Goal: Transaction & Acquisition: Purchase product/service

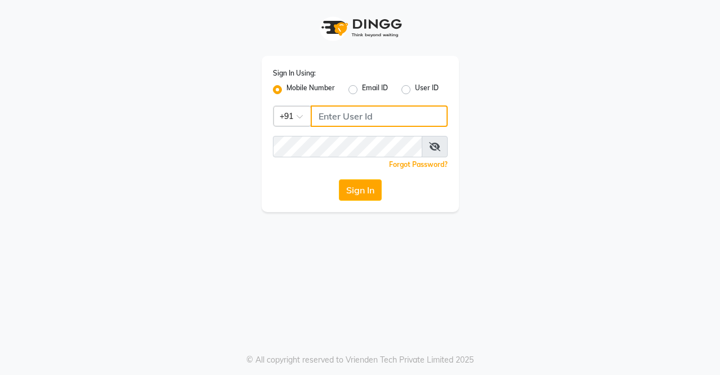
click at [352, 121] on input "Username" at bounding box center [379, 115] width 137 height 21
drag, startPoint x: 318, startPoint y: 117, endPoint x: 384, endPoint y: 121, distance: 66.1
click at [384, 121] on input "8169518462" at bounding box center [379, 115] width 137 height 21
type input "8169518462"
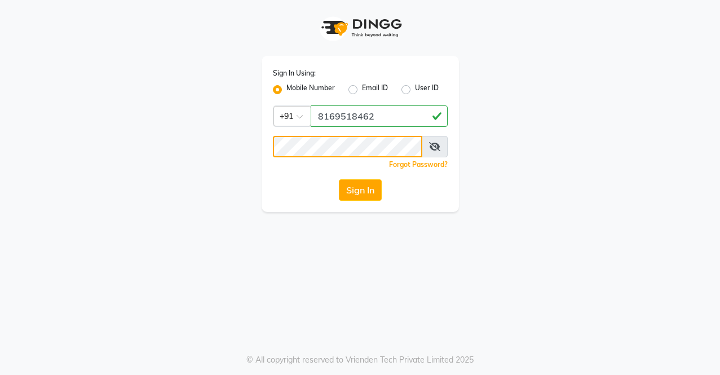
click at [339, 179] on button "Sign In" at bounding box center [360, 189] width 43 height 21
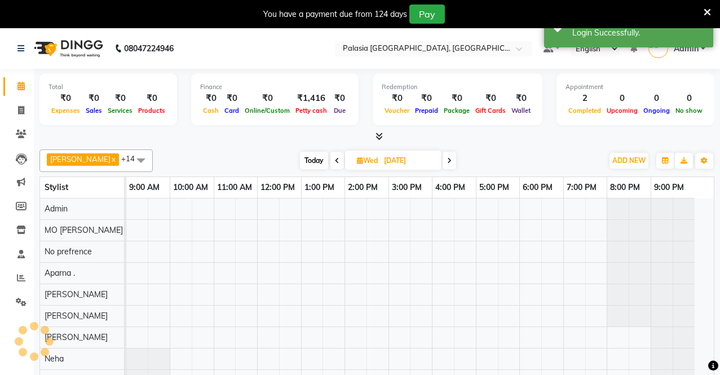
select select "en"
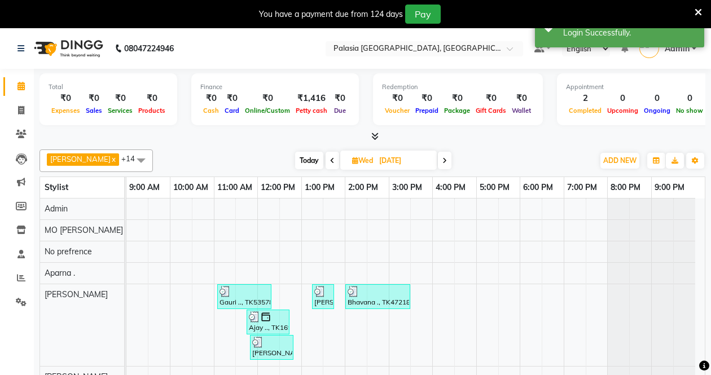
click at [362, 166] on span "[DATE]" at bounding box center [388, 160] width 96 height 19
click at [386, 160] on input "[DATE]" at bounding box center [404, 160] width 56 height 17
select select "9"
select select "2025"
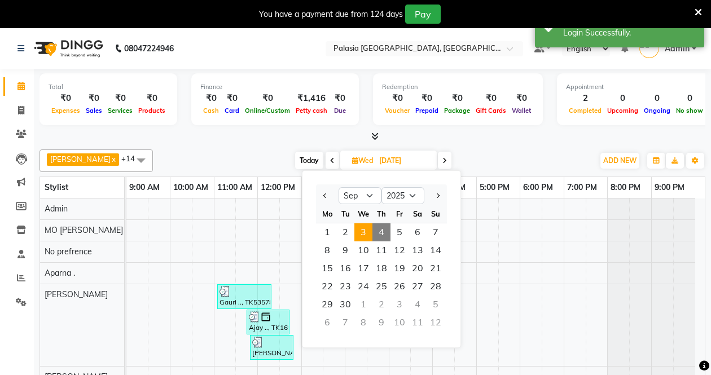
click at [378, 236] on span "4" at bounding box center [381, 232] width 18 height 18
type input "[DATE]"
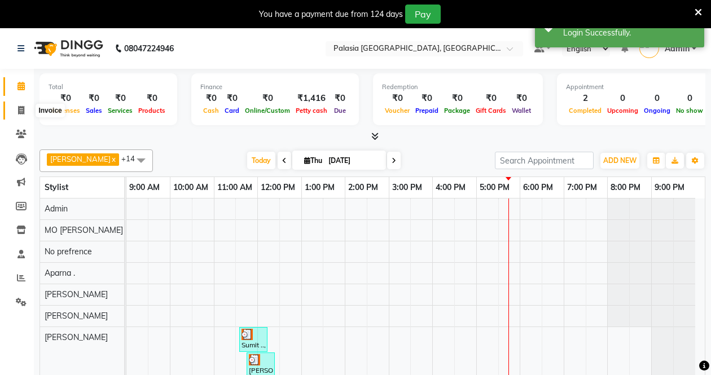
click at [17, 104] on span at bounding box center [21, 110] width 20 height 13
select select "service"
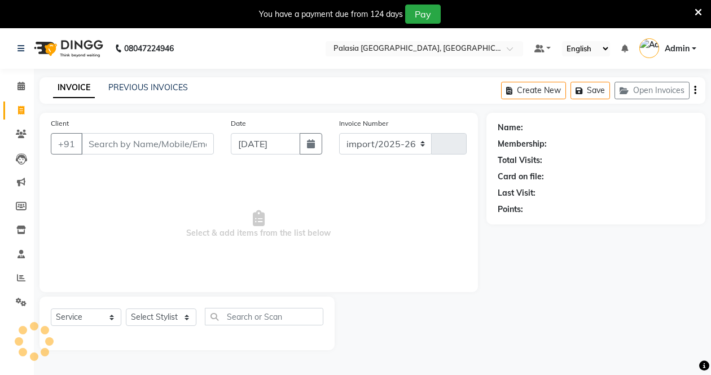
select select "6009"
type input "3498"
click at [162, 147] on input "Client" at bounding box center [147, 143] width 133 height 21
click at [187, 136] on input "Client" at bounding box center [147, 143] width 133 height 21
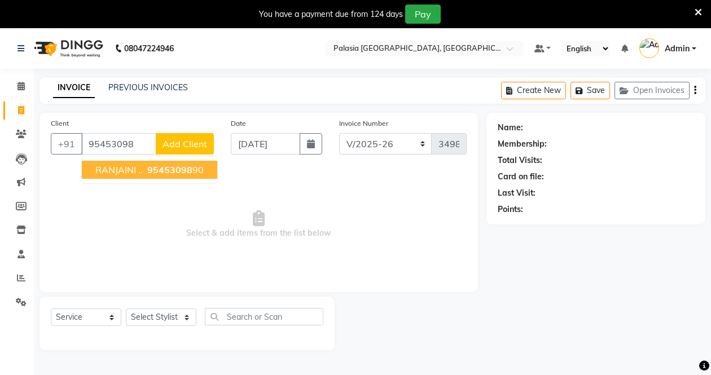
click at [195, 174] on ngb-highlight "95453098 90" at bounding box center [174, 169] width 59 height 11
type input "9545309890"
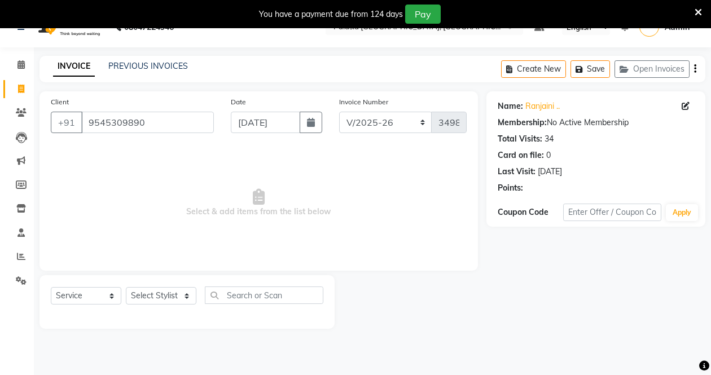
scroll to position [28, 0]
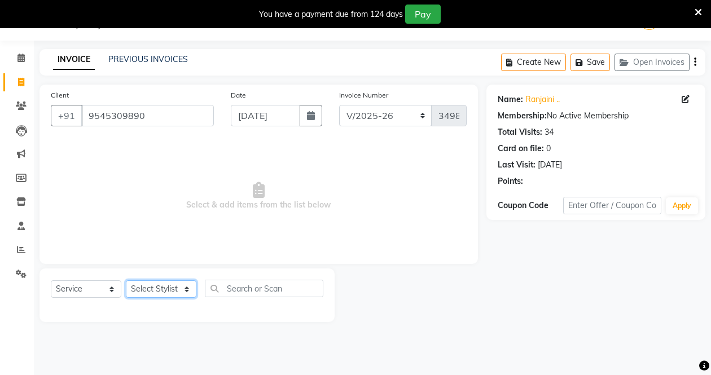
click at [160, 293] on select "Select Stylist [PERSON_NAME] Admin Aparna . [PERSON_NAME] [PERSON_NAME] Kaif [P…" at bounding box center [161, 288] width 71 height 17
select select "47232"
click at [126, 280] on select "Select Stylist [PERSON_NAME] Admin Aparna . [PERSON_NAME] [PERSON_NAME] Kaif [P…" at bounding box center [161, 288] width 71 height 17
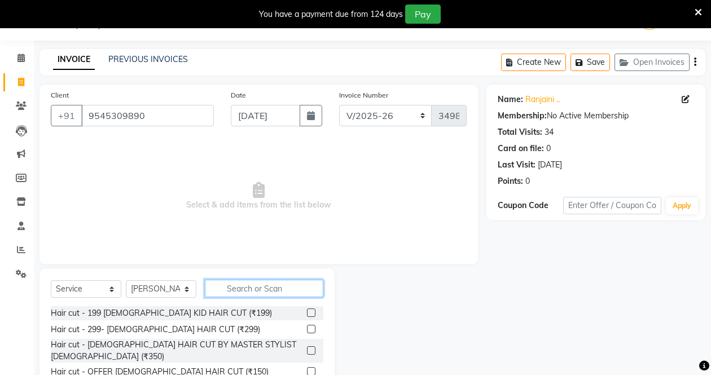
click at [246, 287] on input "text" at bounding box center [264, 288] width 118 height 17
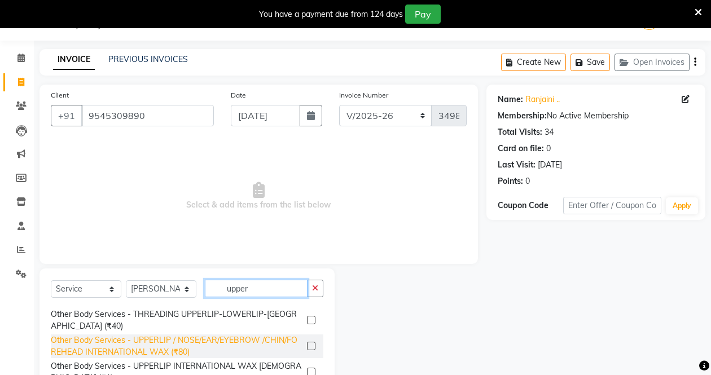
scroll to position [66, 0]
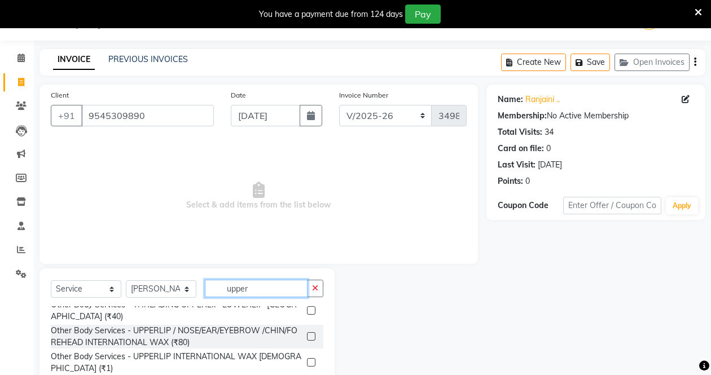
type input "upper"
click at [307, 338] on label at bounding box center [311, 336] width 8 height 8
click at [307, 338] on input "checkbox" at bounding box center [310, 336] width 7 height 7
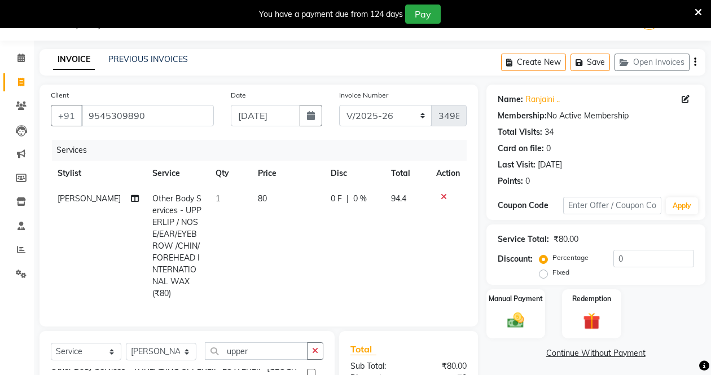
checkbox input "false"
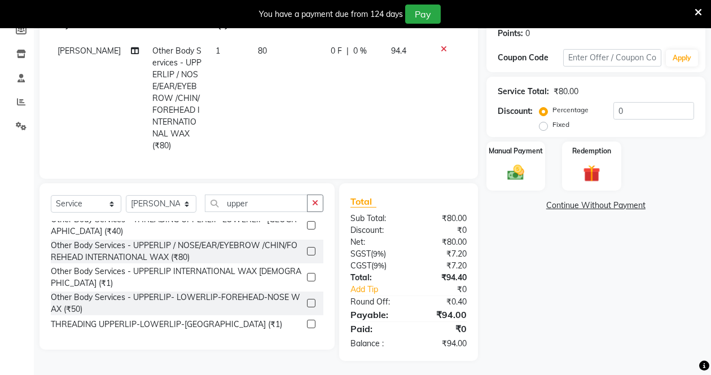
scroll to position [177, 0]
click at [497, 175] on div "Manual Payment" at bounding box center [515, 165] width 61 height 51
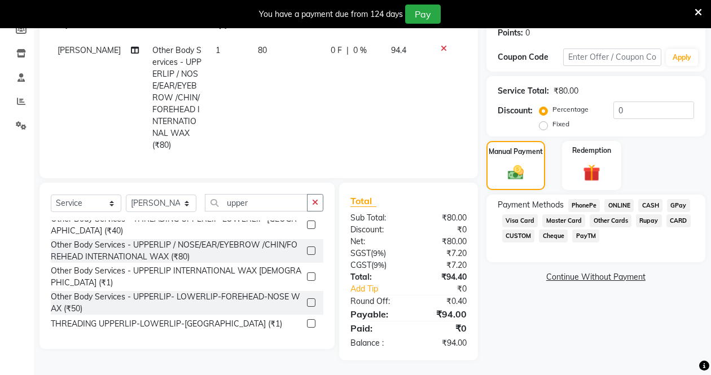
click at [646, 205] on span "CASH" at bounding box center [650, 205] width 24 height 13
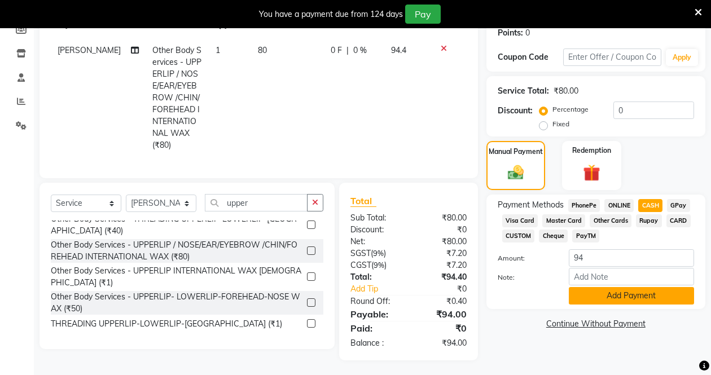
click at [607, 298] on button "Add Payment" at bounding box center [631, 295] width 125 height 17
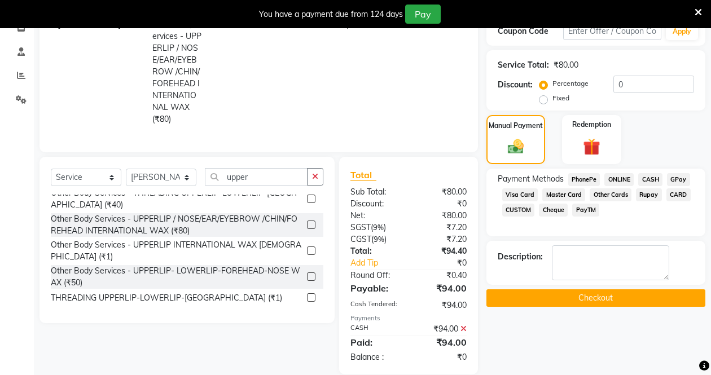
scroll to position [217, 0]
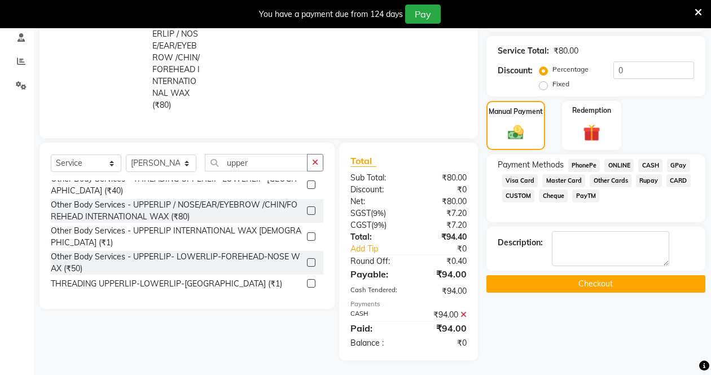
click at [588, 281] on button "Checkout" at bounding box center [595, 283] width 219 height 17
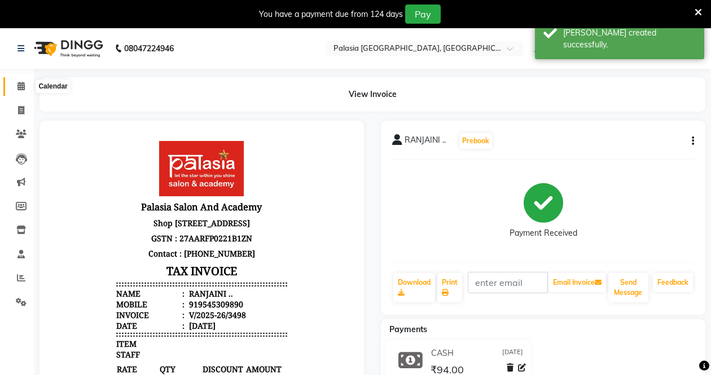
click at [19, 89] on icon at bounding box center [20, 86] width 7 height 8
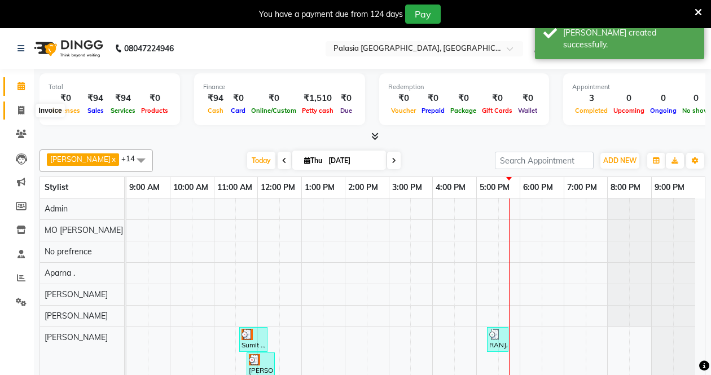
click at [15, 111] on span at bounding box center [21, 110] width 20 height 13
select select "service"
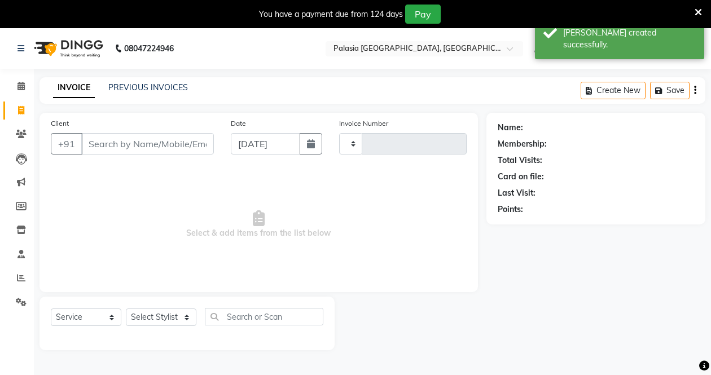
type input "3499"
select select "6009"
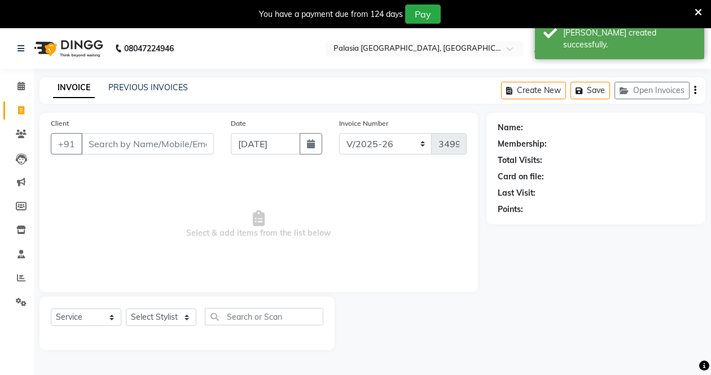
click at [182, 151] on input "Client" at bounding box center [147, 143] width 133 height 21
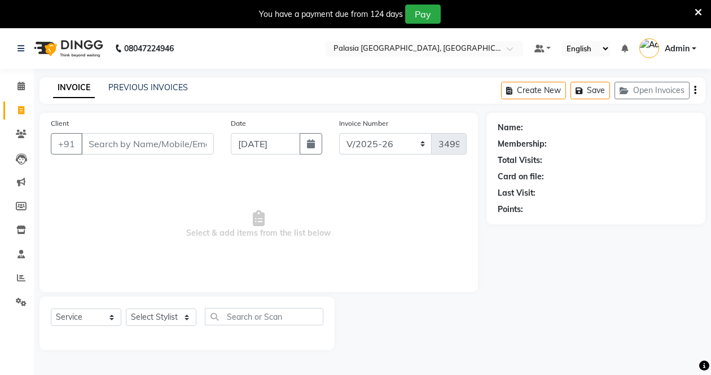
click at [159, 149] on input "Client" at bounding box center [147, 143] width 133 height 21
type input "9920558917"
click at [177, 143] on span "Add Client" at bounding box center [184, 143] width 45 height 11
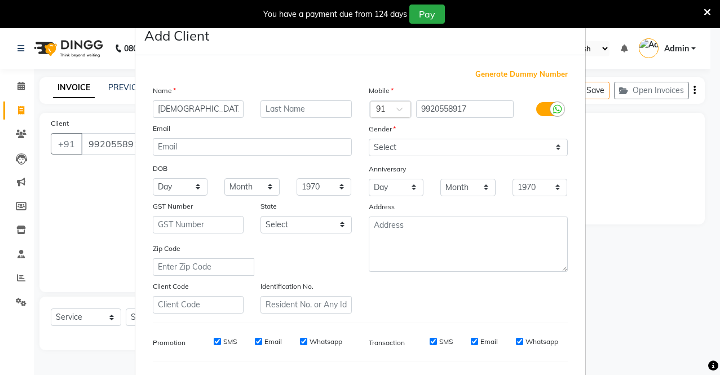
type input "[DEMOGRAPHIC_DATA]"
click at [300, 111] on input "text" at bounding box center [306, 108] width 91 height 17
type input "G"
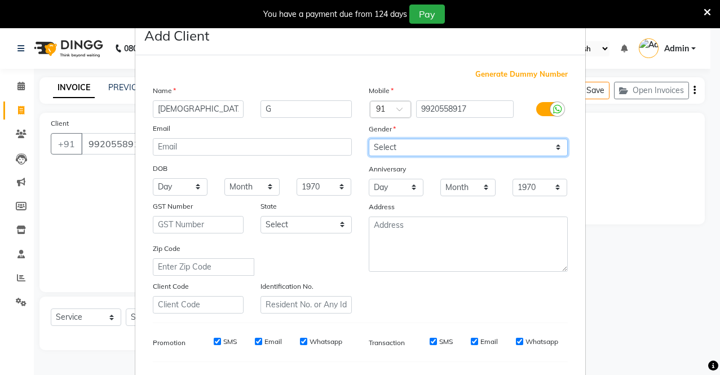
click at [398, 145] on select "Select [DEMOGRAPHIC_DATA] [DEMOGRAPHIC_DATA] Other Prefer Not To Say" at bounding box center [468, 147] width 199 height 17
select select "[DEMOGRAPHIC_DATA]"
click at [369, 139] on select "Select [DEMOGRAPHIC_DATA] [DEMOGRAPHIC_DATA] Other Prefer Not To Say" at bounding box center [468, 147] width 199 height 17
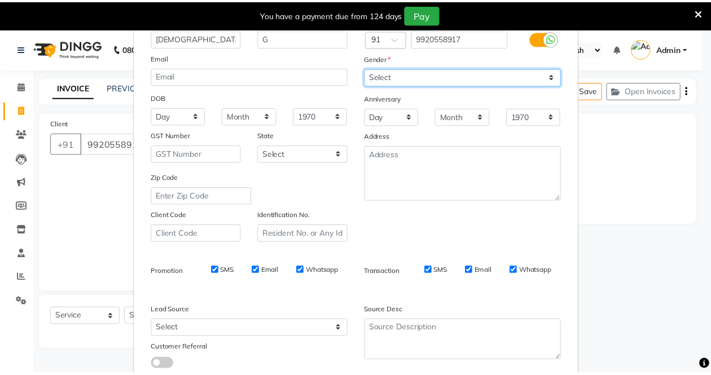
scroll to position [146, 0]
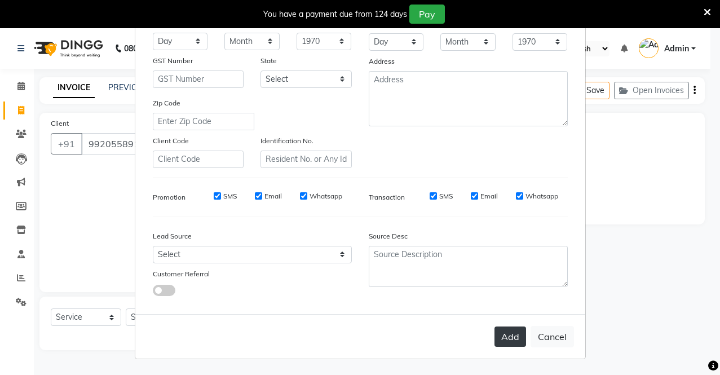
click at [503, 336] on button "Add" at bounding box center [511, 337] width 32 height 20
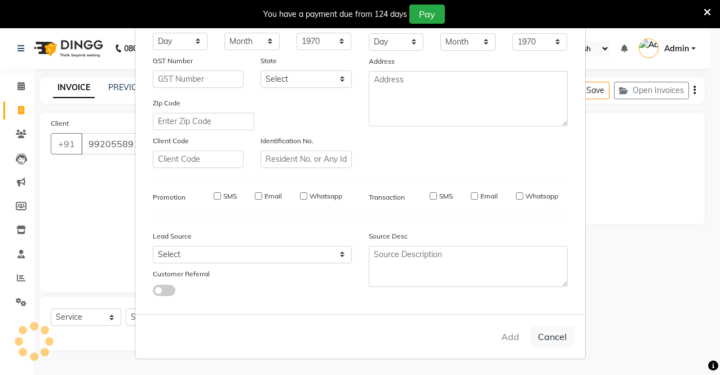
select select
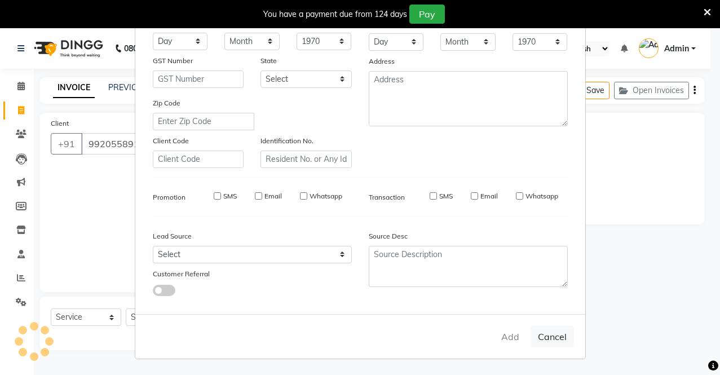
select select
checkbox input "false"
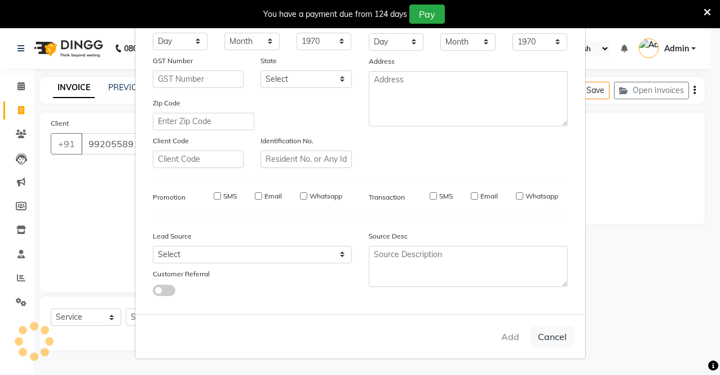
checkbox input "false"
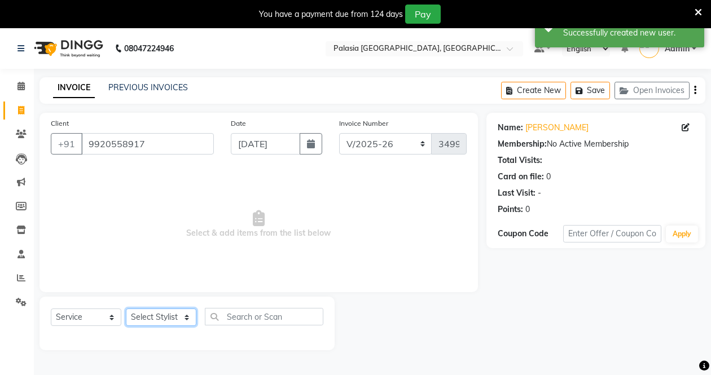
click at [155, 319] on select "Select Stylist [PERSON_NAME] Admin Aparna . [PERSON_NAME] [PERSON_NAME] Kaif [P…" at bounding box center [161, 317] width 71 height 17
select select "88398"
click at [126, 309] on select "Select Stylist [PERSON_NAME] Admin Aparna . [PERSON_NAME] [PERSON_NAME] Kaif [P…" at bounding box center [161, 317] width 71 height 17
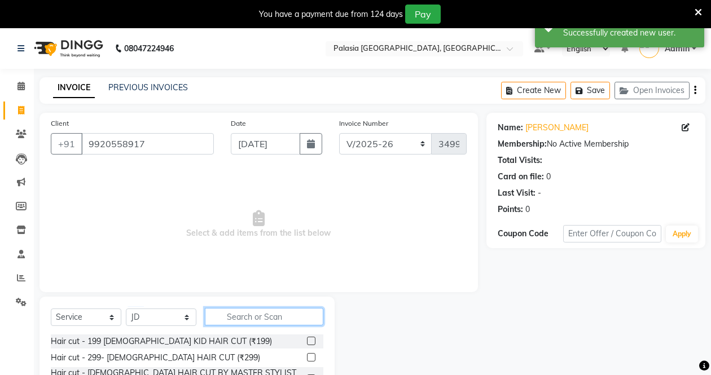
click at [243, 312] on input "text" at bounding box center [264, 316] width 118 height 17
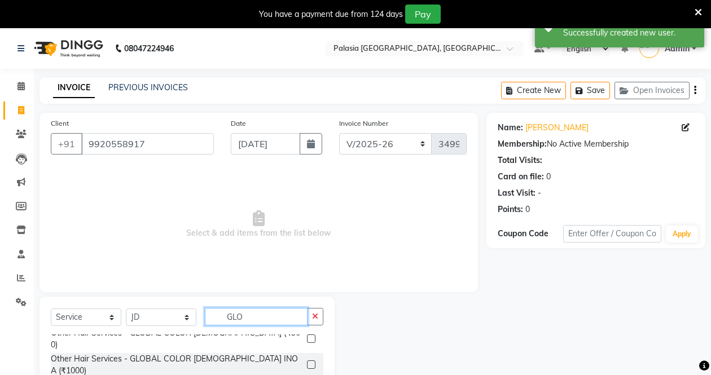
type input "GLO"
click at [307, 360] on label at bounding box center [311, 364] width 8 height 8
click at [307, 362] on input "checkbox" at bounding box center [310, 365] width 7 height 7
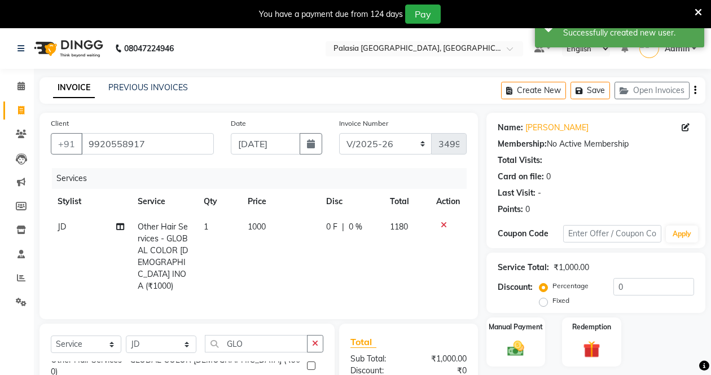
checkbox input "false"
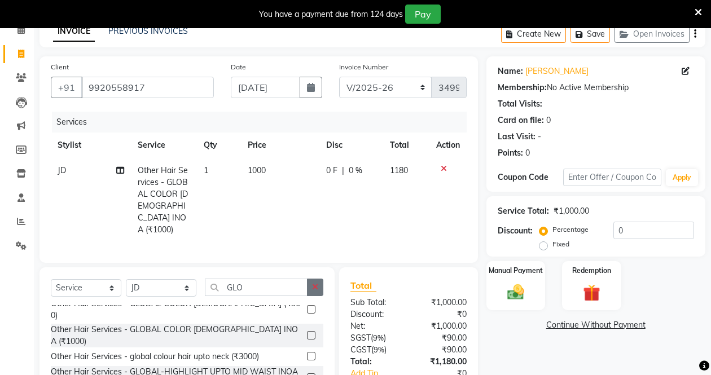
click at [310, 288] on button "button" at bounding box center [315, 287] width 16 height 17
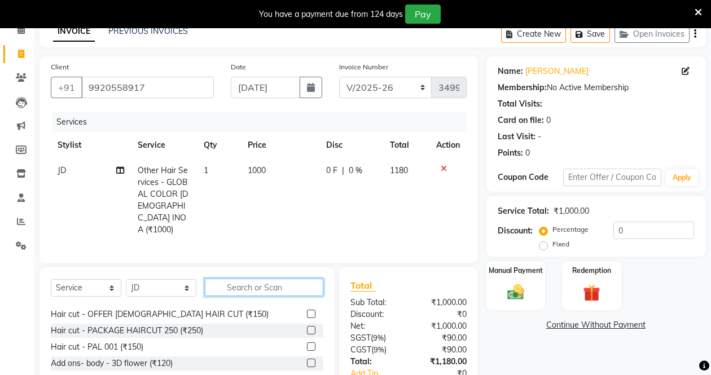
click at [285, 286] on input "text" at bounding box center [264, 287] width 118 height 17
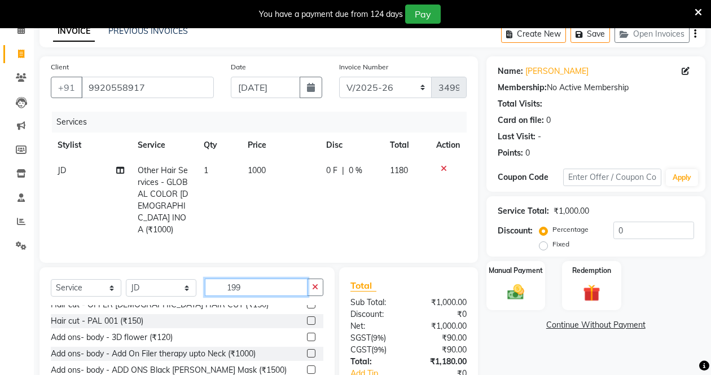
scroll to position [0, 0]
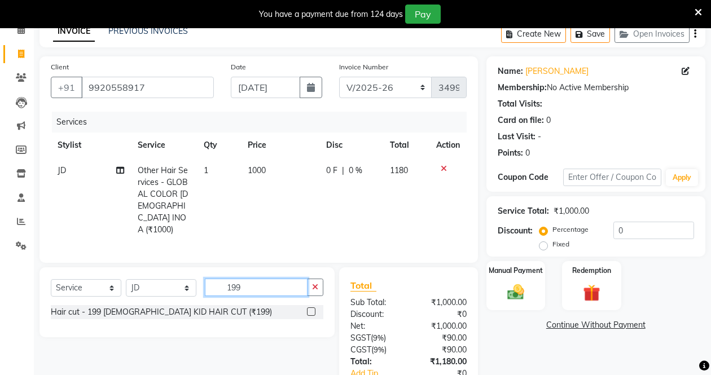
type input "199"
click at [309, 310] on label at bounding box center [311, 311] width 8 height 8
click at [309, 310] on input "checkbox" at bounding box center [310, 312] width 7 height 7
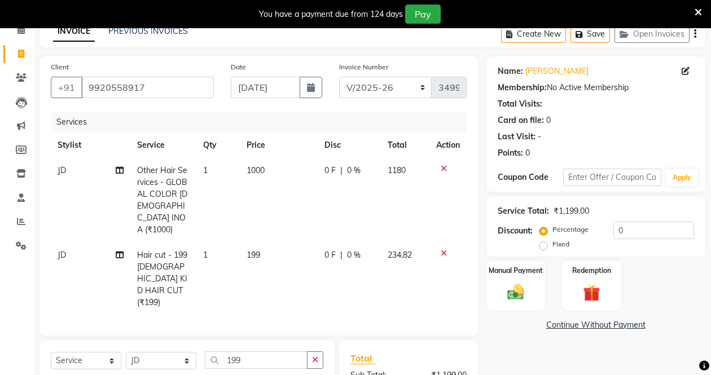
checkbox input "false"
click at [171, 352] on select "Select Stylist [PERSON_NAME] Admin Aparna . [PERSON_NAME] [PERSON_NAME] Kaif [P…" at bounding box center [161, 360] width 71 height 17
select select "47232"
click at [126, 352] on select "Select Stylist [PERSON_NAME] Admin Aparna . [PERSON_NAME] [PERSON_NAME] Kaif [P…" at bounding box center [161, 360] width 71 height 17
drag, startPoint x: 322, startPoint y: 331, endPoint x: 292, endPoint y: 336, distance: 29.8
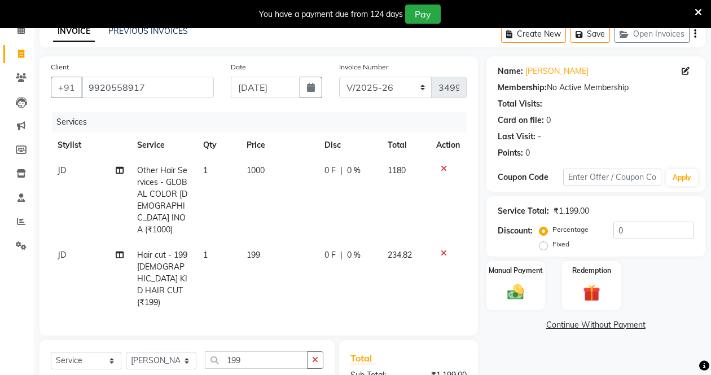
click at [321, 351] on button "button" at bounding box center [315, 359] width 16 height 17
click at [274, 351] on input "text" at bounding box center [264, 359] width 118 height 17
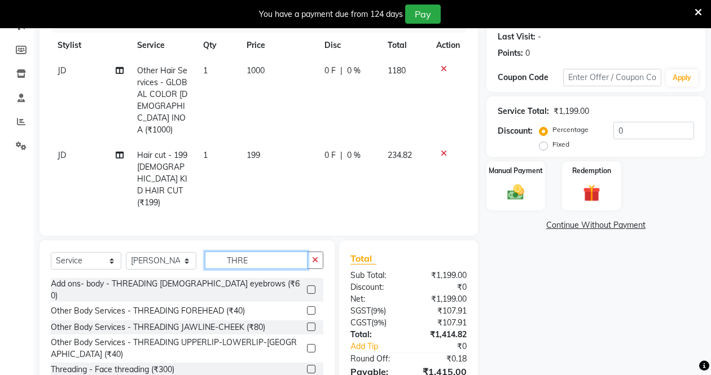
scroll to position [169, 0]
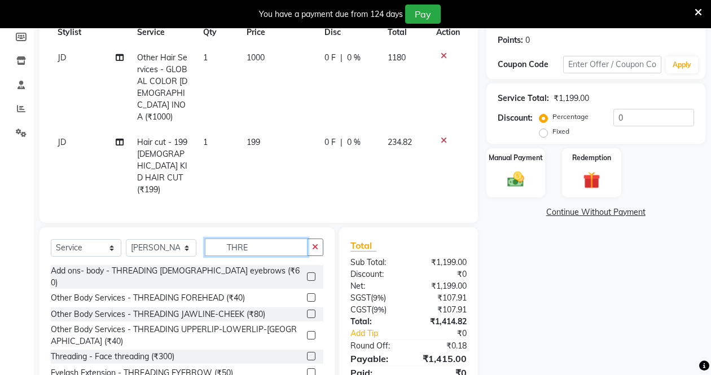
type input "THRE"
click at [307, 293] on label at bounding box center [311, 297] width 8 height 8
click at [307, 294] on input "checkbox" at bounding box center [310, 297] width 7 height 7
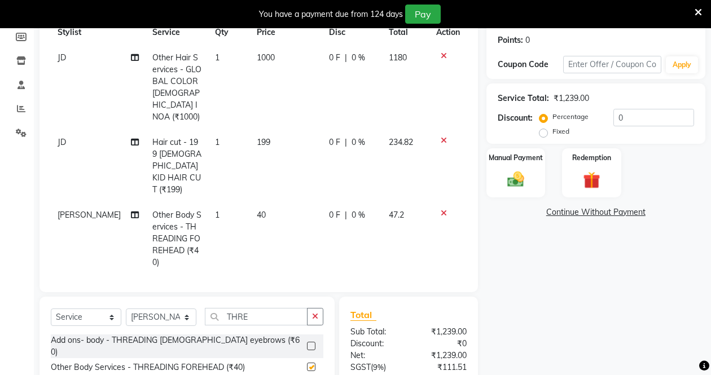
checkbox input "false"
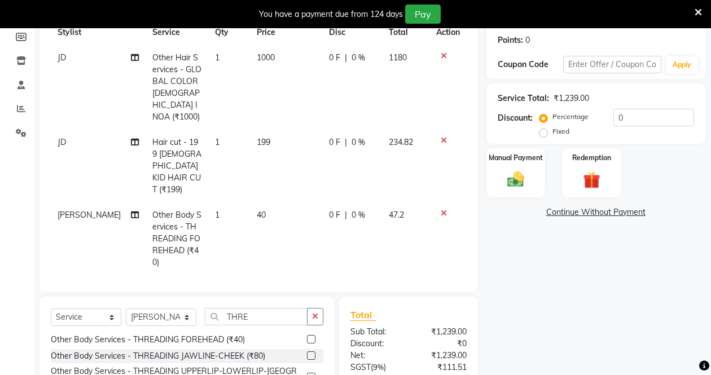
scroll to position [226, 0]
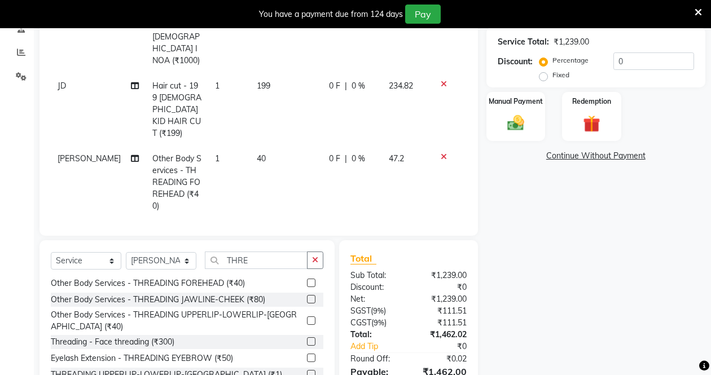
click at [307, 354] on label at bounding box center [311, 358] width 8 height 8
click at [307, 355] on input "checkbox" at bounding box center [310, 358] width 7 height 7
checkbox input "false"
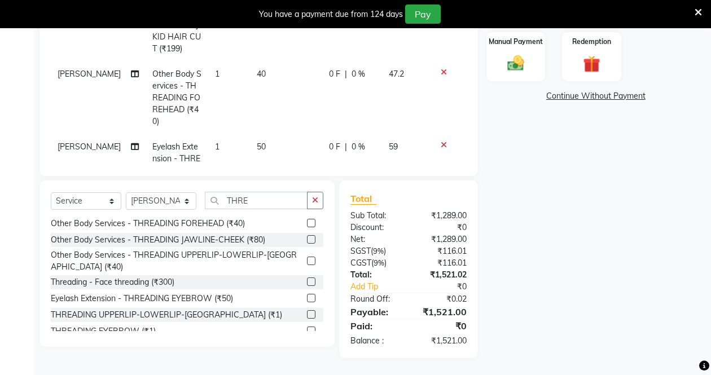
scroll to position [38, 0]
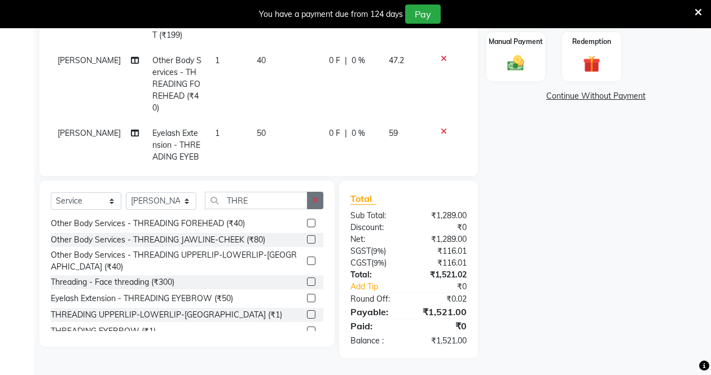
click at [313, 199] on icon "button" at bounding box center [315, 200] width 6 height 8
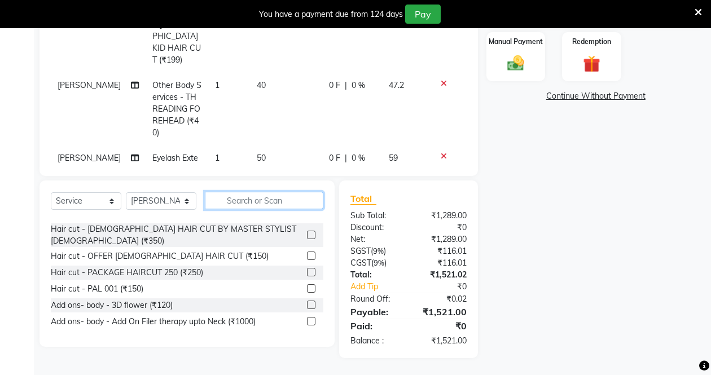
scroll to position [0, 0]
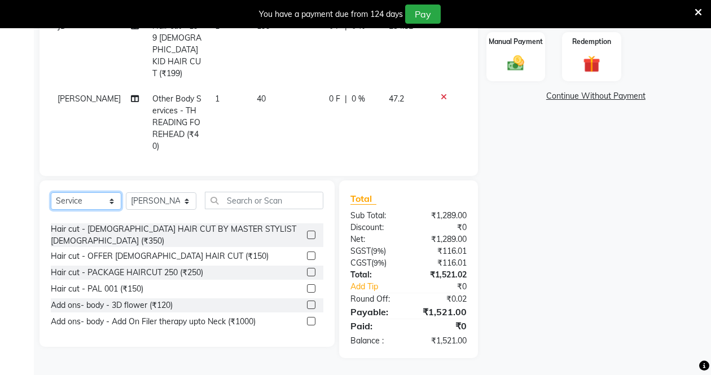
click at [89, 204] on select "Select Service Product Membership Package Voucher Prepaid Gift Card" at bounding box center [86, 200] width 71 height 17
select select "membership"
click at [51, 192] on select "Select Service Product Membership Package Voucher Prepaid Gift Card" at bounding box center [86, 200] width 71 height 17
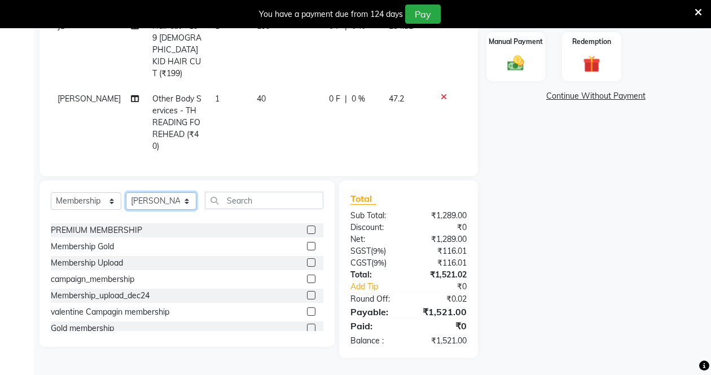
click at [151, 204] on select "Select Stylist [PERSON_NAME] Admin Aparna . [PERSON_NAME] [PERSON_NAME] Kaif [P…" at bounding box center [161, 200] width 71 height 17
select select "46187"
click at [126, 192] on select "Select Stylist [PERSON_NAME] Admin Aparna . [PERSON_NAME] [PERSON_NAME] Kaif [P…" at bounding box center [161, 200] width 71 height 17
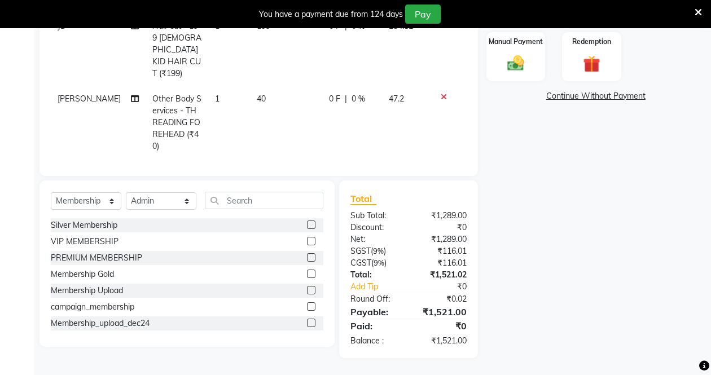
click at [307, 226] on label at bounding box center [311, 225] width 8 height 8
click at [307, 226] on input "checkbox" at bounding box center [310, 225] width 7 height 7
select select "select"
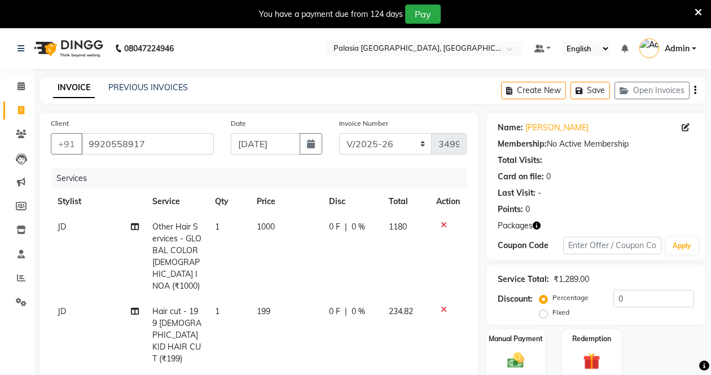
click at [329, 223] on span "0 F" at bounding box center [334, 227] width 11 height 12
select select "88398"
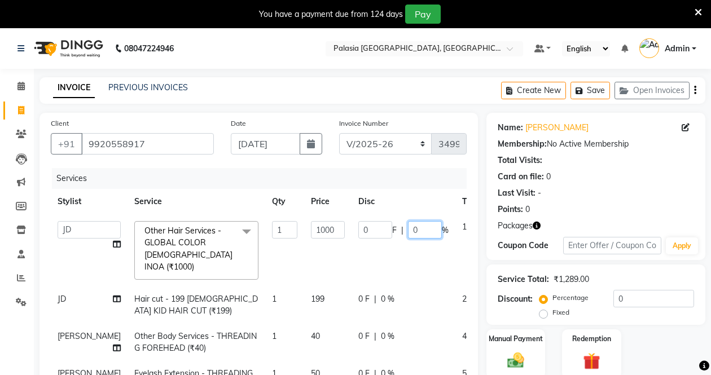
click at [408, 230] on input "0" at bounding box center [425, 229] width 34 height 17
type input "20"
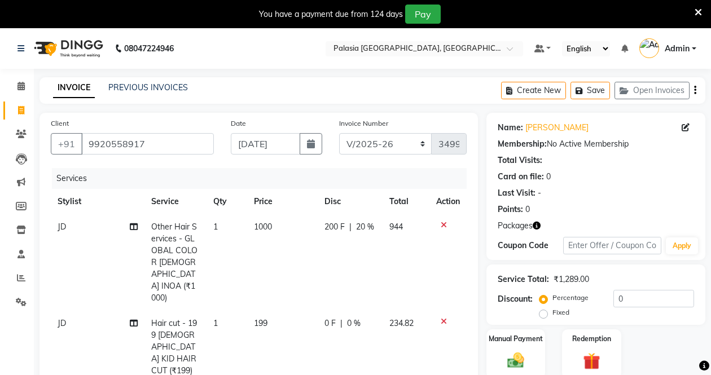
click at [349, 284] on tbody "JD Other Hair Services - GLOBAL COLOR [DEMOGRAPHIC_DATA] INOA (₹1000) 1 1000 20…" at bounding box center [259, 365] width 416 height 303
click at [389, 318] on span "234.82" at bounding box center [401, 323] width 24 height 10
select select "88398"
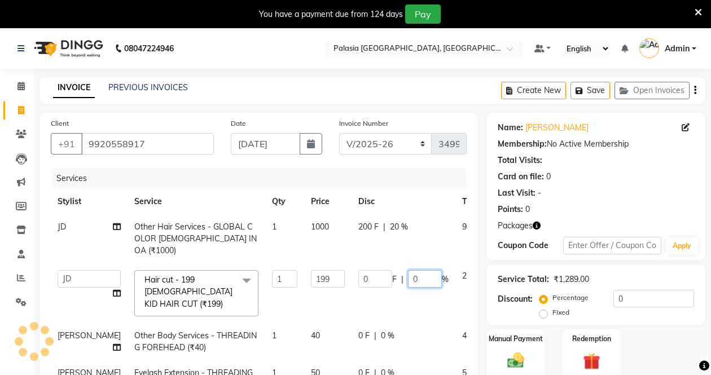
drag, startPoint x: 377, startPoint y: 262, endPoint x: 381, endPoint y: 268, distance: 6.6
click at [408, 270] on input "0" at bounding box center [425, 278] width 34 height 17
type input "20"
click at [362, 310] on tbody "JD Other Hair Services - GLOBAL COLOR [DEMOGRAPHIC_DATA] INOA (₹1000) 1 1000 20…" at bounding box center [290, 305] width 479 height 183
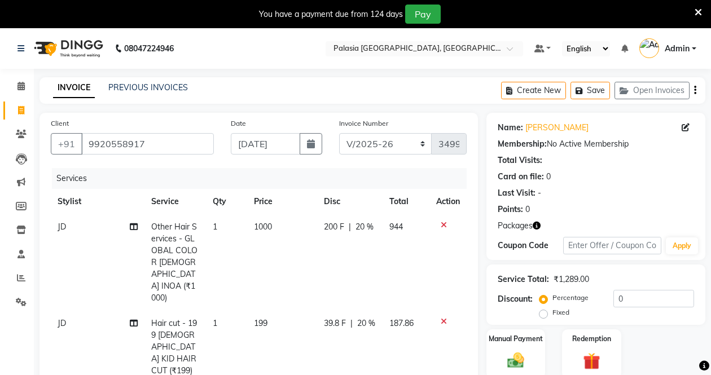
scroll to position [56, 0]
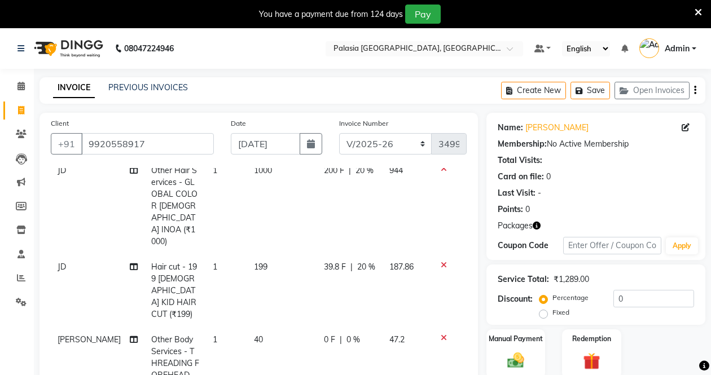
click at [346, 334] on span "0 %" at bounding box center [353, 340] width 14 height 12
select select "47232"
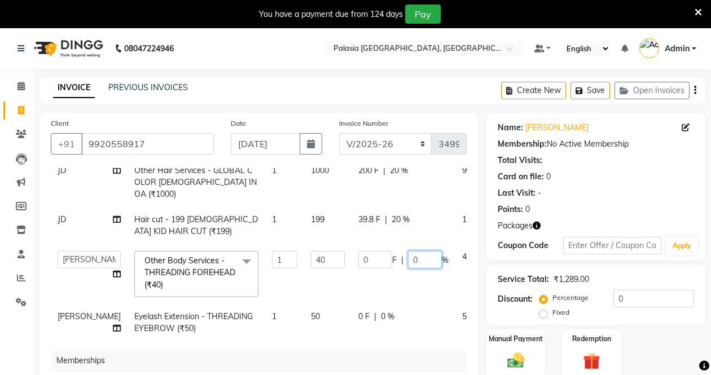
click at [408, 251] on input "0" at bounding box center [425, 259] width 34 height 17
type input "20"
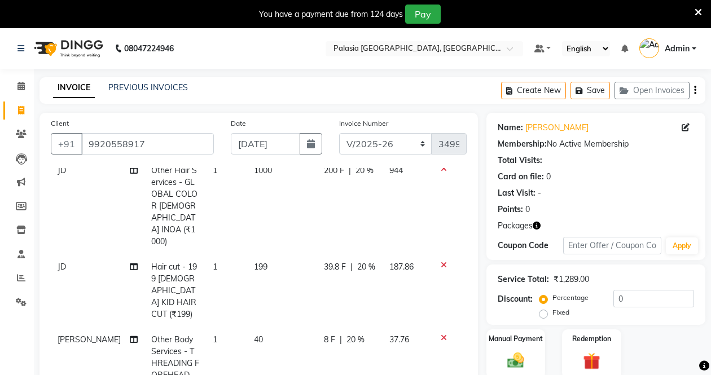
click at [358, 300] on tbody "JD Other Hair Services - GLOBAL COLOR [DEMOGRAPHIC_DATA] INOA (₹1000) 1 1000 20…" at bounding box center [259, 309] width 416 height 303
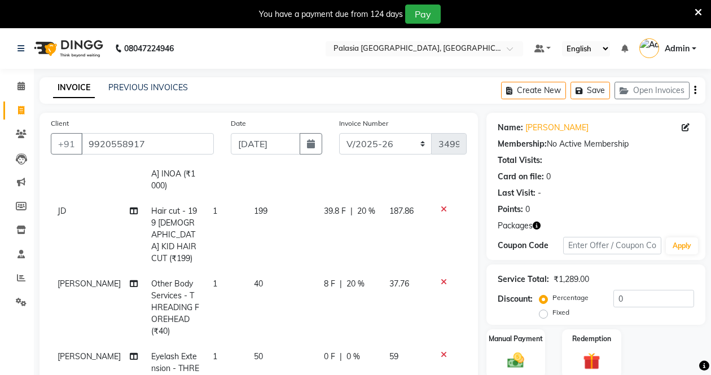
scroll to position [113, 0]
click at [346, 350] on span "0 %" at bounding box center [353, 356] width 14 height 12
select select "47232"
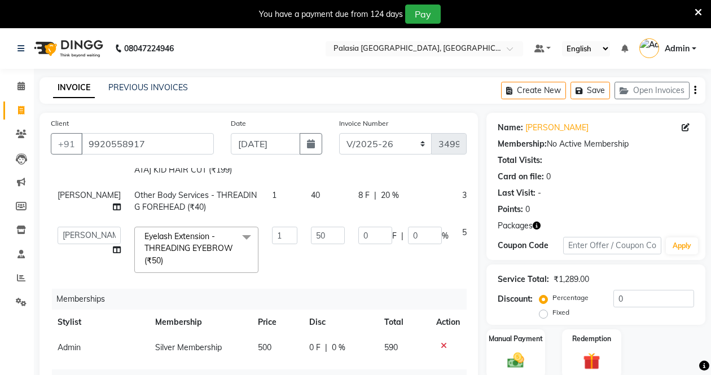
scroll to position [139, 0]
click at [408, 227] on input "0" at bounding box center [425, 235] width 34 height 17
type input "20"
click at [368, 263] on div "Services Stylist Service Qty Price Disc Total Action JD Other Hair Services - G…" at bounding box center [259, 309] width 416 height 282
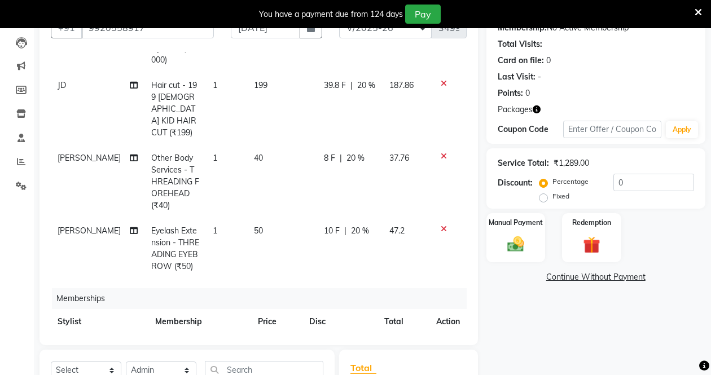
scroll to position [111, 0]
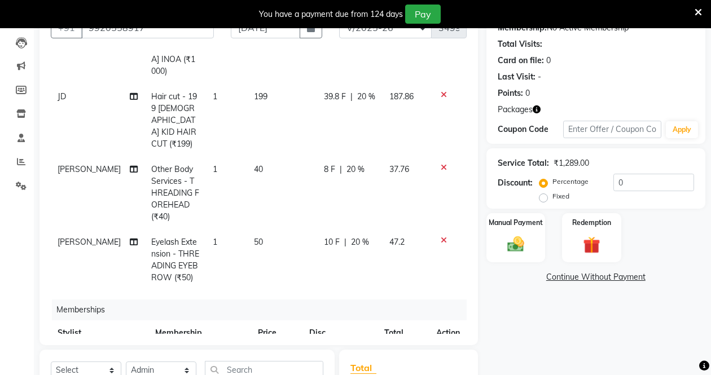
click at [360, 91] on span "20 %" at bounding box center [366, 97] width 18 height 12
select select "88398"
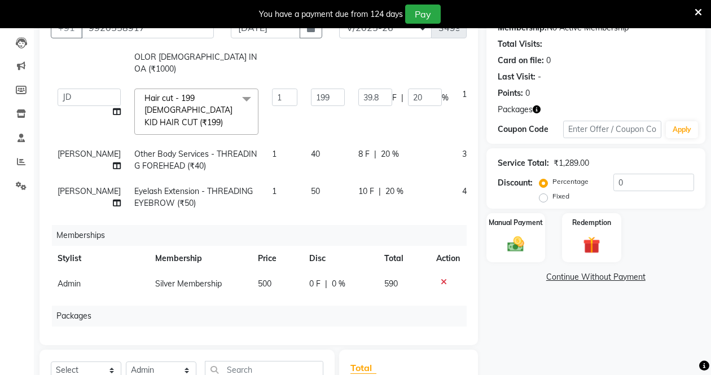
scroll to position [0, 0]
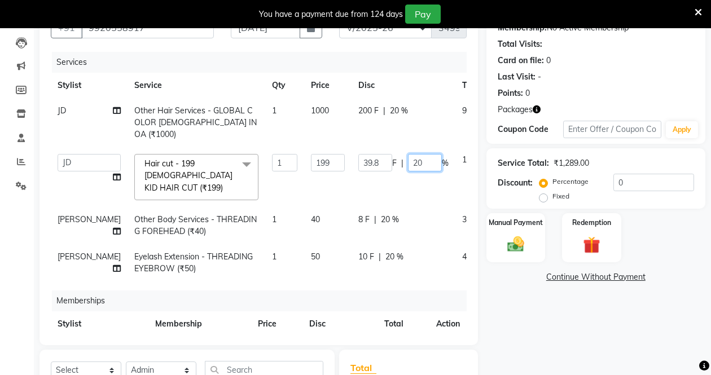
click at [408, 154] on input "20" at bounding box center [425, 162] width 34 height 17
type input "0"
click at [404, 281] on div "Services Stylist Service Qty Price Disc Total Action JD Other Hair Services - G…" at bounding box center [259, 193] width 416 height 282
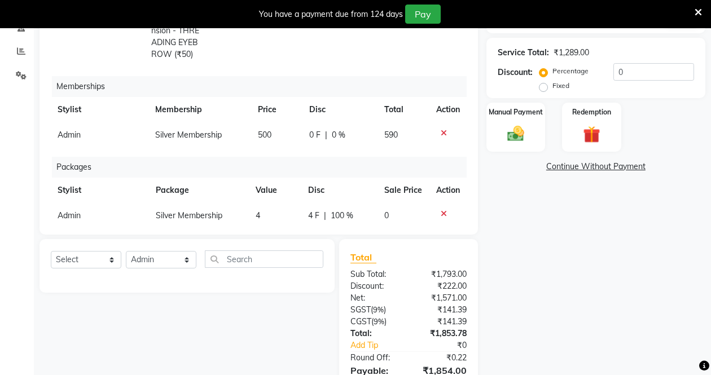
scroll to position [285, 0]
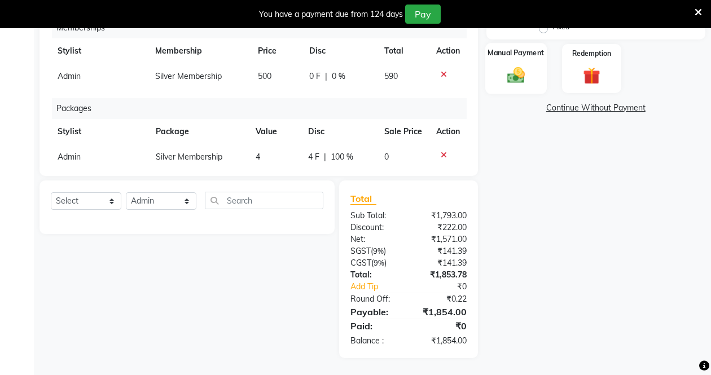
click at [517, 61] on div "Manual Payment" at bounding box center [515, 68] width 61 height 51
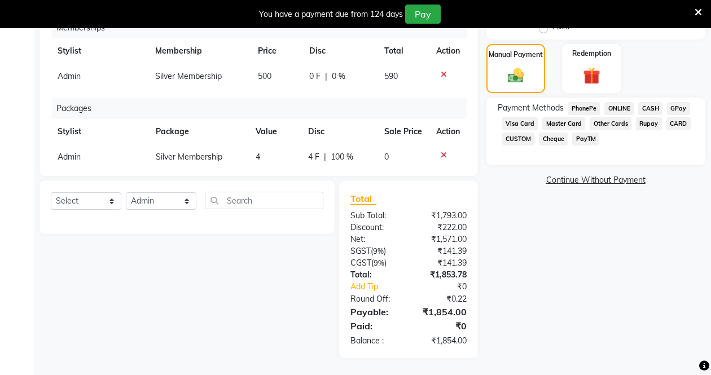
click at [580, 141] on span "PayTM" at bounding box center [585, 139] width 27 height 13
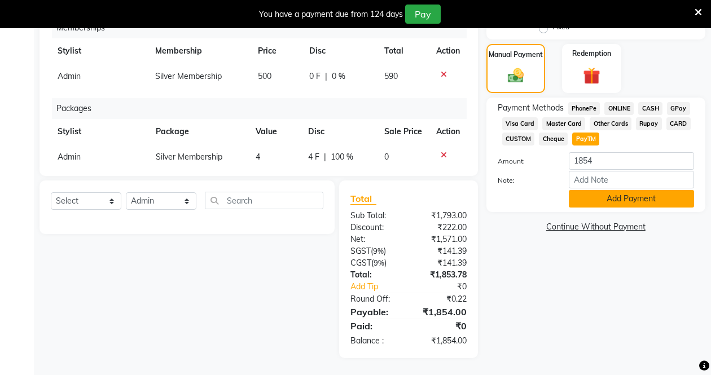
click at [609, 195] on button "Add Payment" at bounding box center [631, 198] width 125 height 17
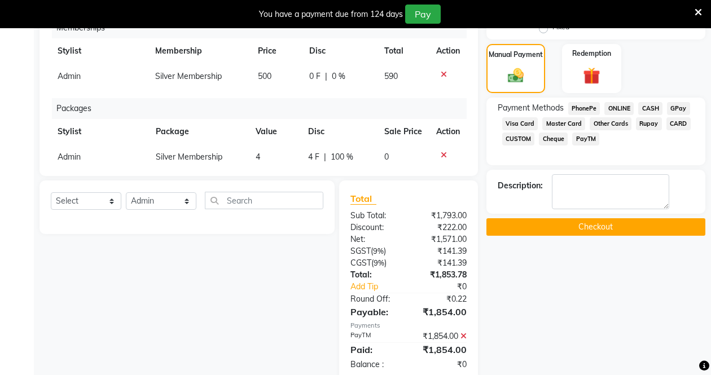
click at [588, 224] on button "Checkout" at bounding box center [595, 226] width 219 height 17
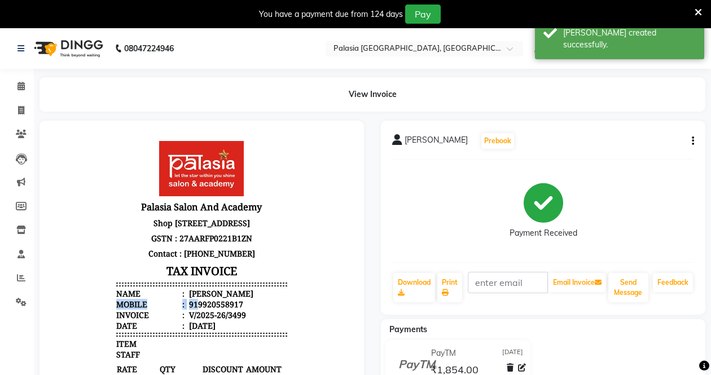
drag, startPoint x: 188, startPoint y: 324, endPoint x: 244, endPoint y: 320, distance: 55.4
click at [248, 310] on li "Mobile : 919920558917" at bounding box center [201, 304] width 170 height 11
copy div "9920558917"
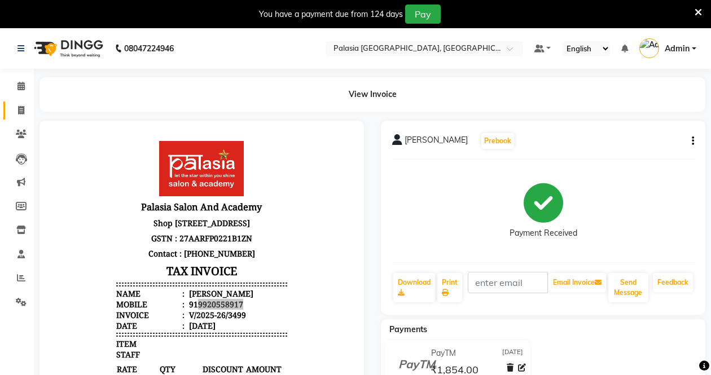
click at [19, 103] on link "Invoice" at bounding box center [16, 111] width 27 height 19
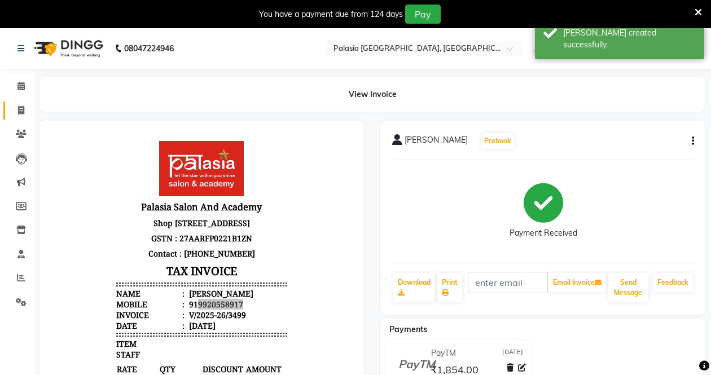
select select "6009"
select select "service"
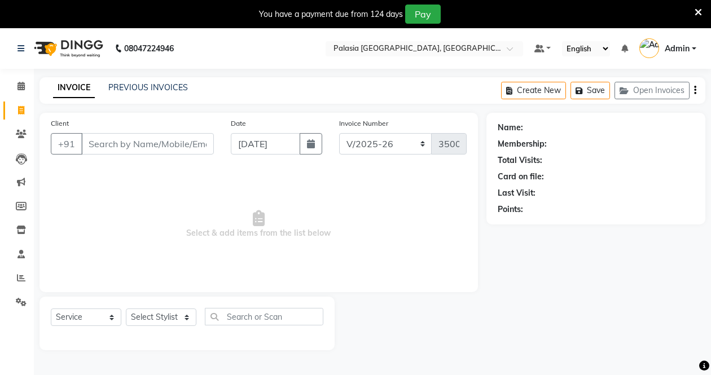
scroll to position [28, 0]
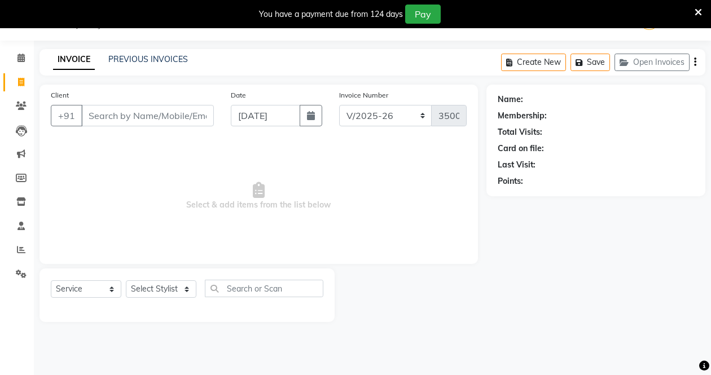
click at [143, 112] on input "Client" at bounding box center [147, 115] width 133 height 21
type input "9920558917"
select select "1: Object"
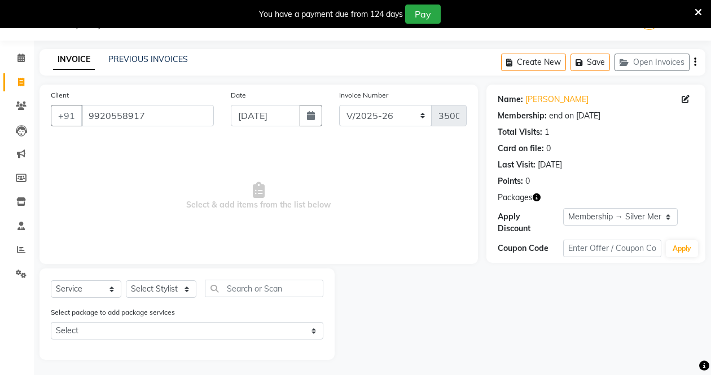
scroll to position [30, 0]
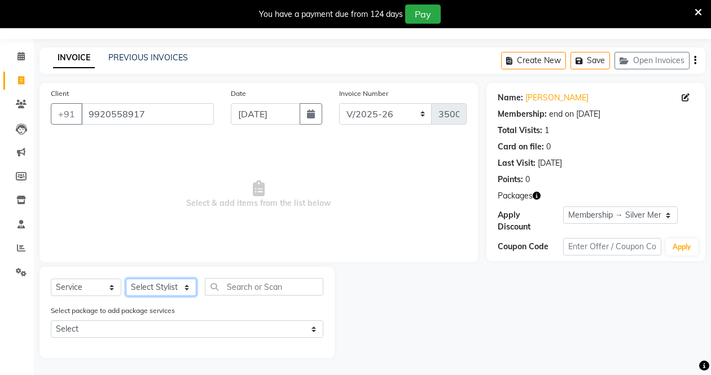
click at [161, 284] on select "Select Stylist [PERSON_NAME] Admin Aparna . [PERSON_NAME] [PERSON_NAME] Kaif [P…" at bounding box center [161, 287] width 71 height 17
select select "46370"
click at [126, 279] on select "Select Stylist [PERSON_NAME] Admin Aparna . [PERSON_NAME] [PERSON_NAME] Kaif [P…" at bounding box center [161, 287] width 71 height 17
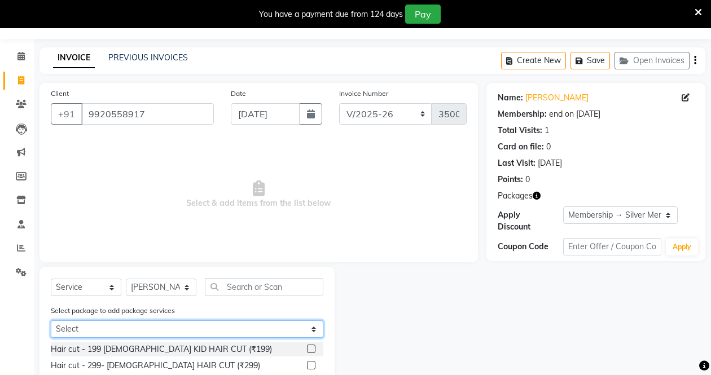
click at [155, 330] on select "Select Silver Membership" at bounding box center [187, 328] width 272 height 17
select select "1: Object"
click at [51, 320] on select "Select Silver Membership" at bounding box center [187, 328] width 272 height 17
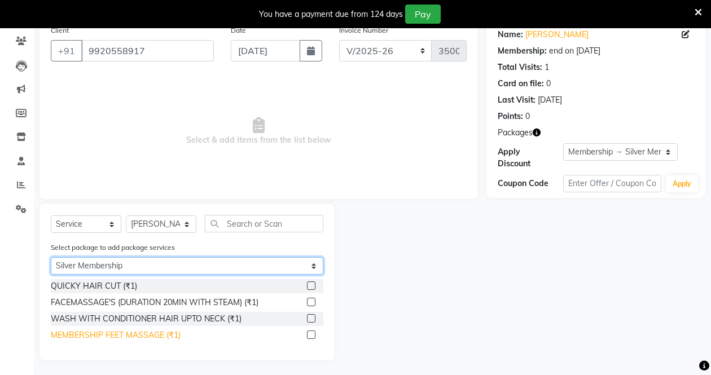
scroll to position [95, 0]
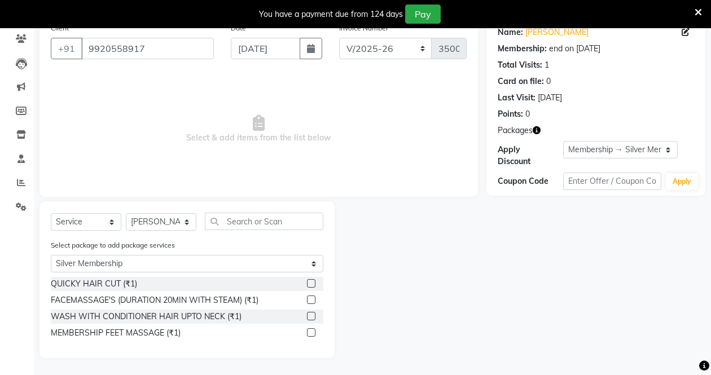
click at [311, 283] on label at bounding box center [311, 283] width 8 height 8
click at [311, 283] on input "checkbox" at bounding box center [310, 283] width 7 height 7
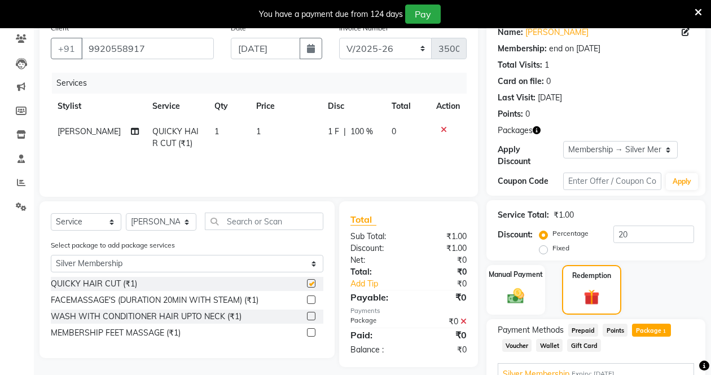
checkbox input "false"
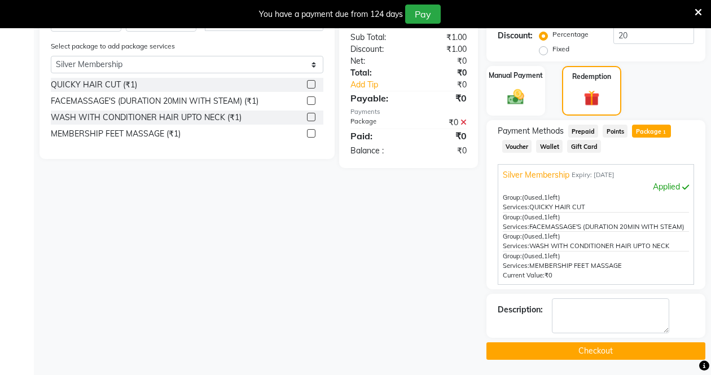
scroll to position [296, 0]
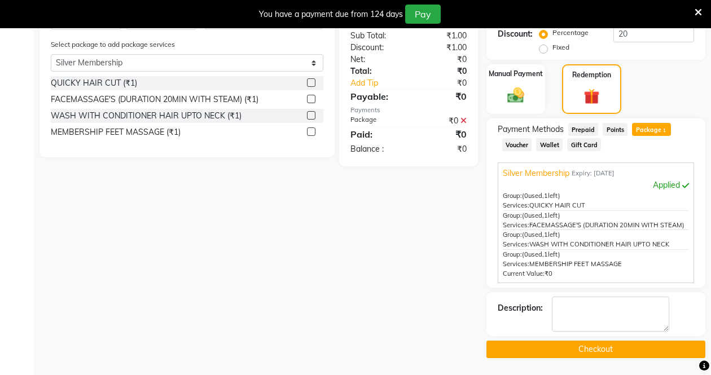
click at [563, 348] on button "Checkout" at bounding box center [595, 349] width 219 height 17
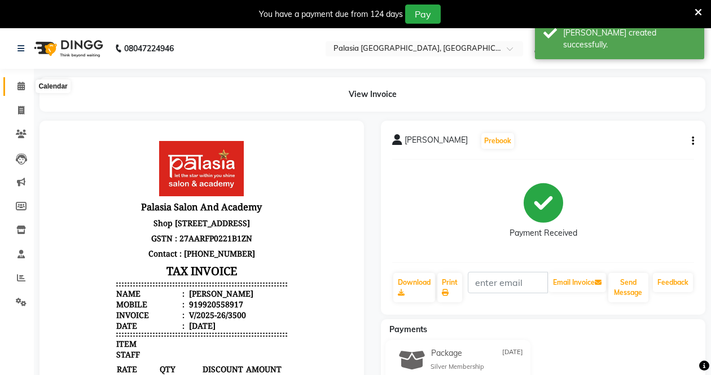
click at [20, 86] on icon at bounding box center [20, 86] width 7 height 8
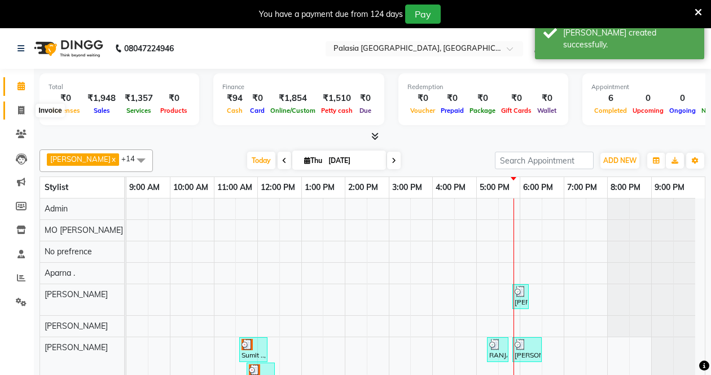
click at [19, 115] on span at bounding box center [21, 110] width 20 height 13
select select "service"
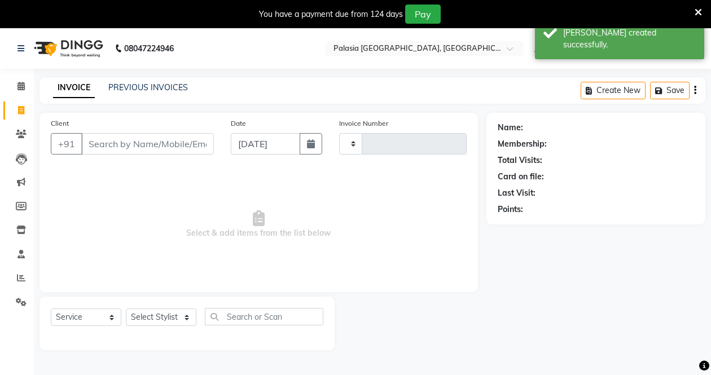
type input "3501"
select select "6009"
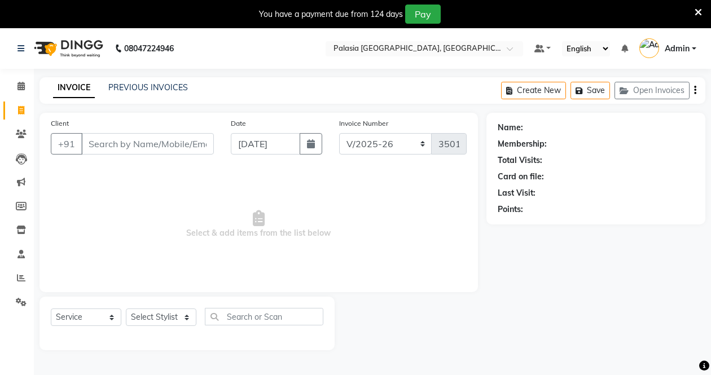
click at [154, 151] on input "Client" at bounding box center [147, 143] width 133 height 21
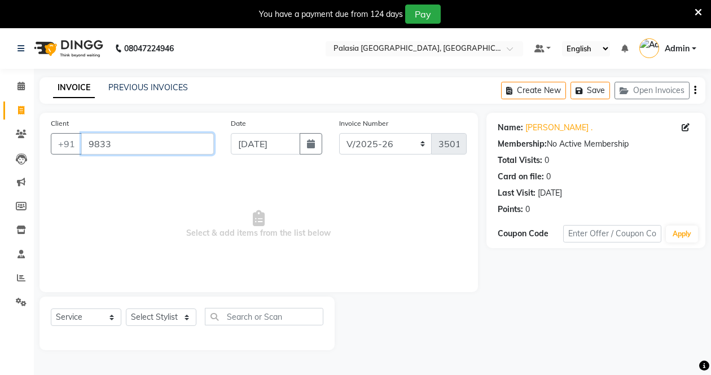
click at [134, 142] on input "9833" at bounding box center [147, 143] width 133 height 21
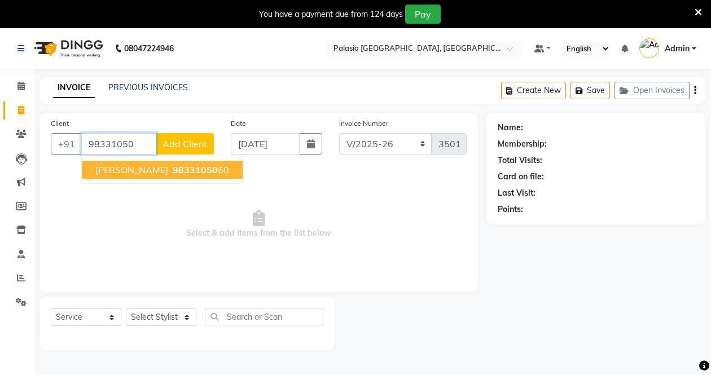
click at [152, 169] on span "[PERSON_NAME]" at bounding box center [131, 169] width 73 height 11
type input "9833105060"
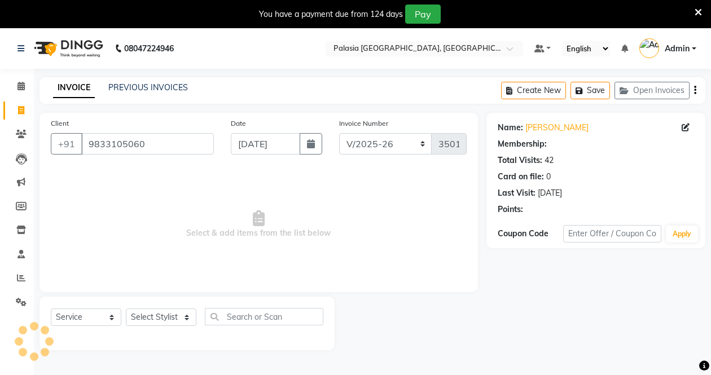
select select "1: Object"
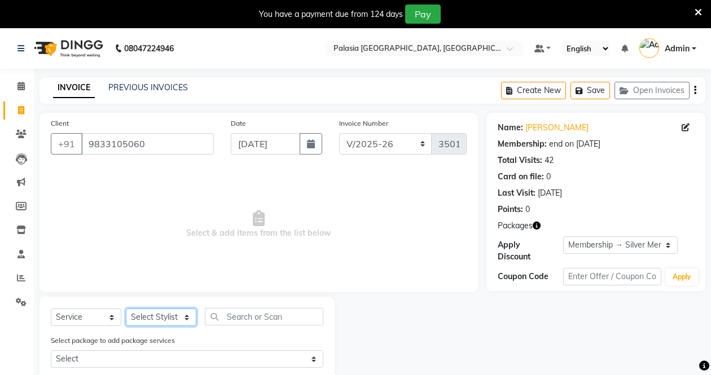
click at [155, 318] on select "Select Stylist [PERSON_NAME] Admin Aparna . [PERSON_NAME] [PERSON_NAME] Kaif [P…" at bounding box center [161, 317] width 71 height 17
select select "46370"
click at [126, 309] on select "Select Stylist [PERSON_NAME] Admin Aparna . [PERSON_NAME] [PERSON_NAME] Kaif [P…" at bounding box center [161, 317] width 71 height 17
click at [236, 320] on input "text" at bounding box center [264, 316] width 118 height 17
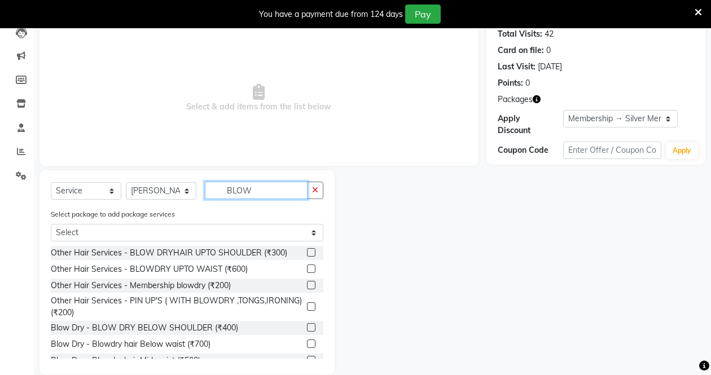
scroll to position [143, 0]
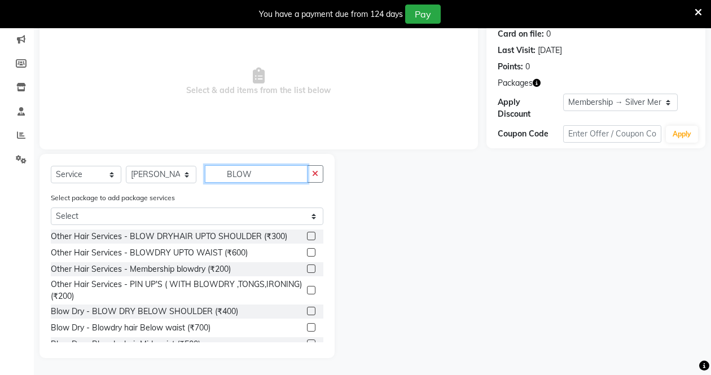
type input "BLOW"
click at [307, 314] on label at bounding box center [311, 311] width 8 height 8
click at [307, 314] on input "checkbox" at bounding box center [310, 311] width 7 height 7
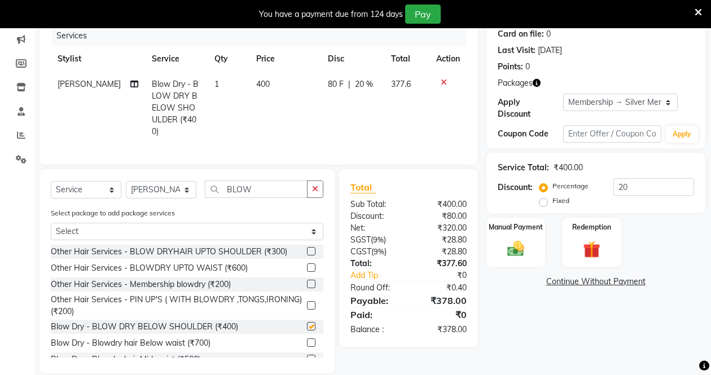
checkbox input "false"
click at [171, 189] on select "Select Stylist [PERSON_NAME] Admin Aparna . [PERSON_NAME] [PERSON_NAME] Kaif [P…" at bounding box center [161, 189] width 71 height 17
select select "47232"
click at [126, 181] on select "Select Stylist [PERSON_NAME] Admin Aparna . [PERSON_NAME] [PERSON_NAME] Kaif [P…" at bounding box center [161, 189] width 71 height 17
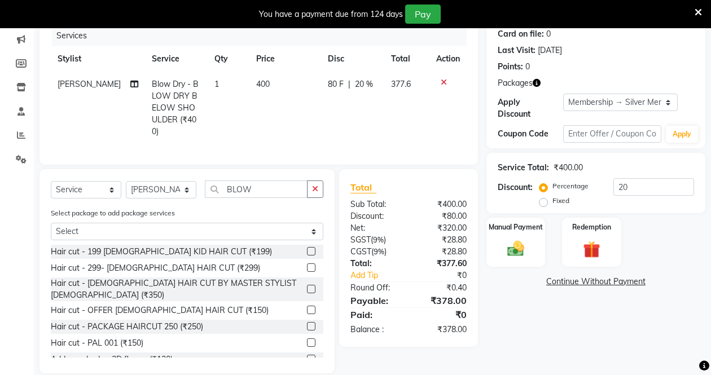
click at [313, 188] on icon "button" at bounding box center [315, 189] width 6 height 8
click at [283, 187] on input "text" at bounding box center [264, 188] width 118 height 17
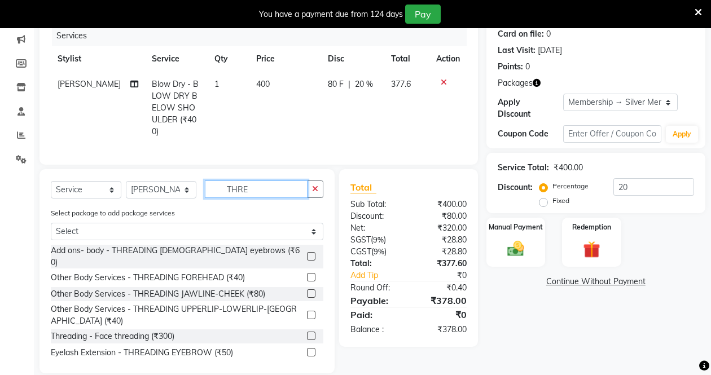
type input "THRE"
click at [307, 273] on label at bounding box center [311, 277] width 8 height 8
click at [307, 274] on input "checkbox" at bounding box center [310, 277] width 7 height 7
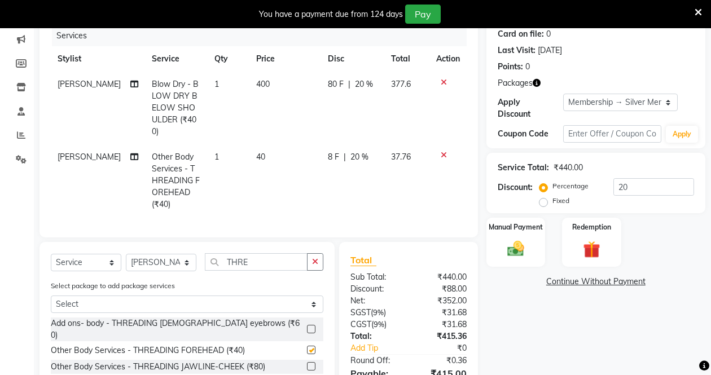
checkbox input "false"
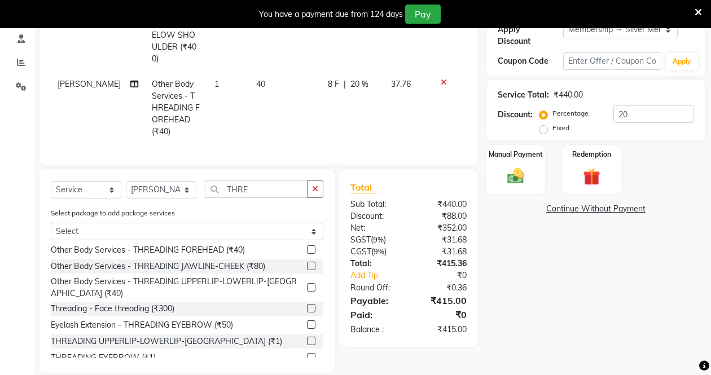
scroll to position [217, 0]
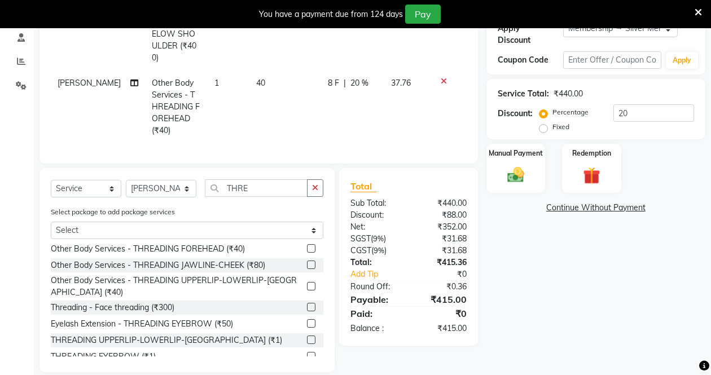
click at [307, 319] on label at bounding box center [311, 323] width 8 height 8
click at [307, 320] on input "checkbox" at bounding box center [310, 323] width 7 height 7
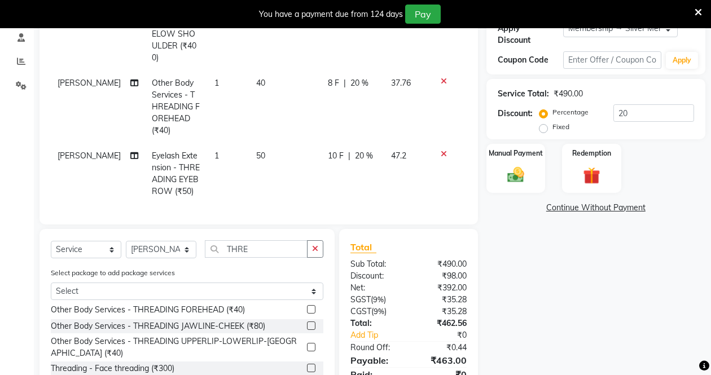
checkbox input "false"
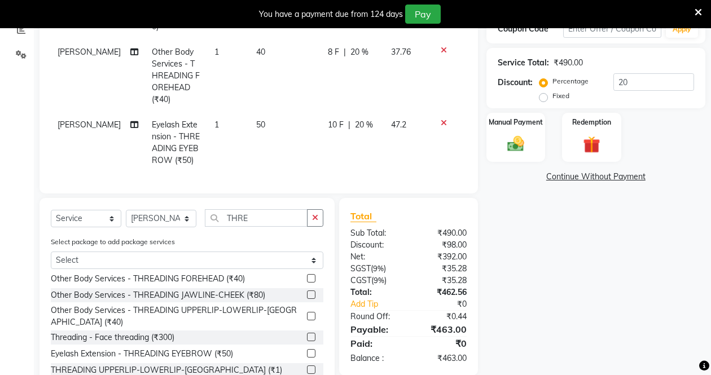
scroll to position [278, 0]
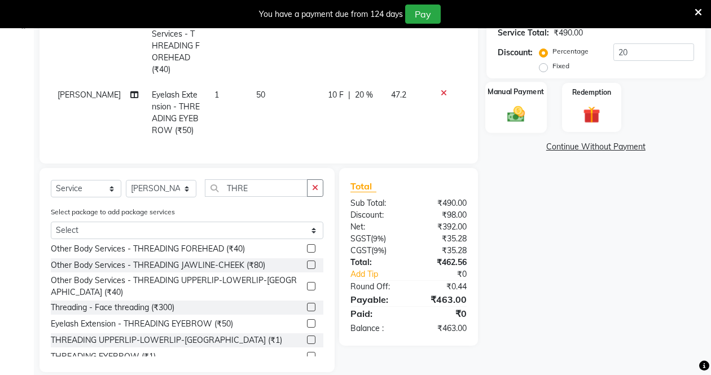
click at [514, 108] on img at bounding box center [515, 114] width 28 height 20
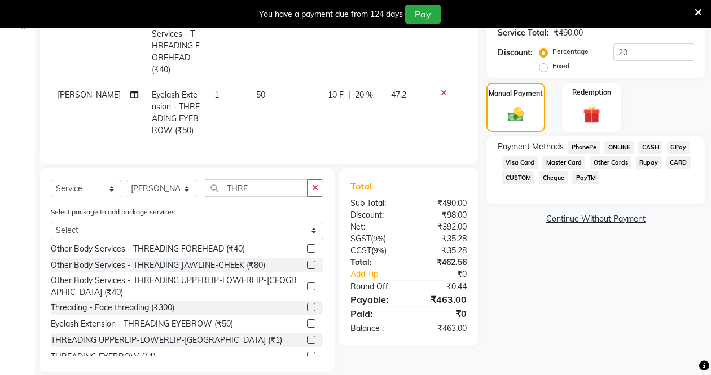
click at [582, 175] on span "PayTM" at bounding box center [585, 177] width 27 height 13
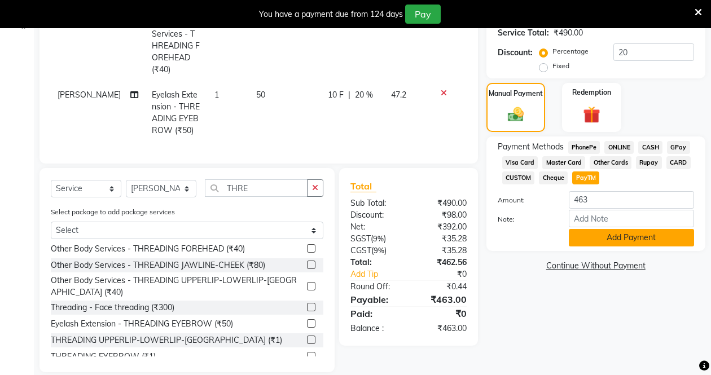
click at [593, 237] on button "Add Payment" at bounding box center [631, 237] width 125 height 17
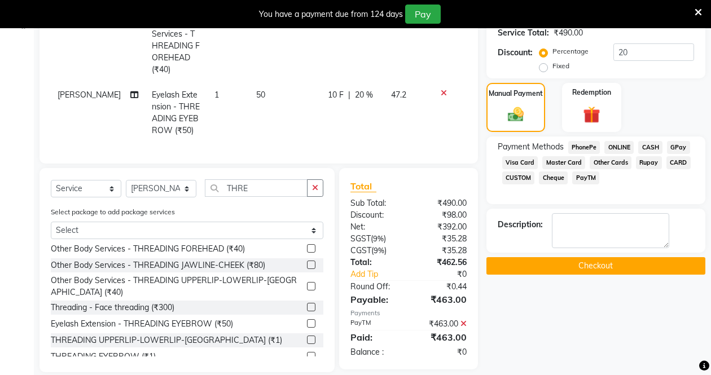
click at [573, 270] on button "Checkout" at bounding box center [595, 265] width 219 height 17
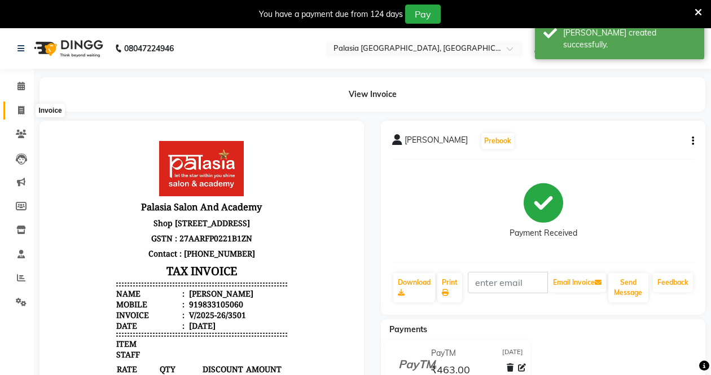
click at [24, 113] on icon at bounding box center [21, 110] width 6 height 8
select select "6009"
select select "service"
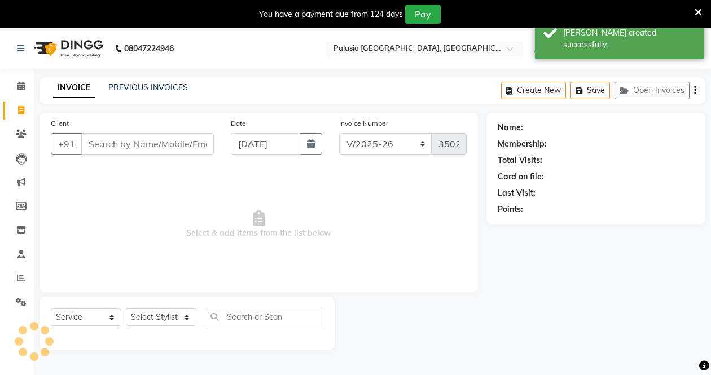
scroll to position [28, 0]
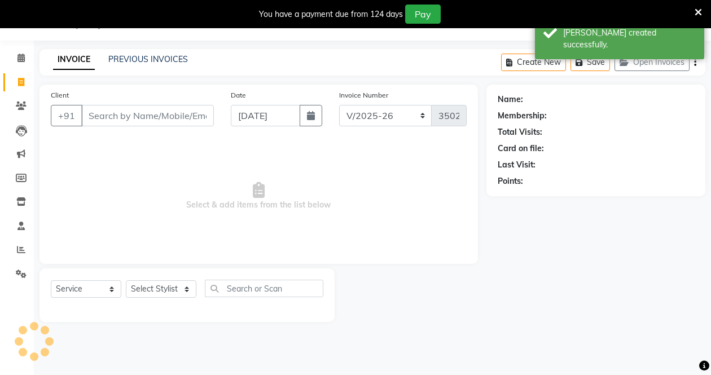
click at [102, 118] on input "Client" at bounding box center [147, 115] width 133 height 21
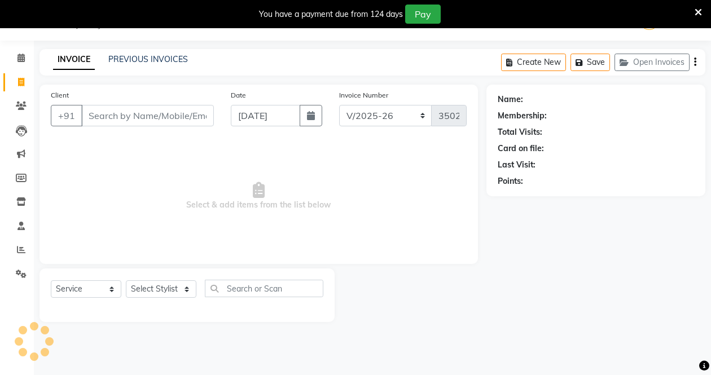
click at [154, 118] on input "Client" at bounding box center [147, 115] width 133 height 21
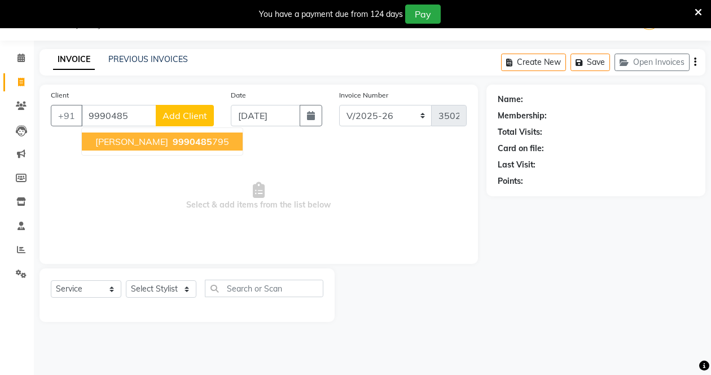
drag, startPoint x: 183, startPoint y: 141, endPoint x: 166, endPoint y: 147, distance: 17.3
click at [173, 144] on span "9990485" at bounding box center [192, 141] width 39 height 11
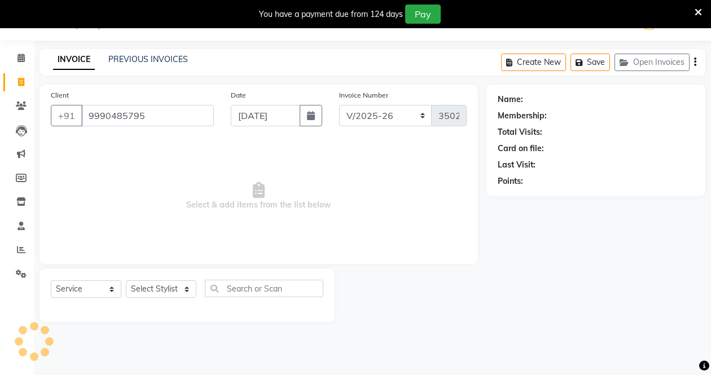
type input "9990485795"
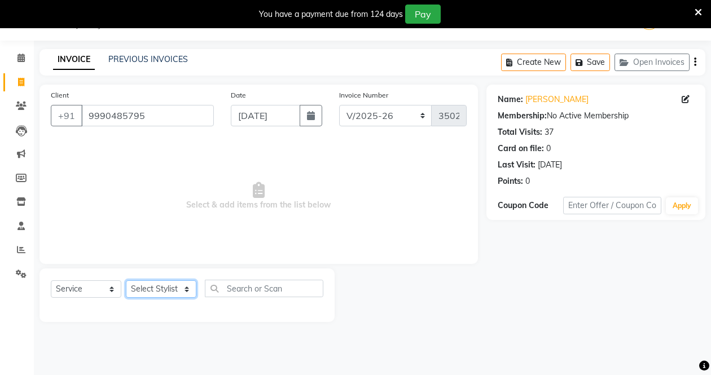
click at [138, 288] on select "Select Stylist [PERSON_NAME] Admin Aparna . [PERSON_NAME] [PERSON_NAME] Kaif [P…" at bounding box center [161, 288] width 71 height 17
select select "47232"
click at [126, 280] on select "Select Stylist [PERSON_NAME] Admin Aparna . [PERSON_NAME] [PERSON_NAME] Kaif [P…" at bounding box center [161, 288] width 71 height 17
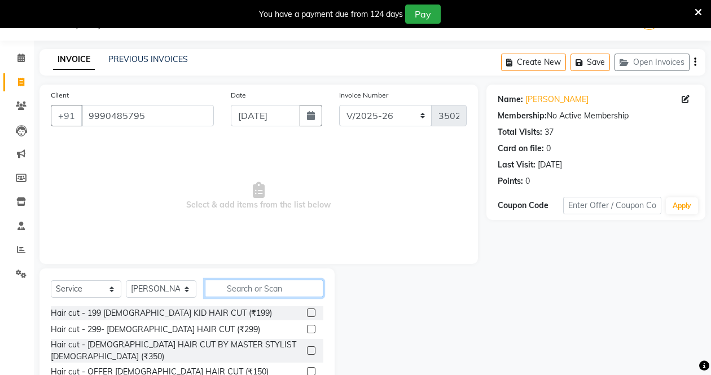
click at [238, 289] on input "text" at bounding box center [264, 288] width 118 height 17
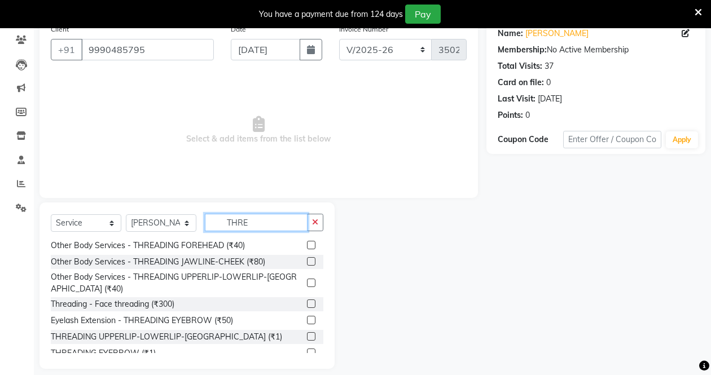
scroll to position [105, 0]
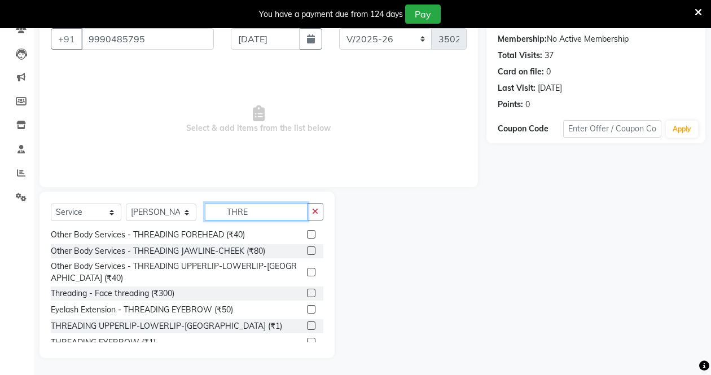
type input "THRE"
click at [307, 305] on label at bounding box center [311, 309] width 8 height 8
click at [307, 306] on input "checkbox" at bounding box center [310, 309] width 7 height 7
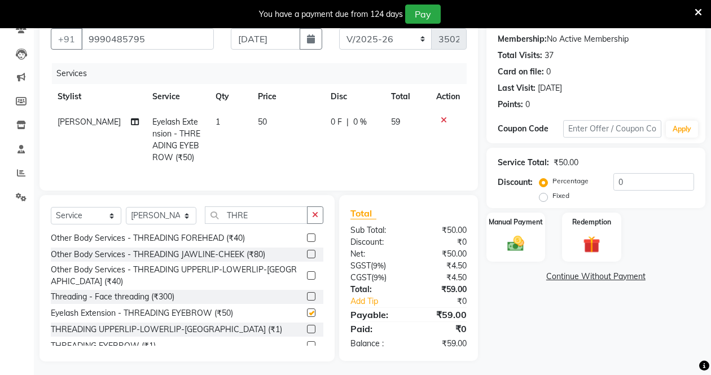
checkbox input "false"
click at [527, 246] on img at bounding box center [515, 244] width 28 height 20
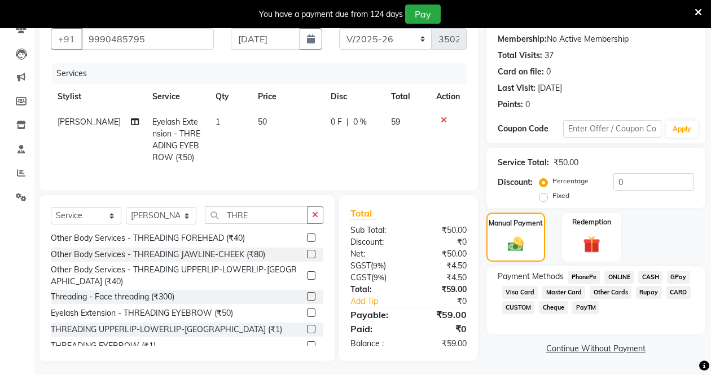
click at [590, 306] on span "PayTM" at bounding box center [585, 307] width 27 height 13
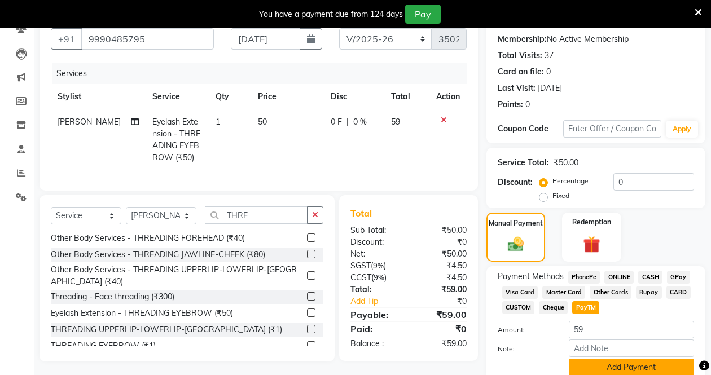
click at [585, 360] on button "Add Payment" at bounding box center [631, 367] width 125 height 17
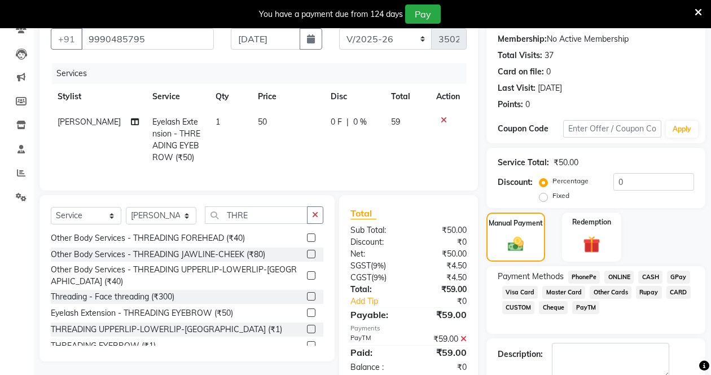
scroll to position [151, 0]
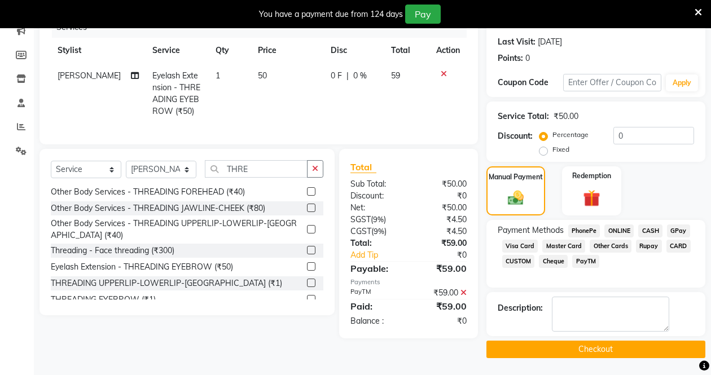
click at [551, 345] on button "Checkout" at bounding box center [595, 349] width 219 height 17
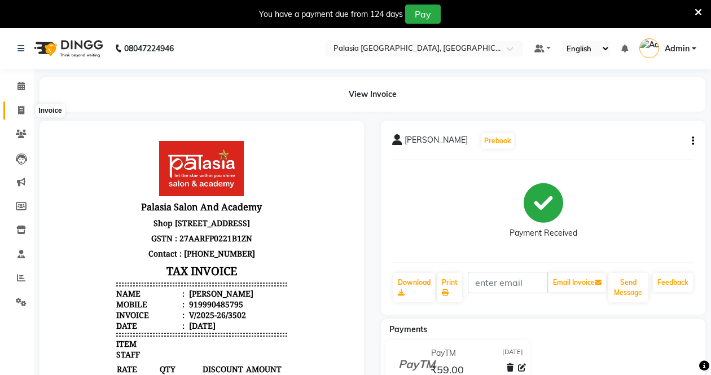
click at [15, 116] on span at bounding box center [21, 110] width 20 height 13
select select "6009"
select select "service"
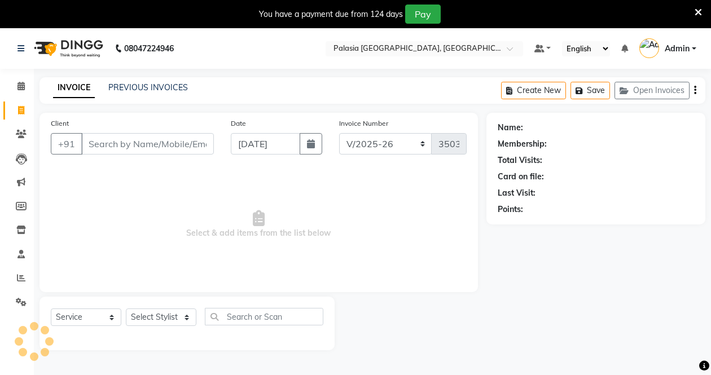
scroll to position [28, 0]
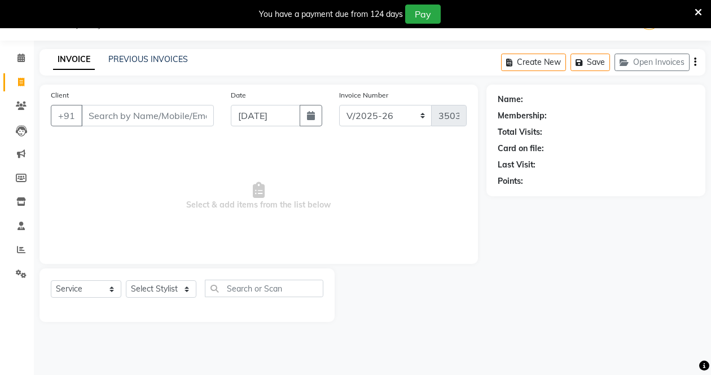
click at [105, 115] on input "Client" at bounding box center [147, 115] width 133 height 21
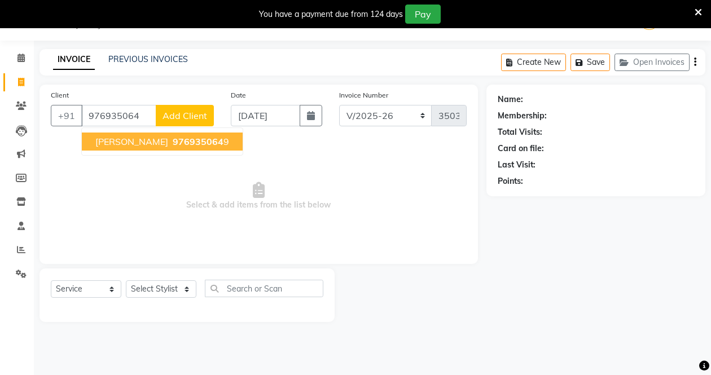
click at [118, 142] on span "[PERSON_NAME]" at bounding box center [131, 141] width 73 height 11
type input "9769350649"
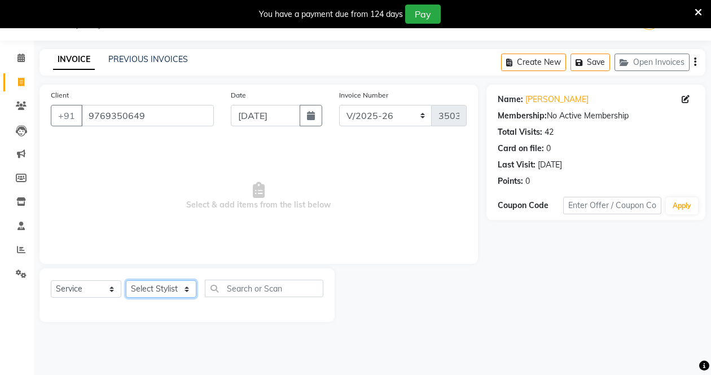
click at [172, 293] on select "Select Stylist [PERSON_NAME] Admin Aparna . [PERSON_NAME] [PERSON_NAME] Kaif [P…" at bounding box center [161, 288] width 71 height 17
select select "47232"
click at [126, 280] on select "Select Stylist [PERSON_NAME] Admin Aparna . [PERSON_NAME] [PERSON_NAME] Kaif [P…" at bounding box center [161, 288] width 71 height 17
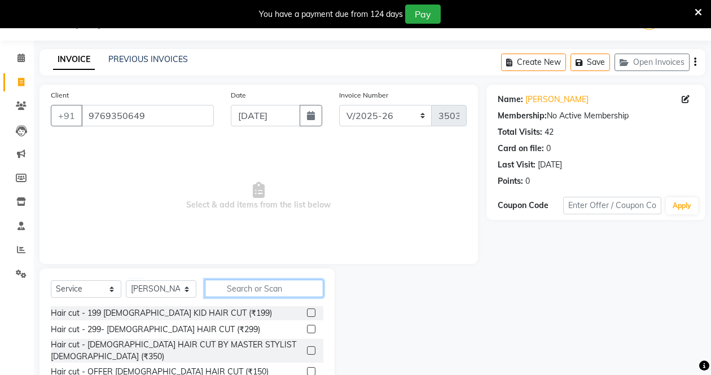
click at [219, 290] on input "text" at bounding box center [264, 288] width 118 height 17
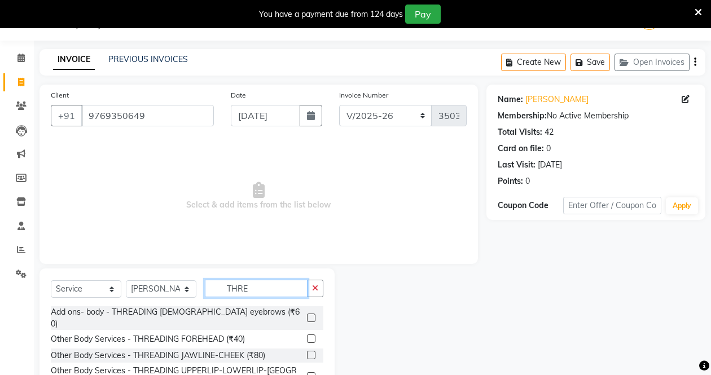
type input "THRE"
click at [307, 334] on label at bounding box center [311, 338] width 8 height 8
click at [307, 336] on input "checkbox" at bounding box center [310, 339] width 7 height 7
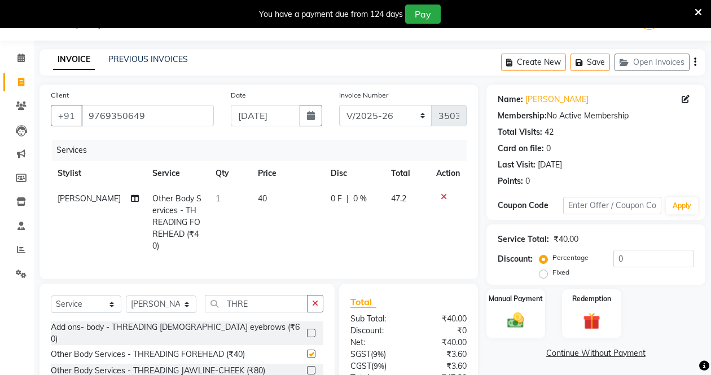
checkbox input "false"
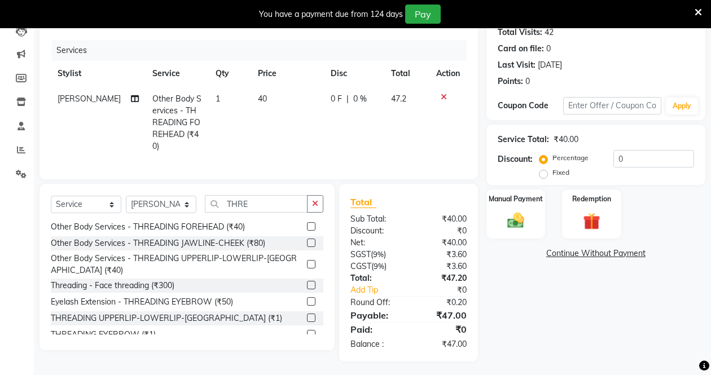
scroll to position [129, 0]
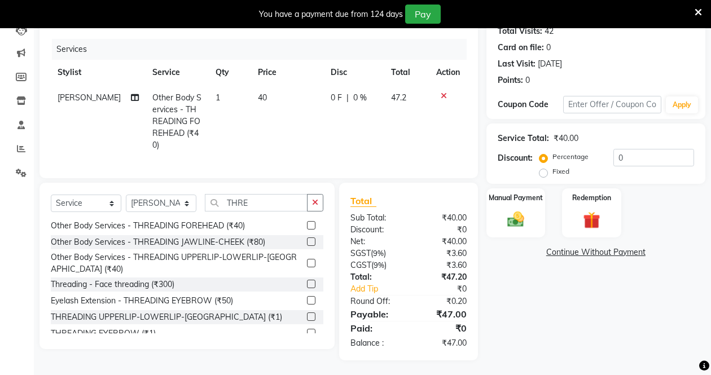
click at [307, 296] on label at bounding box center [311, 300] width 8 height 8
click at [307, 297] on input "checkbox" at bounding box center [310, 300] width 7 height 7
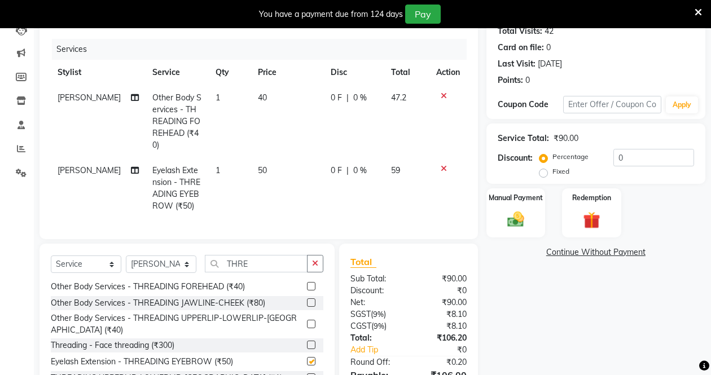
checkbox input "false"
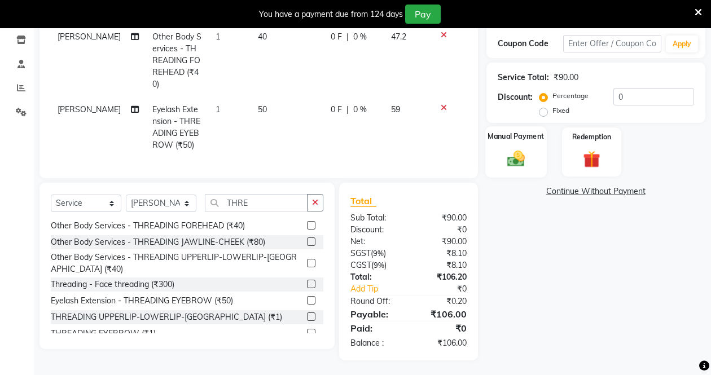
click at [535, 147] on div "Manual Payment" at bounding box center [515, 151] width 61 height 51
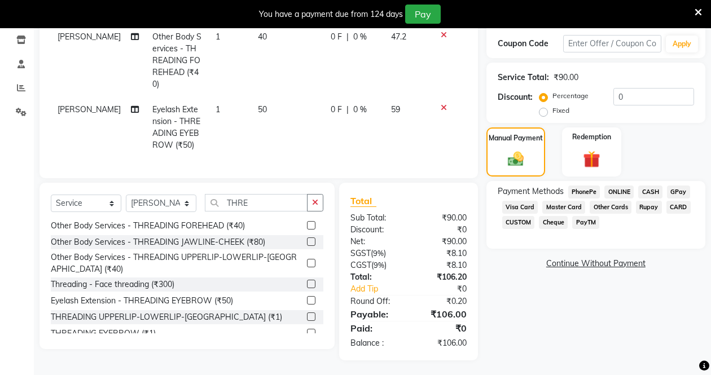
click at [589, 224] on span "PayTM" at bounding box center [585, 222] width 27 height 13
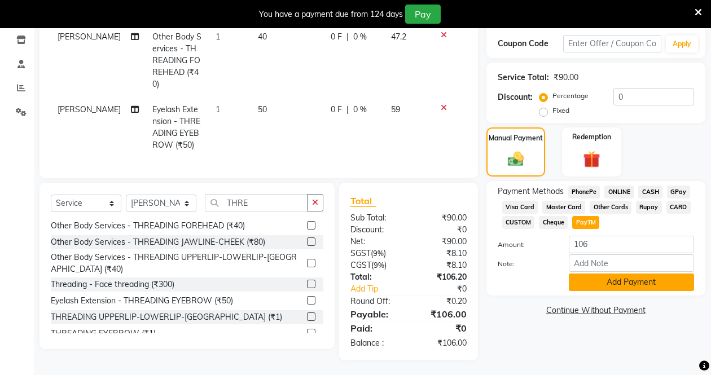
click at [603, 282] on button "Add Payment" at bounding box center [631, 282] width 125 height 17
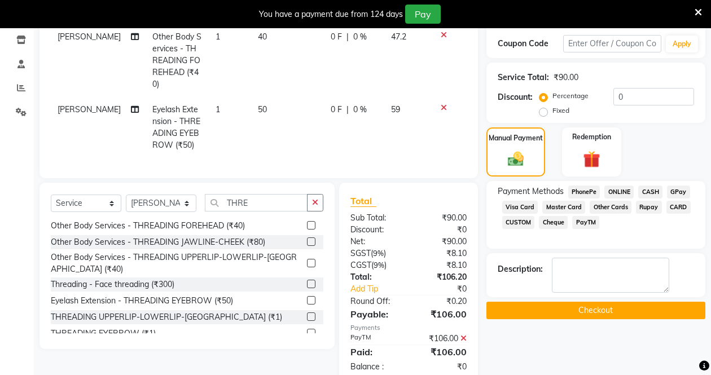
click at [579, 314] on button "Checkout" at bounding box center [595, 310] width 219 height 17
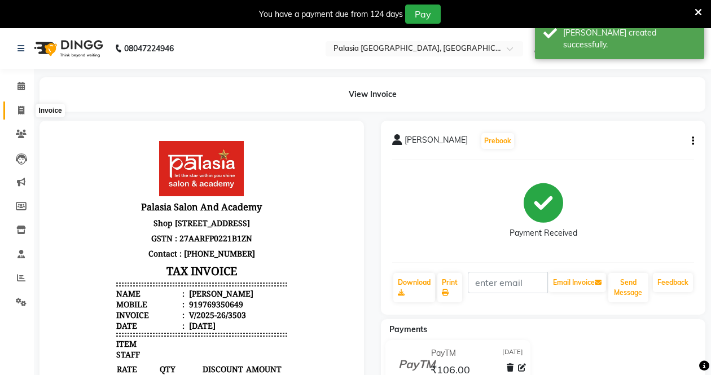
click at [20, 106] on icon at bounding box center [21, 110] width 6 height 8
select select "service"
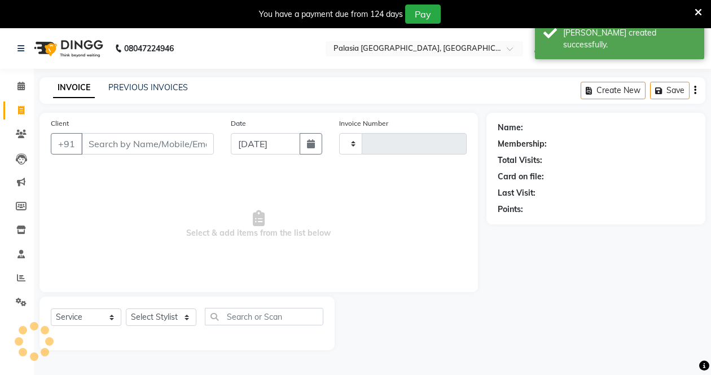
type input "3504"
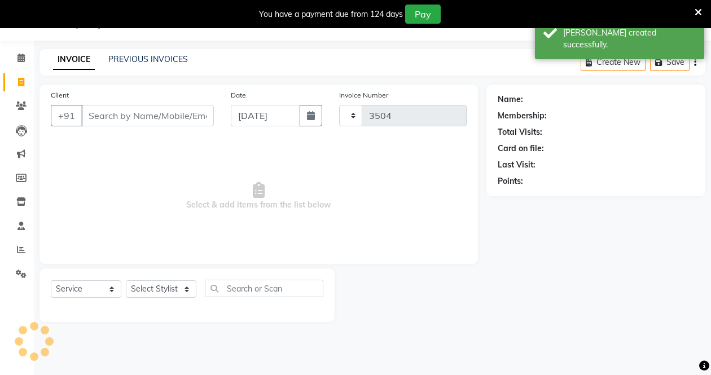
select select "6009"
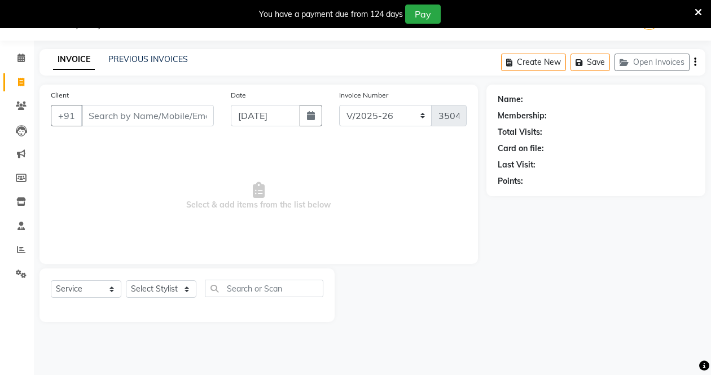
click at [179, 118] on input "Client" at bounding box center [147, 115] width 133 height 21
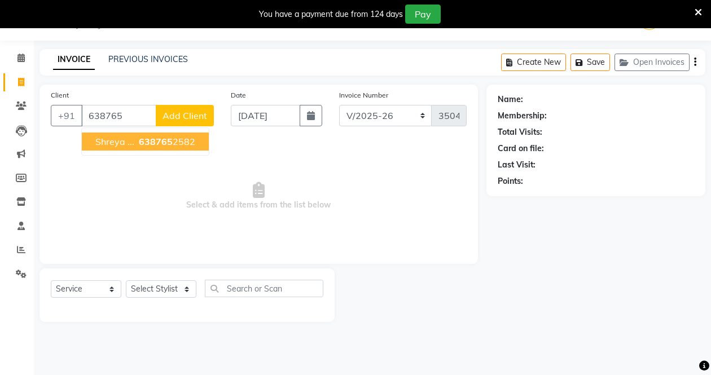
click at [179, 135] on button "Shreya ... 638765 2582" at bounding box center [145, 142] width 127 height 18
type input "6387652582"
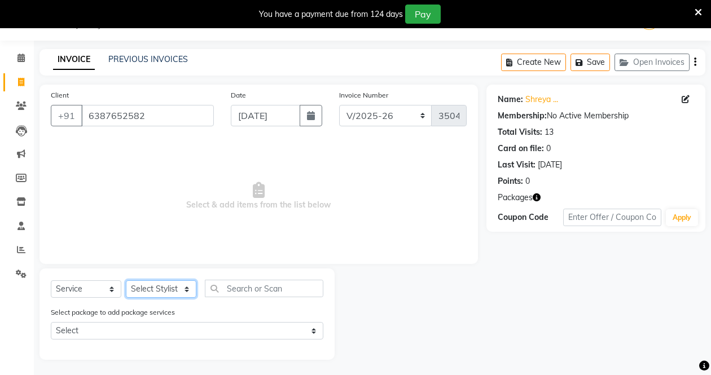
click at [171, 290] on select "Select Stylist [PERSON_NAME] Admin Aparna . [PERSON_NAME] [PERSON_NAME] Kaif [P…" at bounding box center [161, 288] width 71 height 17
select select "47232"
click at [126, 280] on select "Select Stylist [PERSON_NAME] Admin Aparna . [PERSON_NAME] [PERSON_NAME] Kaif [P…" at bounding box center [161, 288] width 71 height 17
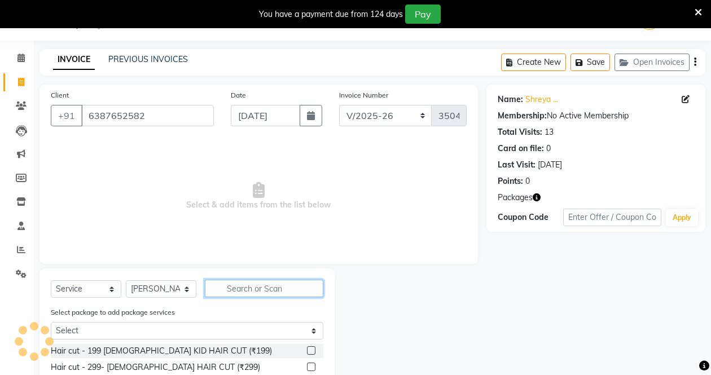
click at [233, 292] on input "text" at bounding box center [264, 288] width 118 height 17
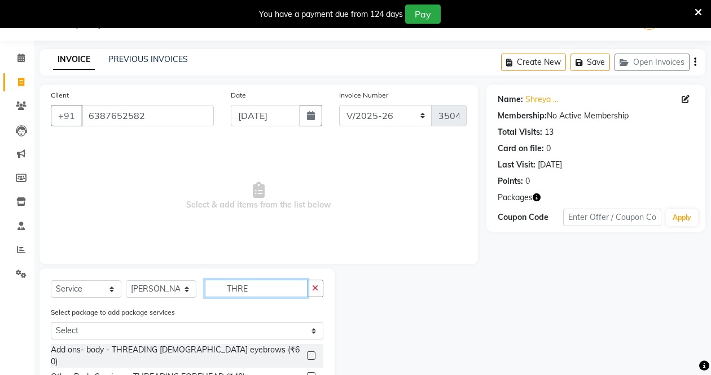
type input "THRE"
click at [307, 372] on label at bounding box center [311, 376] width 8 height 8
click at [307, 373] on input "checkbox" at bounding box center [310, 376] width 7 height 7
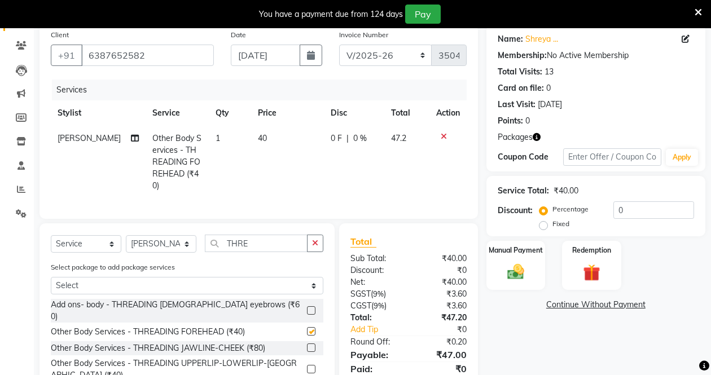
checkbox input "false"
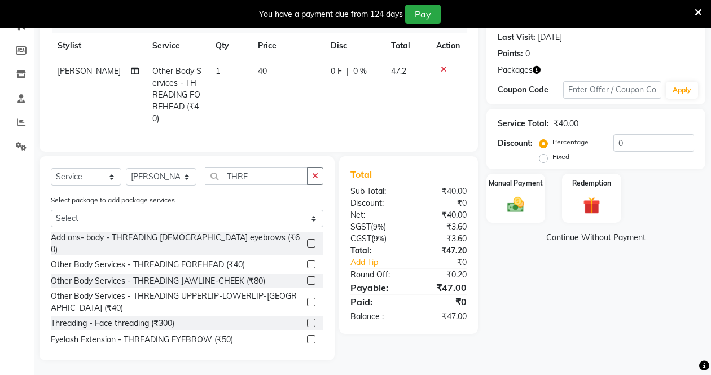
click at [307, 298] on label at bounding box center [311, 302] width 8 height 8
click at [307, 299] on input "checkbox" at bounding box center [310, 302] width 7 height 7
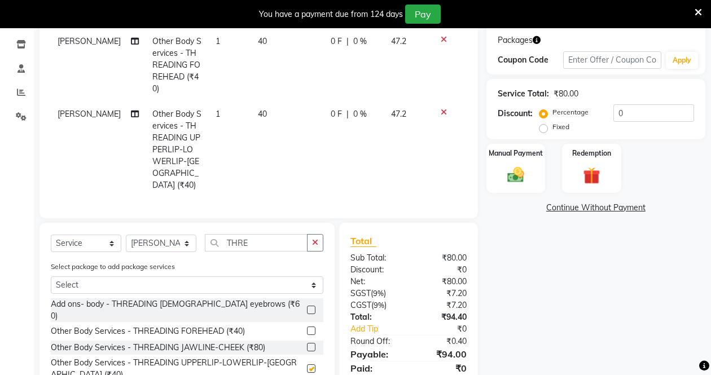
checkbox input "false"
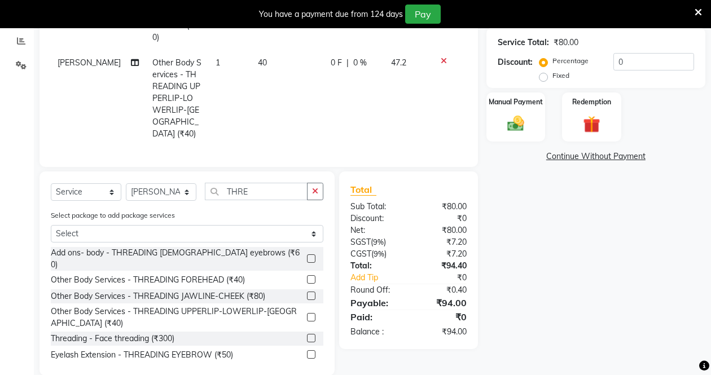
scroll to position [240, 0]
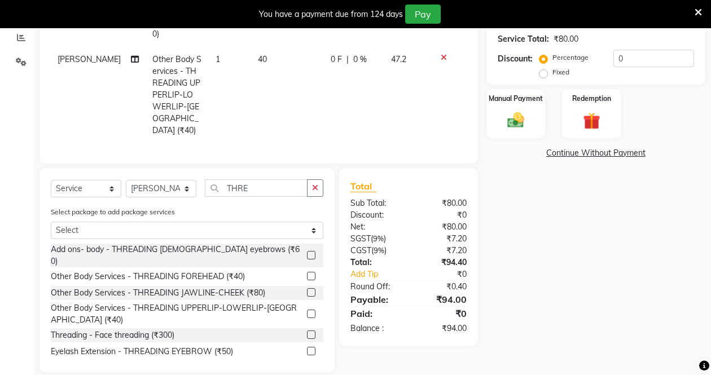
click at [307, 347] on label at bounding box center [311, 351] width 8 height 8
click at [307, 348] on input "checkbox" at bounding box center [310, 351] width 7 height 7
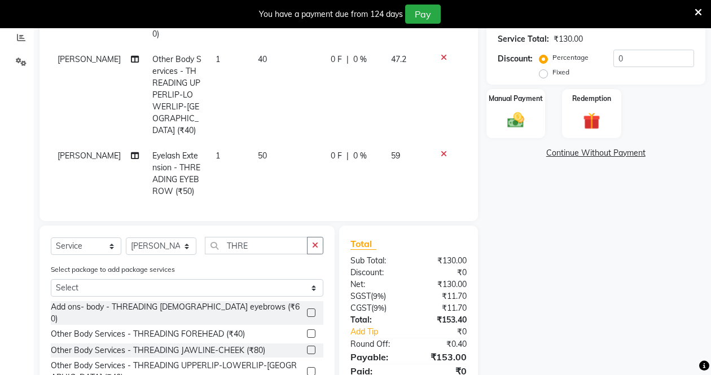
checkbox input "false"
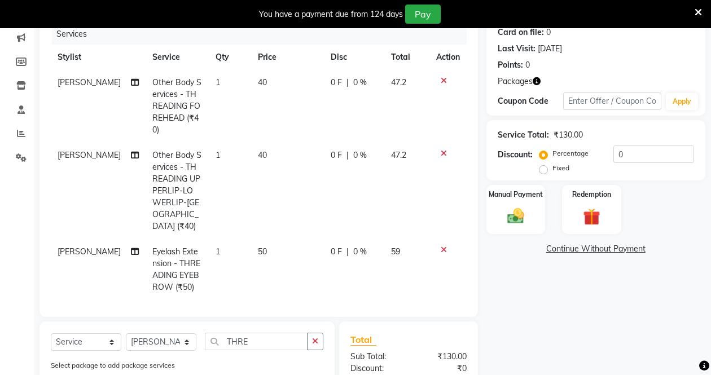
scroll to position [15, 0]
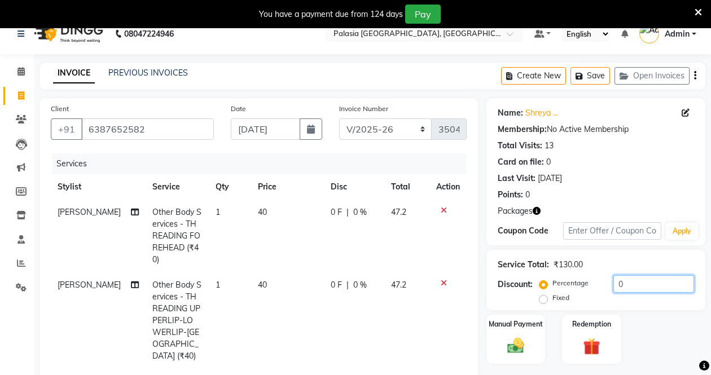
click at [614, 280] on input "0" at bounding box center [653, 283] width 81 height 17
click at [631, 303] on div "Percentage Fixed 30" at bounding box center [617, 290] width 152 height 30
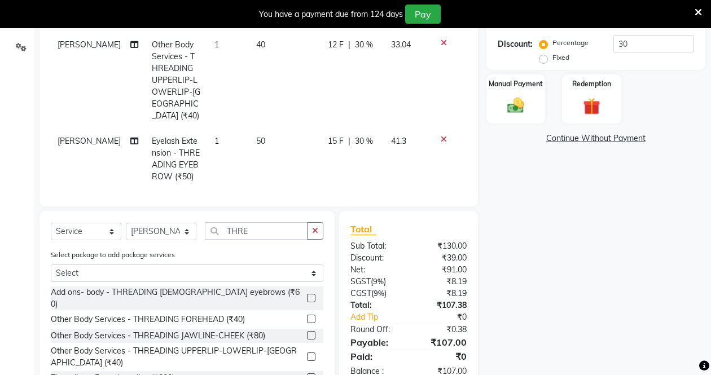
scroll to position [132, 0]
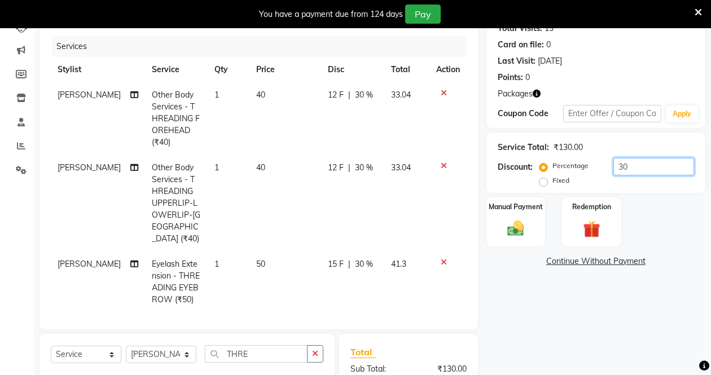
click at [628, 164] on input "30" at bounding box center [653, 166] width 81 height 17
type input "3"
type input "15"
click at [602, 305] on div "Name: [PERSON_NAME] ... Membership: No Active Membership Total Visits: 13 Card …" at bounding box center [599, 259] width 227 height 557
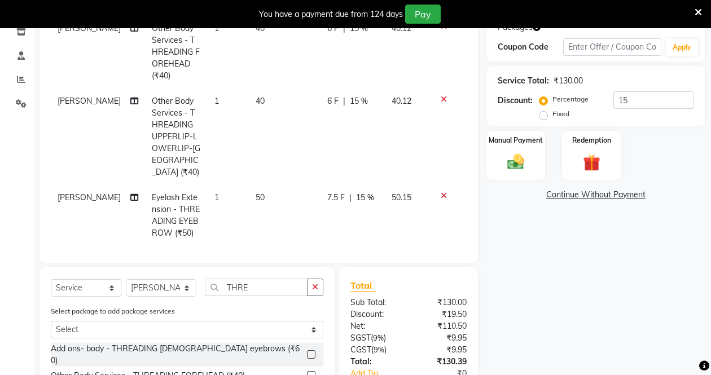
scroll to position [301, 0]
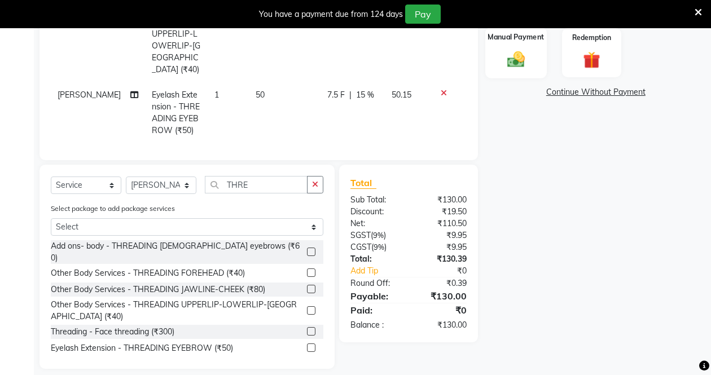
click at [505, 62] on img at bounding box center [515, 59] width 28 height 20
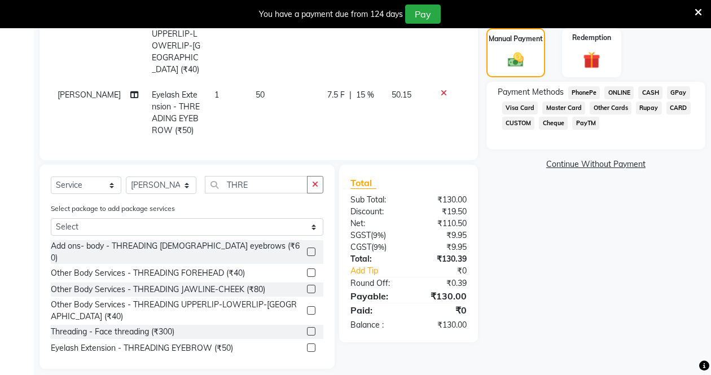
click at [588, 123] on span "PayTM" at bounding box center [585, 123] width 27 height 13
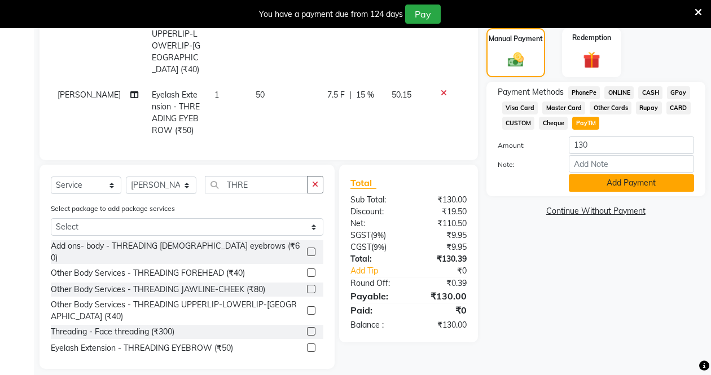
click at [602, 186] on button "Add Payment" at bounding box center [631, 182] width 125 height 17
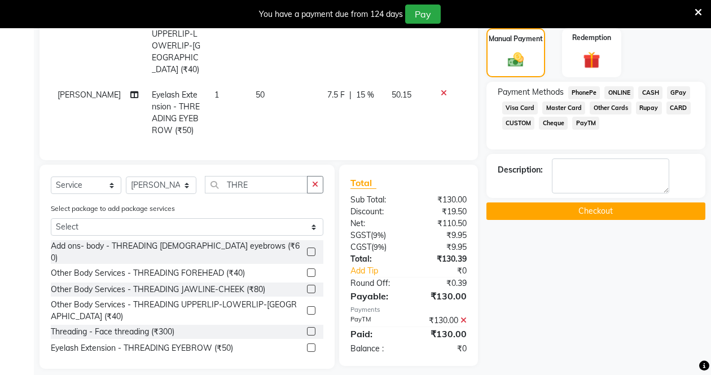
click at [548, 213] on button "Checkout" at bounding box center [595, 210] width 219 height 17
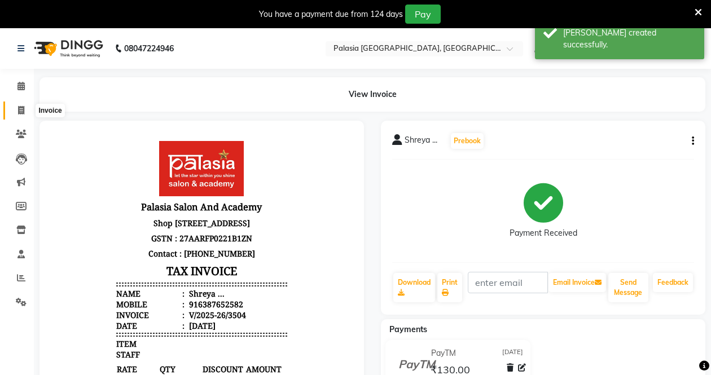
click at [15, 104] on span at bounding box center [21, 110] width 20 height 13
select select "service"
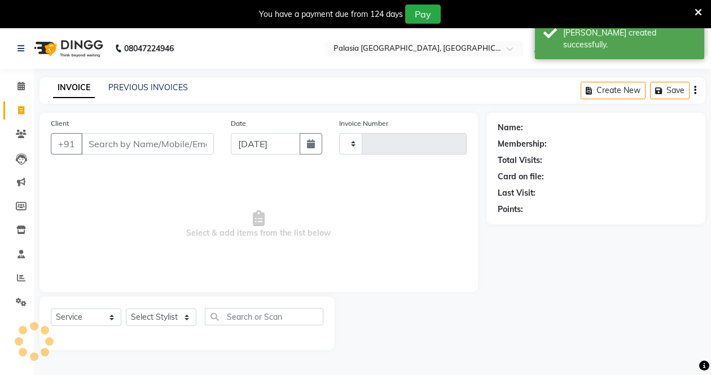
scroll to position [28, 0]
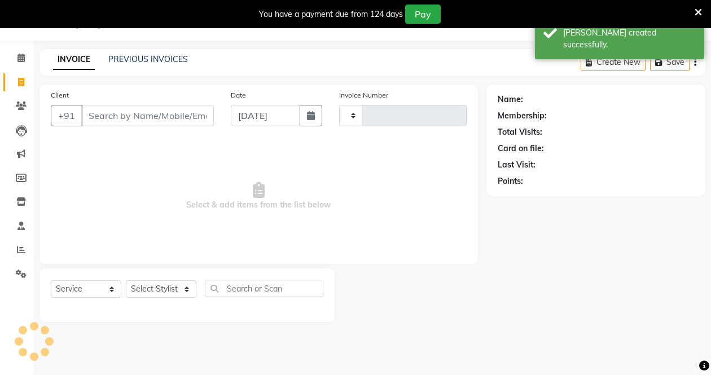
type input "3505"
select select "6009"
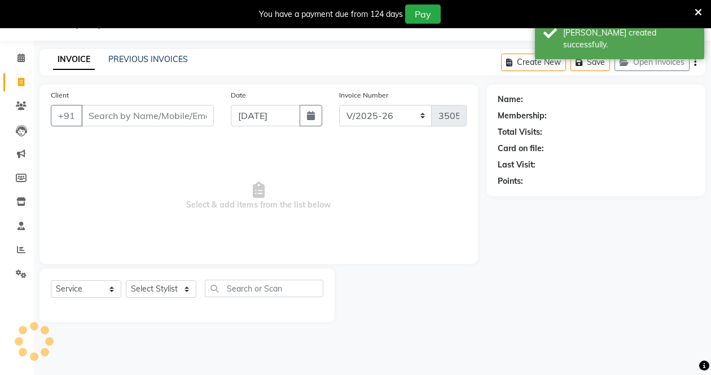
click at [143, 111] on input "Client" at bounding box center [147, 115] width 133 height 21
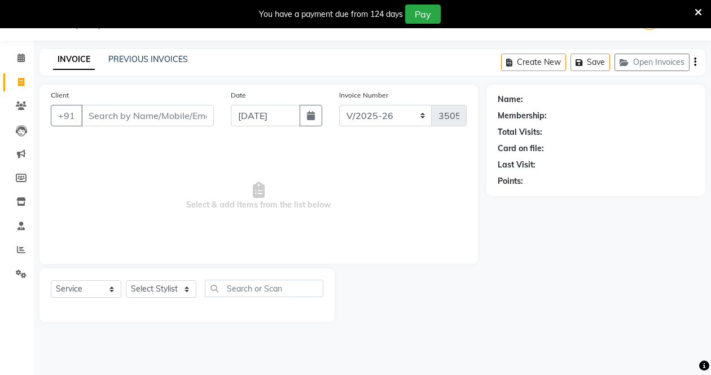
click at [117, 108] on input "Client" at bounding box center [147, 115] width 133 height 21
click at [127, 120] on input "Client" at bounding box center [147, 115] width 133 height 21
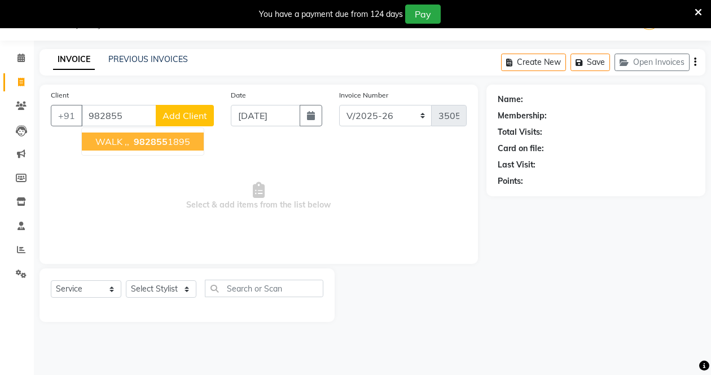
click at [169, 142] on ngb-highlight "982855 1895" at bounding box center [160, 141] width 59 height 11
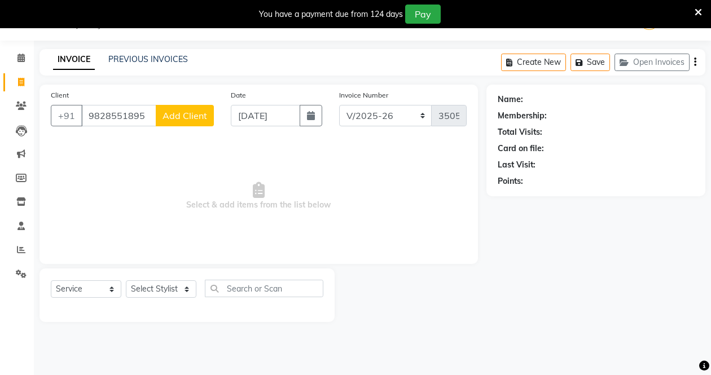
type input "9828551895"
click at [165, 290] on select "Select Stylist [PERSON_NAME] Admin Aparna . [PERSON_NAME] [PERSON_NAME] Kaif [P…" at bounding box center [161, 288] width 71 height 17
select select "46370"
click at [126, 280] on select "Select Stylist [PERSON_NAME] Admin Aparna . [PERSON_NAME] [PERSON_NAME] Kaif [P…" at bounding box center [161, 288] width 71 height 17
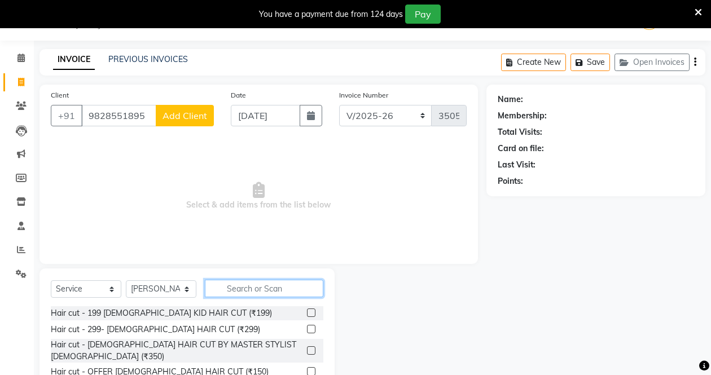
click at [235, 290] on input "text" at bounding box center [264, 288] width 118 height 17
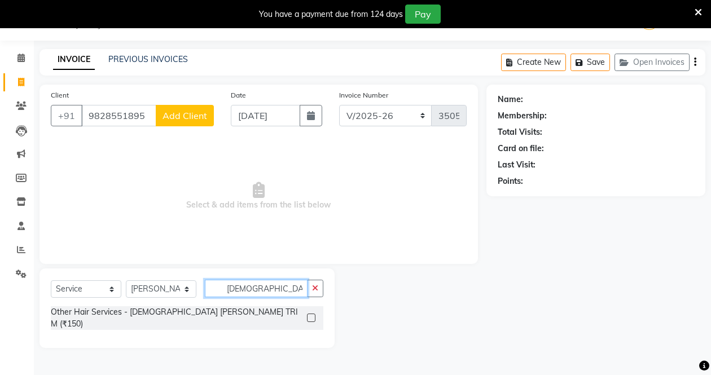
type input "[DEMOGRAPHIC_DATA] BE"
click at [307, 315] on label at bounding box center [311, 318] width 8 height 8
click at [307, 315] on input "checkbox" at bounding box center [310, 318] width 7 height 7
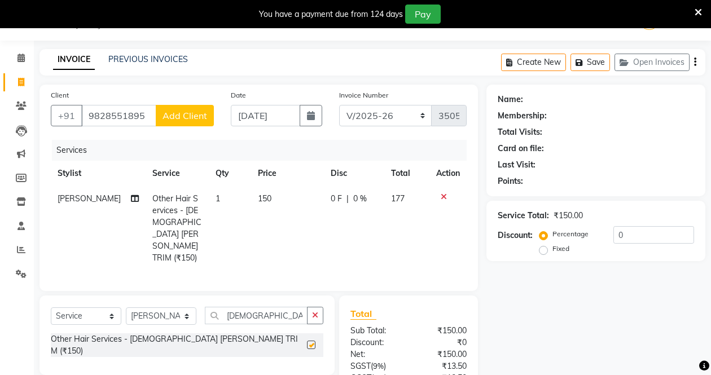
checkbox input "false"
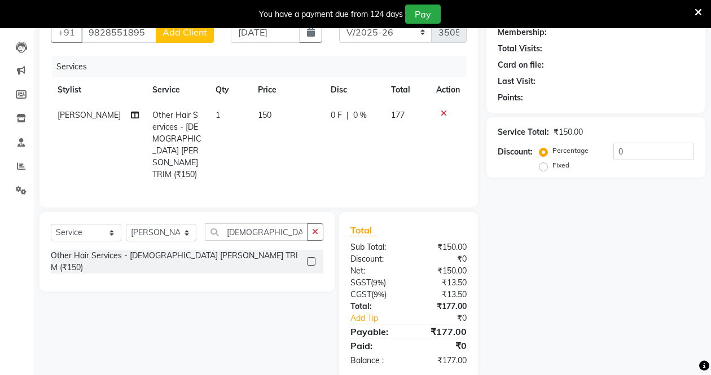
scroll to position [117, 0]
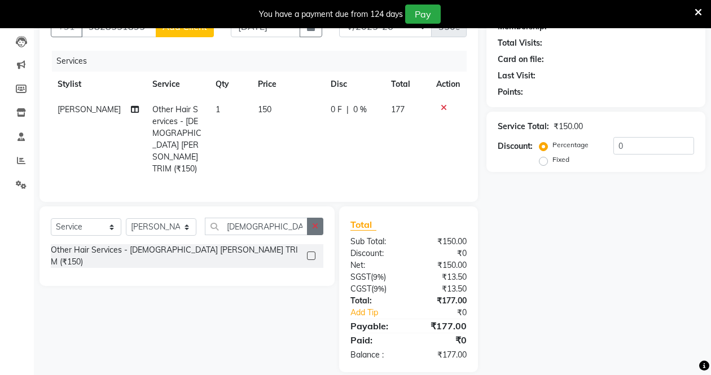
click at [315, 218] on button "button" at bounding box center [315, 226] width 16 height 17
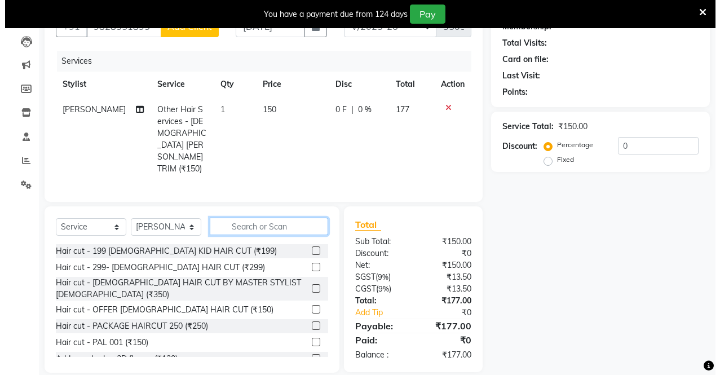
scroll to position [0, 0]
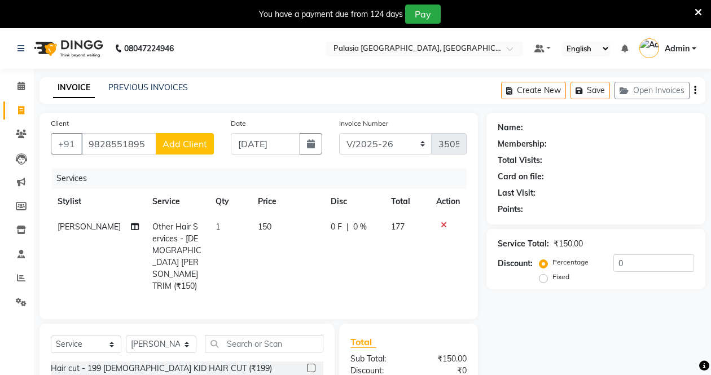
click at [178, 142] on span "Add Client" at bounding box center [184, 143] width 45 height 11
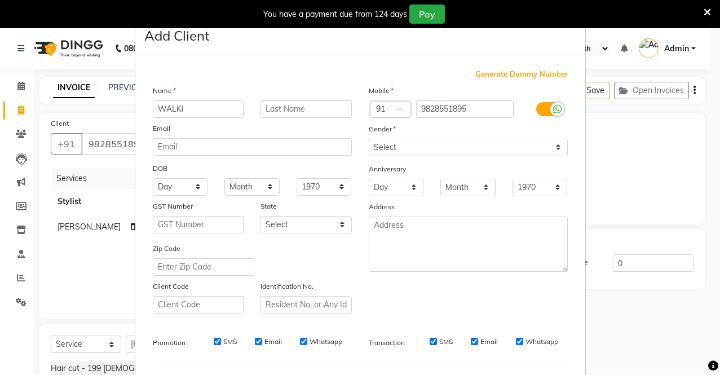
type input "WALKI"
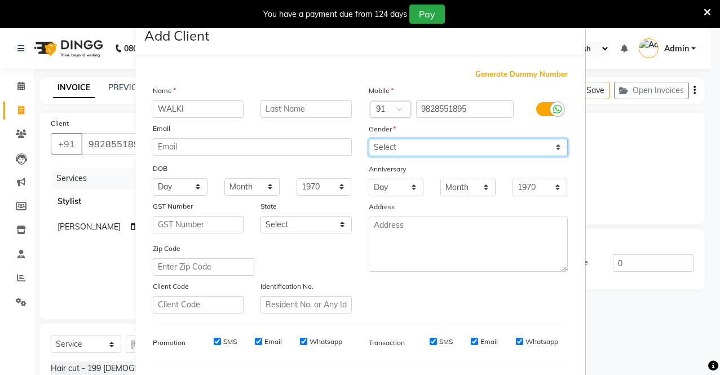
click at [412, 147] on select "Select [DEMOGRAPHIC_DATA] [DEMOGRAPHIC_DATA] Other Prefer Not To Say" at bounding box center [468, 147] width 199 height 17
select select "[DEMOGRAPHIC_DATA]"
click at [369, 139] on select "Select [DEMOGRAPHIC_DATA] [DEMOGRAPHIC_DATA] Other Prefer Not To Say" at bounding box center [468, 147] width 199 height 17
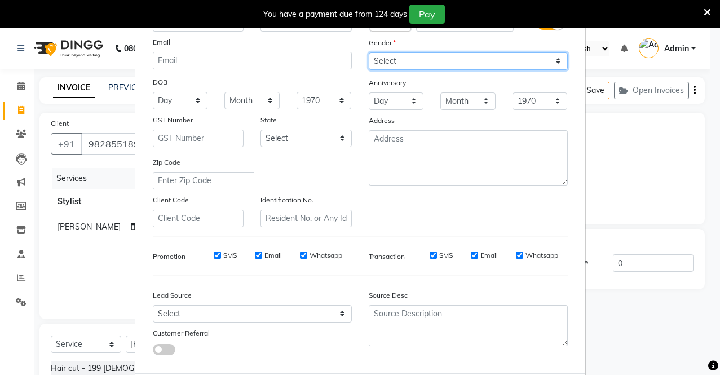
scroll to position [146, 0]
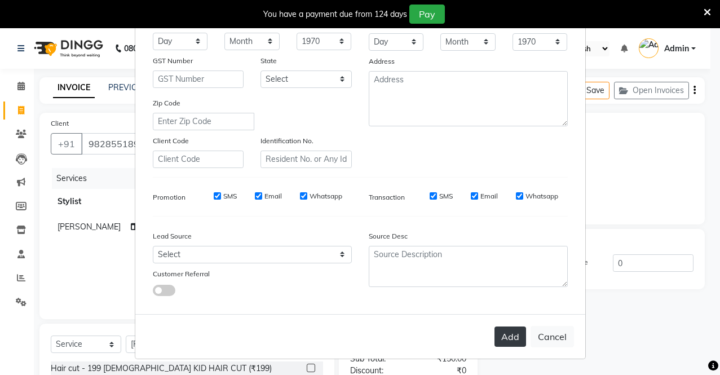
click at [505, 338] on button "Add" at bounding box center [511, 337] width 32 height 20
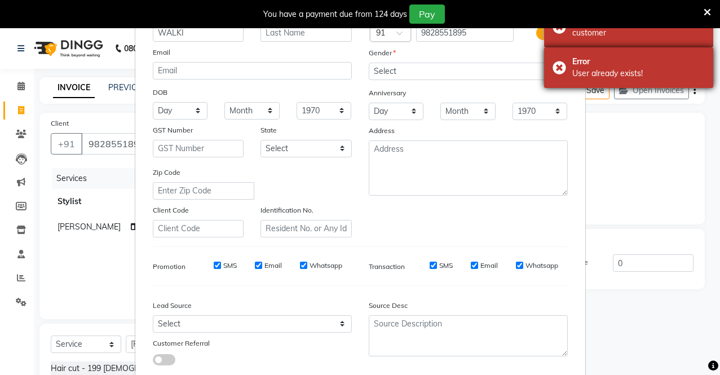
scroll to position [0, 0]
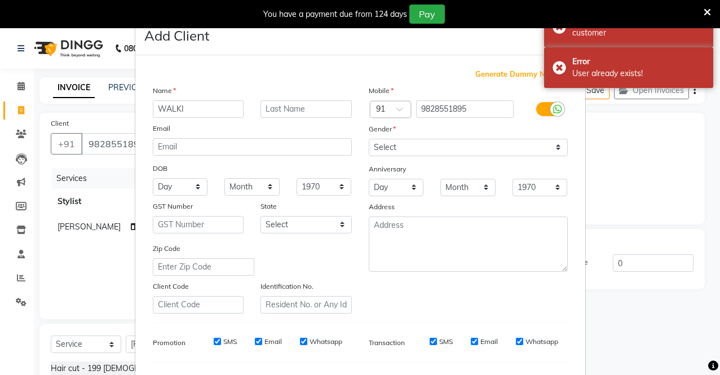
click at [706, 10] on icon at bounding box center [707, 12] width 7 height 10
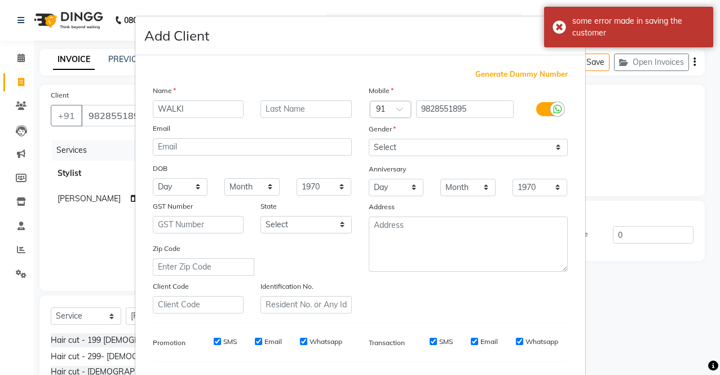
click at [654, 148] on ngb-modal-window "Add Client Generate Dummy Number Name WALKI Email DOB Day 01 02 03 04 05 06 07 …" at bounding box center [360, 187] width 720 height 375
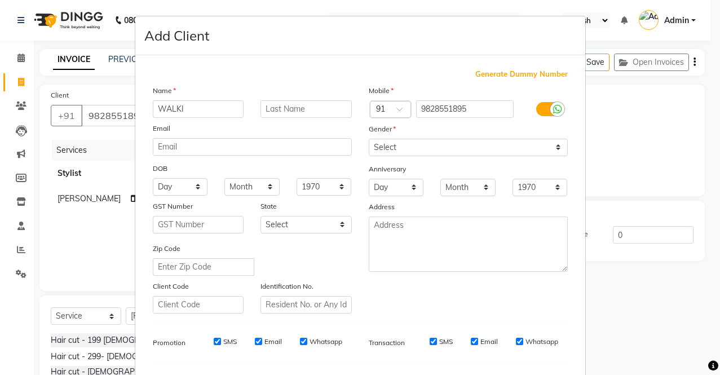
scroll to position [146, 0]
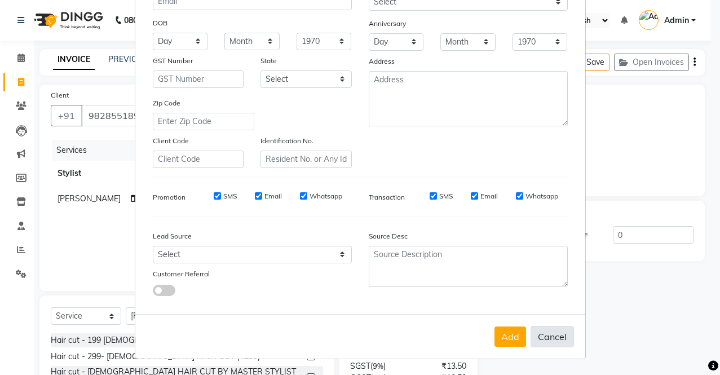
click at [550, 337] on button "Cancel" at bounding box center [552, 336] width 43 height 21
select select
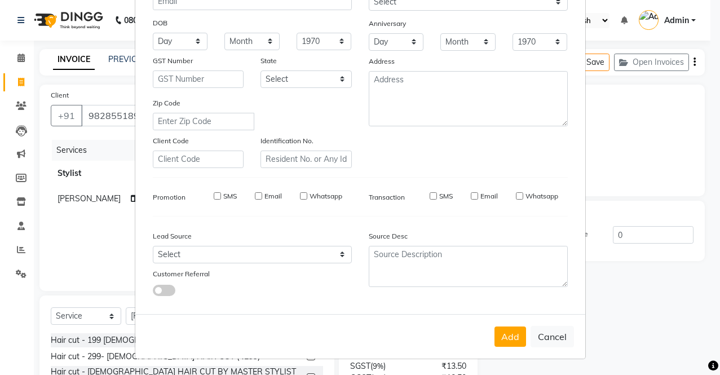
select select
checkbox input "false"
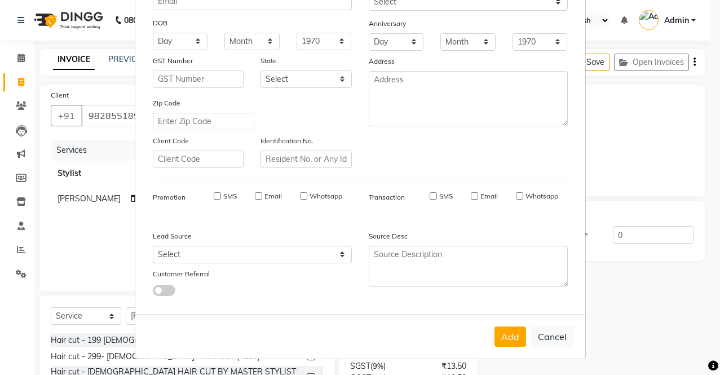
checkbox input "false"
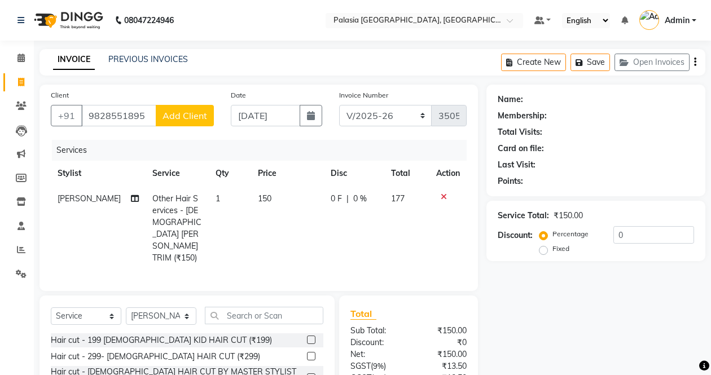
click at [444, 194] on icon at bounding box center [444, 197] width 6 height 8
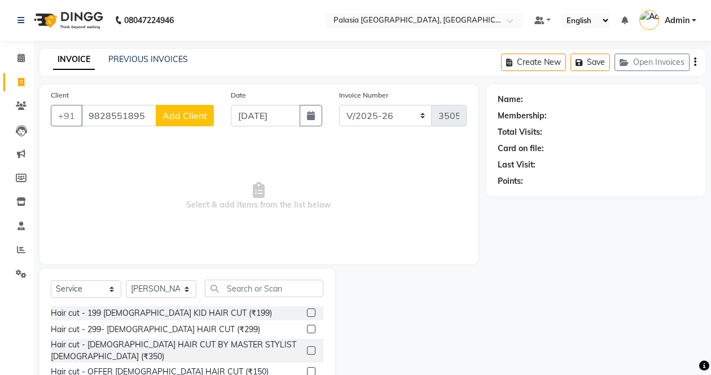
click at [173, 118] on span "Add Client" at bounding box center [184, 115] width 45 height 11
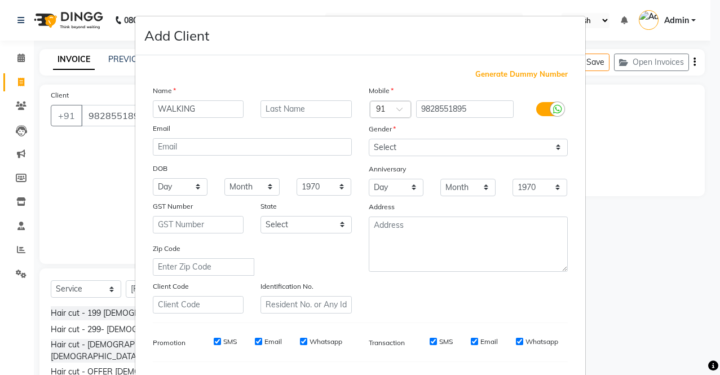
type input "WALKING"
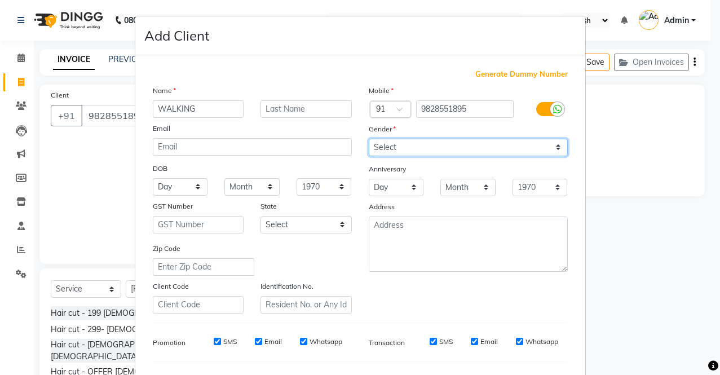
click at [442, 144] on select "Select [DEMOGRAPHIC_DATA] [DEMOGRAPHIC_DATA] Other Prefer Not To Say" at bounding box center [468, 147] width 199 height 17
select select "[DEMOGRAPHIC_DATA]"
click at [369, 139] on select "Select [DEMOGRAPHIC_DATA] [DEMOGRAPHIC_DATA] Other Prefer Not To Say" at bounding box center [468, 147] width 199 height 17
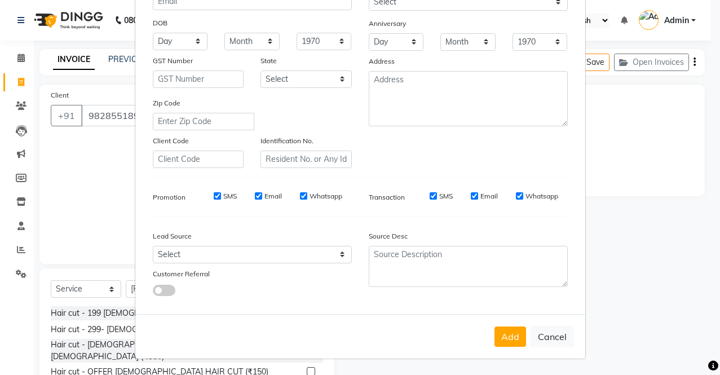
click at [504, 336] on button "Add" at bounding box center [511, 337] width 32 height 20
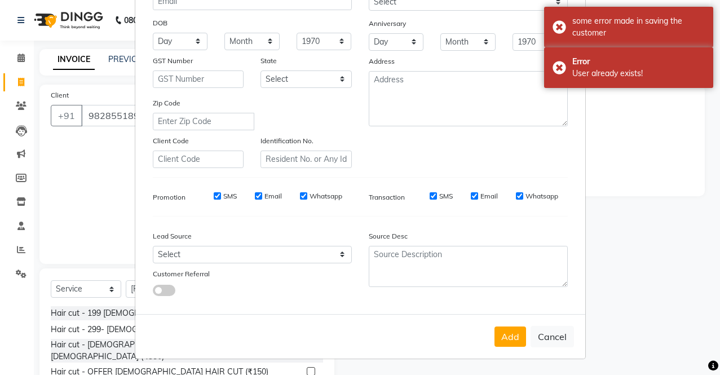
click at [668, 116] on ngb-modal-window "Add Client Generate Dummy Number Name WALKING Email DOB Day 01 02 03 04 05 06 0…" at bounding box center [360, 187] width 720 height 375
click at [548, 332] on button "Cancel" at bounding box center [552, 336] width 43 height 21
select select
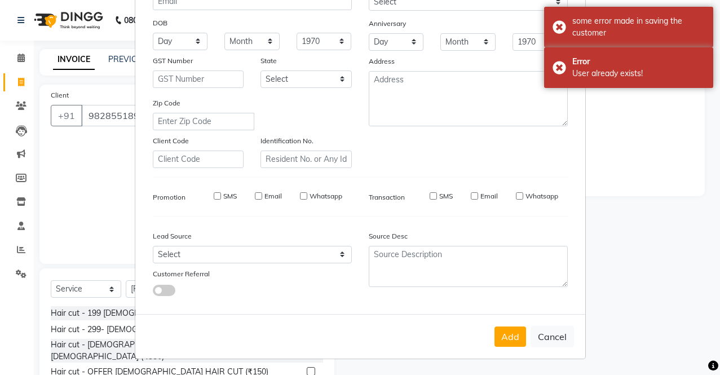
select select
checkbox input "false"
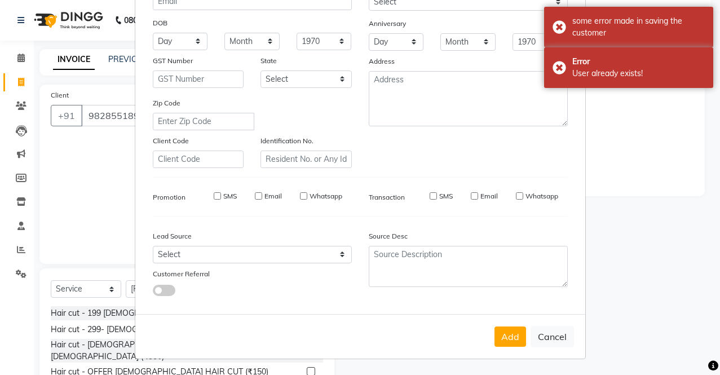
checkbox input "false"
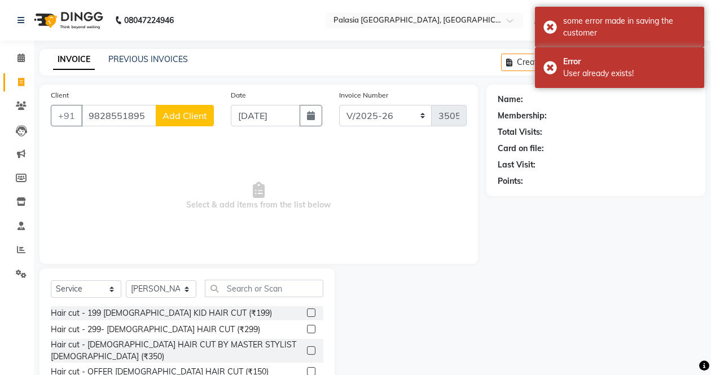
click at [633, 141] on div "Name: Membership: Total Visits: Card on file: Last Visit: Points:" at bounding box center [595, 138] width 196 height 98
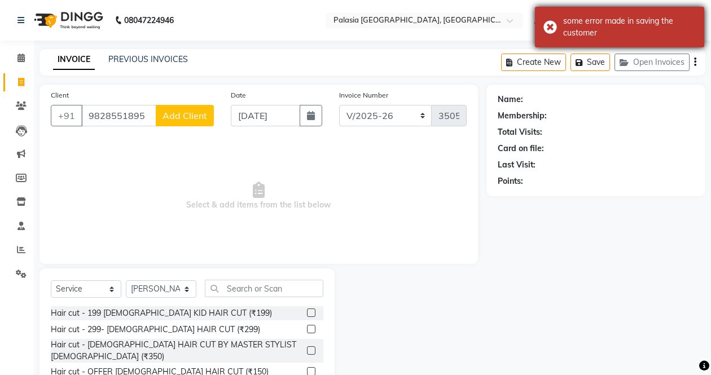
click at [671, 39] on div "some error made in saving the customer" at bounding box center [619, 27] width 169 height 41
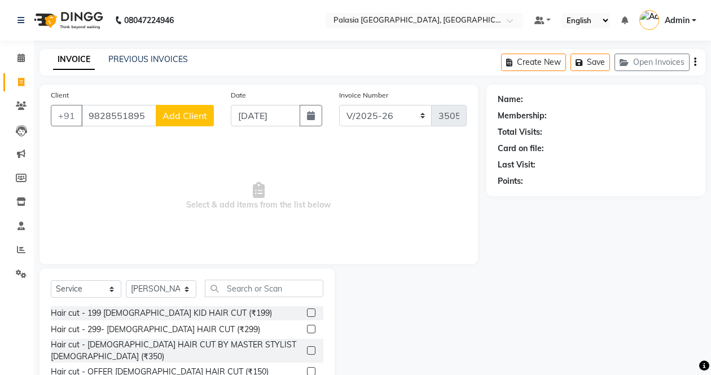
drag, startPoint x: 541, startPoint y: 63, endPoint x: 459, endPoint y: 45, distance: 84.3
click at [541, 63] on button "Create New" at bounding box center [533, 62] width 65 height 17
click at [23, 82] on icon at bounding box center [21, 82] width 6 height 8
select select "service"
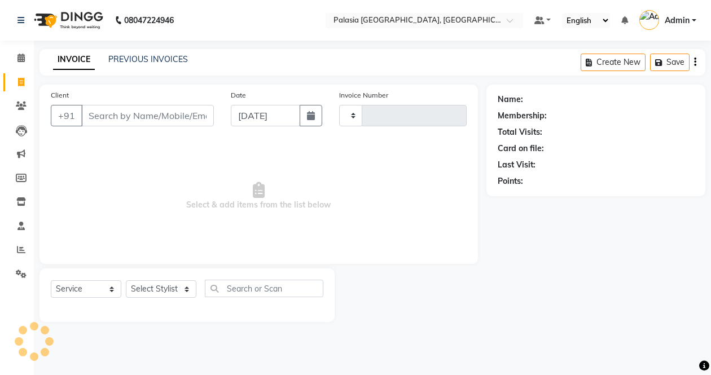
type input "3505"
select select "6009"
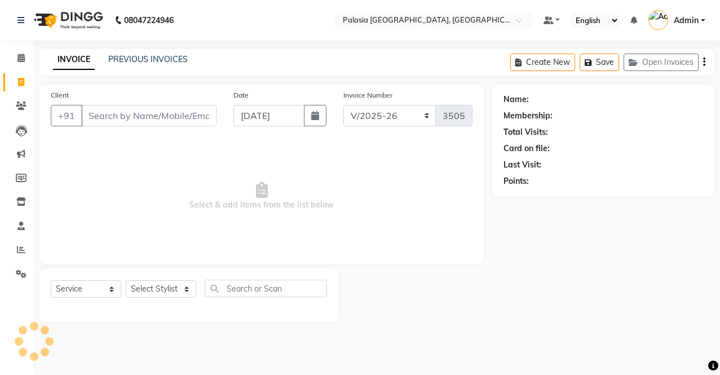
click at [179, 118] on input "Client" at bounding box center [148, 115] width 135 height 21
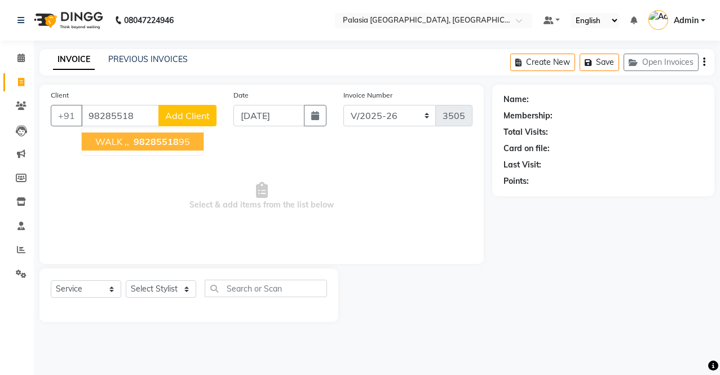
click at [180, 143] on ngb-highlight "98285518 95" at bounding box center [160, 141] width 59 height 11
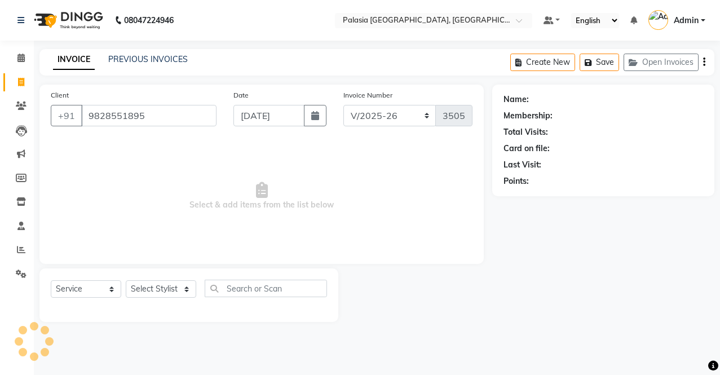
type input "9828551895"
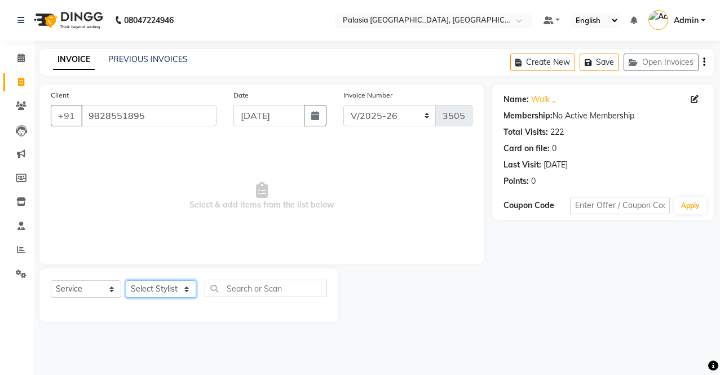
click at [164, 282] on select "Select Stylist [PERSON_NAME] Admin Aparna . [PERSON_NAME] [PERSON_NAME] Kaif [P…" at bounding box center [161, 288] width 71 height 17
select select "46370"
click at [126, 280] on select "Select Stylist [PERSON_NAME] Admin Aparna . [PERSON_NAME] [PERSON_NAME] Kaif [P…" at bounding box center [161, 288] width 71 height 17
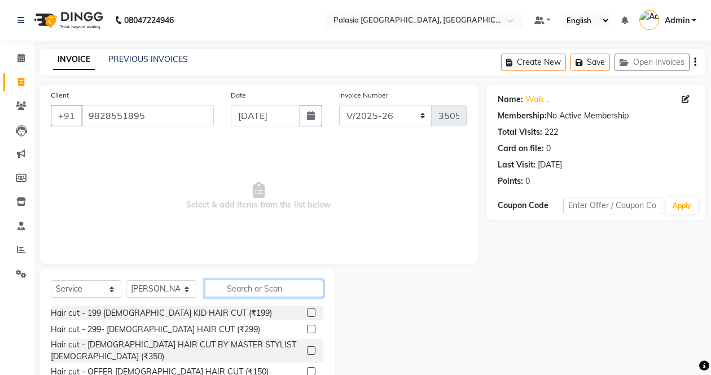
click at [226, 294] on input "text" at bounding box center [264, 288] width 118 height 17
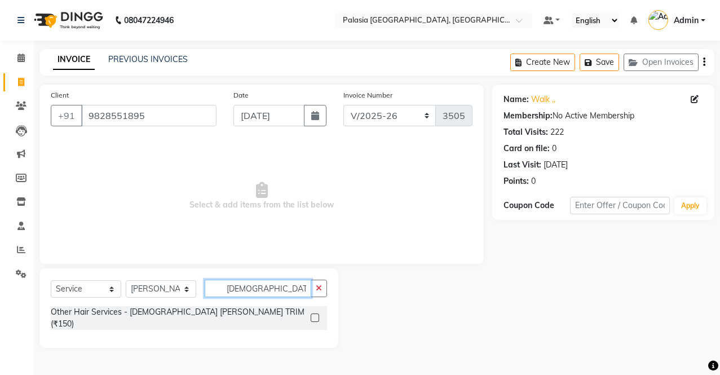
type input "[DEMOGRAPHIC_DATA] BE"
click at [316, 314] on label at bounding box center [315, 318] width 8 height 8
click at [316, 315] on input "checkbox" at bounding box center [314, 318] width 7 height 7
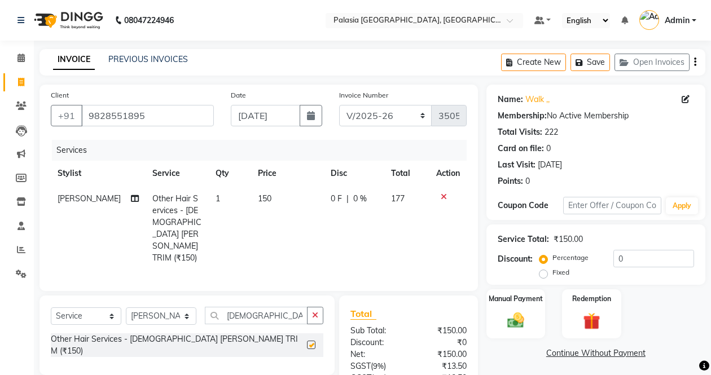
checkbox input "false"
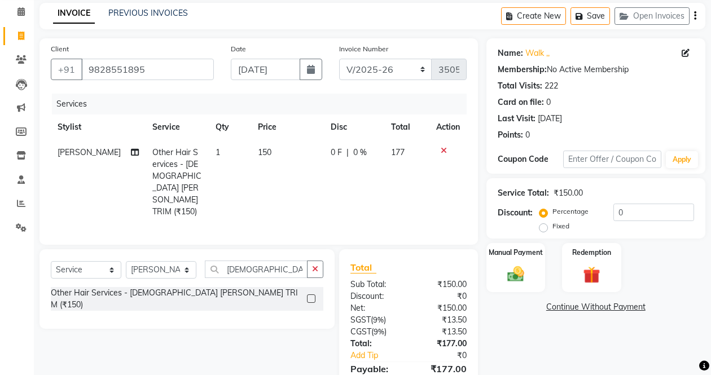
scroll to position [89, 0]
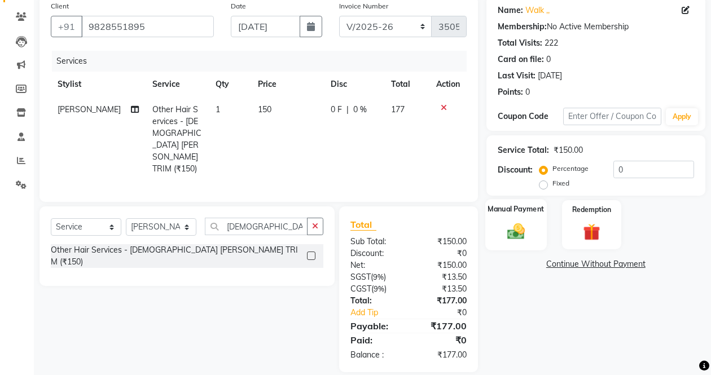
click at [513, 243] on div "Manual Payment" at bounding box center [515, 224] width 61 height 51
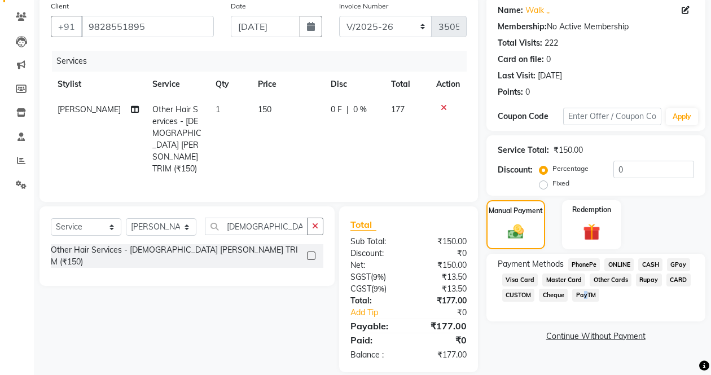
click at [580, 294] on span "PayTM" at bounding box center [585, 295] width 27 height 13
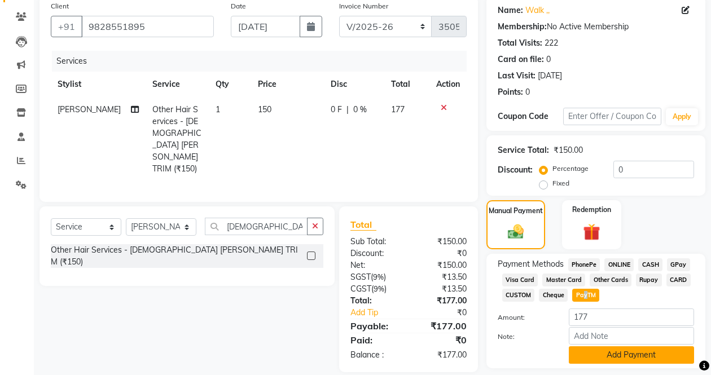
click at [587, 358] on button "Add Payment" at bounding box center [631, 354] width 125 height 17
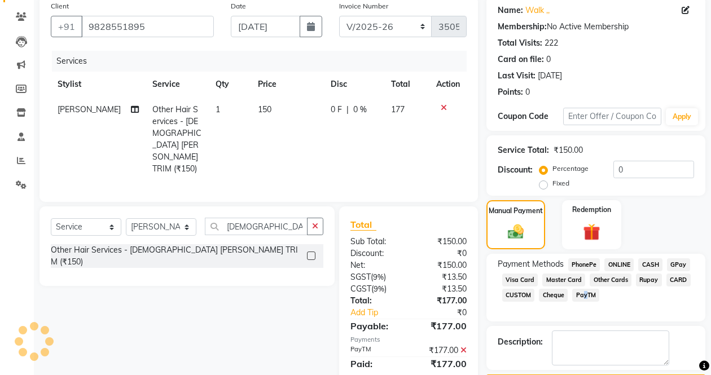
scroll to position [123, 0]
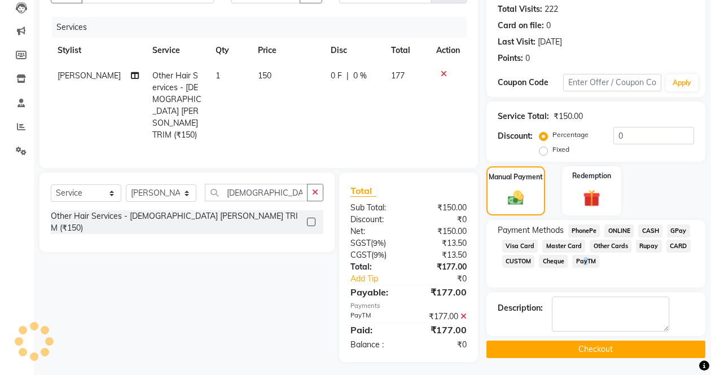
click at [558, 344] on button "Checkout" at bounding box center [595, 349] width 219 height 17
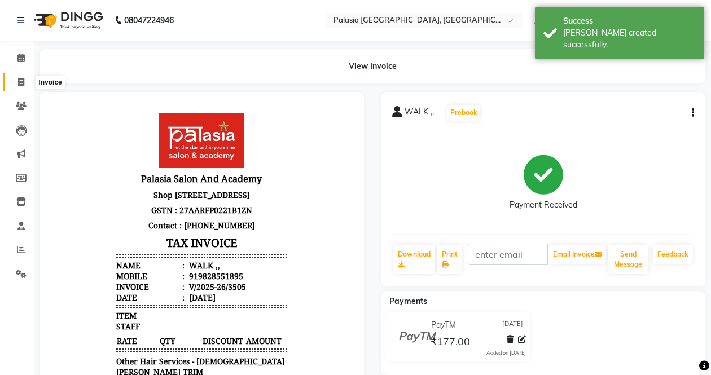
click at [19, 83] on icon at bounding box center [21, 82] width 6 height 8
select select "service"
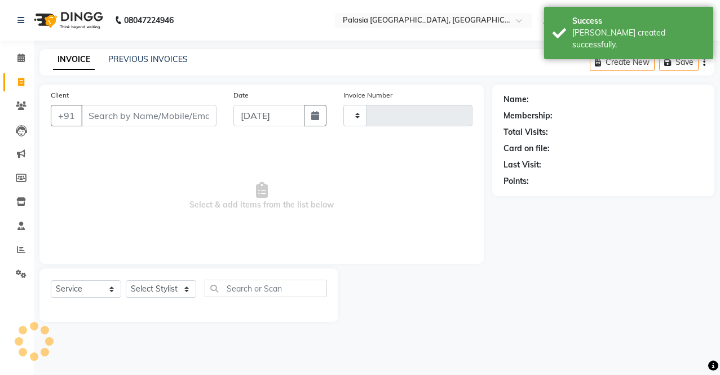
type input "3506"
select select "6009"
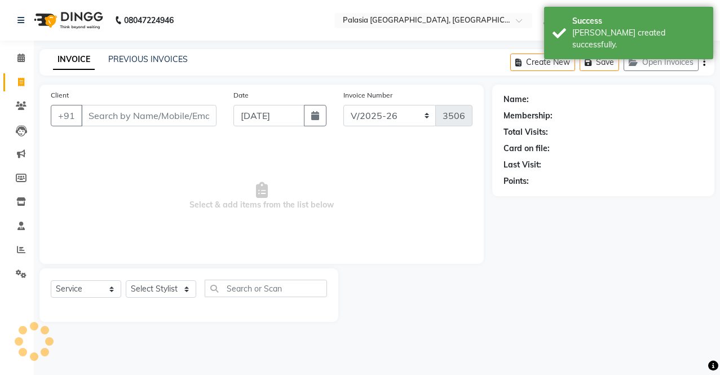
click at [117, 109] on input "Client" at bounding box center [148, 115] width 135 height 21
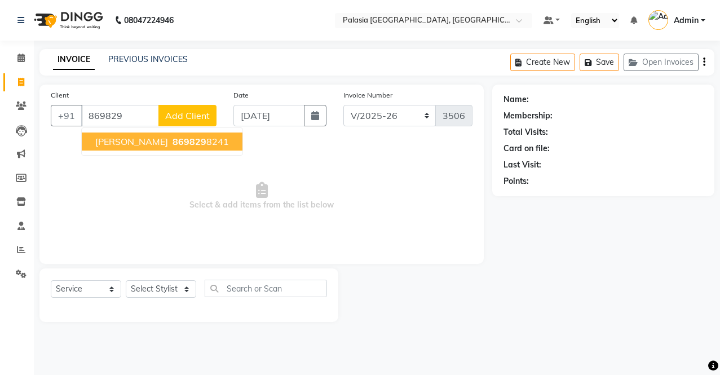
click at [138, 144] on span "[PERSON_NAME]" at bounding box center [131, 141] width 73 height 11
type input "8698298241"
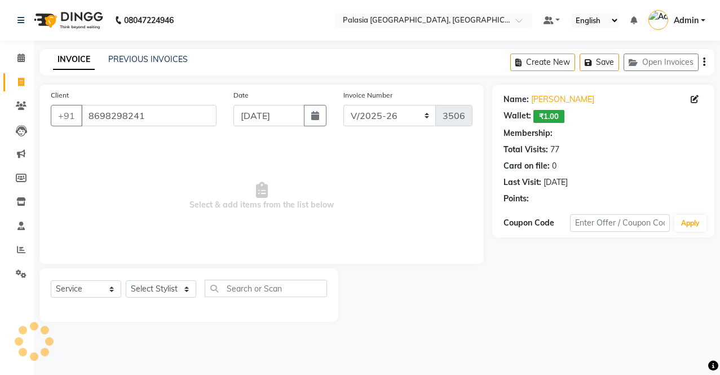
select select "1: Object"
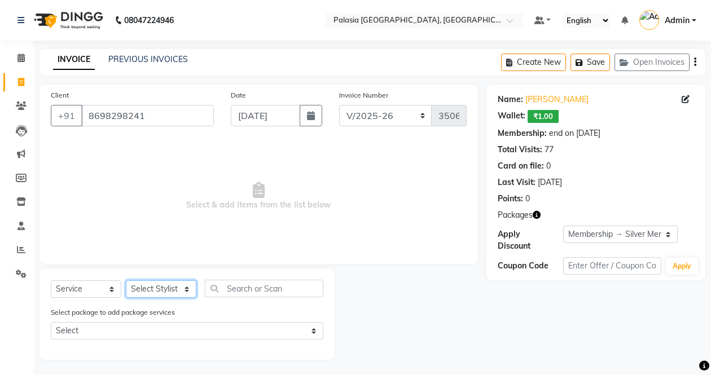
click at [157, 288] on select "Select Stylist [PERSON_NAME] Admin Aparna . [PERSON_NAME] [PERSON_NAME] Kaif [P…" at bounding box center [161, 288] width 71 height 17
click at [126, 280] on select "Select Stylist [PERSON_NAME] Admin Aparna . [PERSON_NAME] [PERSON_NAME] Kaif [P…" at bounding box center [161, 288] width 71 height 17
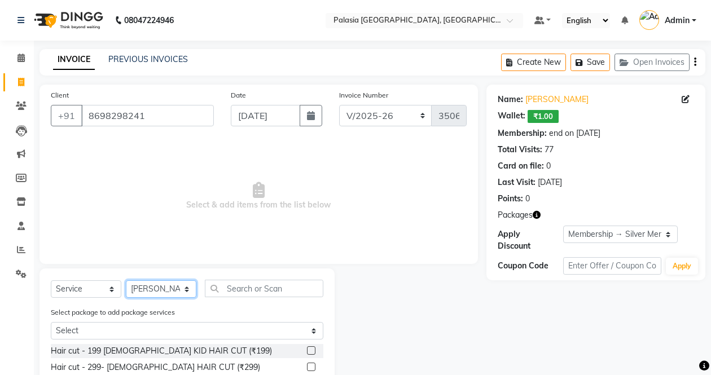
click at [153, 294] on select "Select Stylist [PERSON_NAME] Admin Aparna . [PERSON_NAME] [PERSON_NAME] Kaif [P…" at bounding box center [161, 288] width 71 height 17
select select "88398"
click at [126, 280] on select "Select Stylist [PERSON_NAME] Admin Aparna . [PERSON_NAME] [PERSON_NAME] Kaif [P…" at bounding box center [161, 288] width 71 height 17
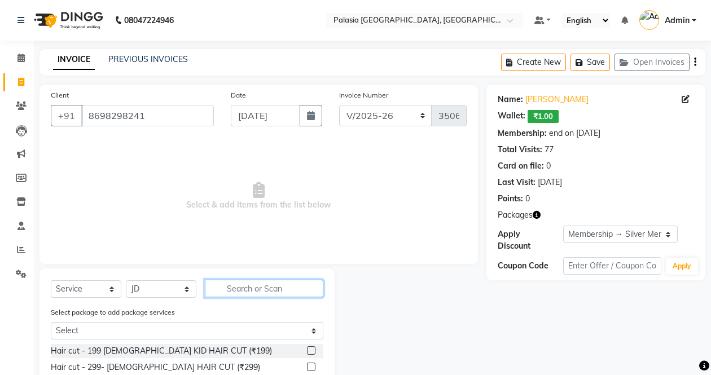
click at [239, 287] on input "text" at bounding box center [264, 288] width 118 height 17
click at [307, 349] on label at bounding box center [311, 350] width 8 height 8
click at [307, 349] on input "checkbox" at bounding box center [310, 350] width 7 height 7
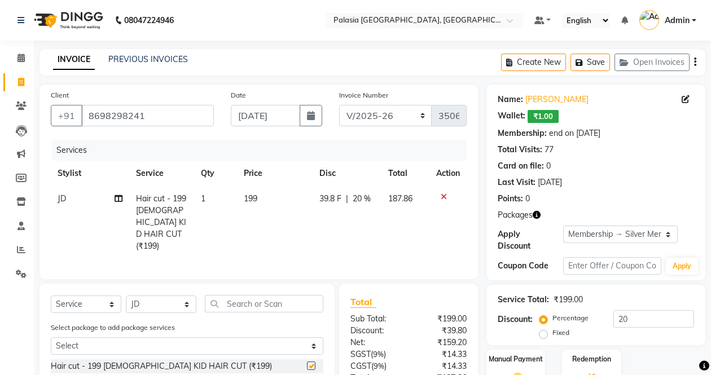
checkbox input "false"
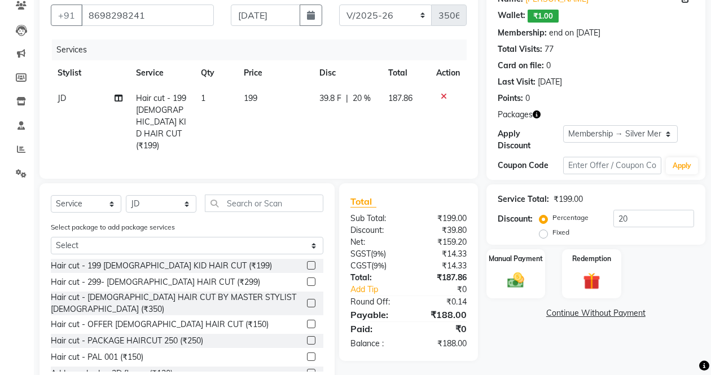
scroll to position [116, 0]
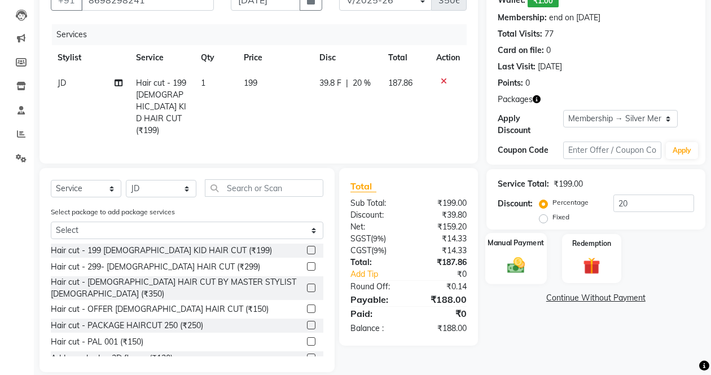
click at [515, 259] on img at bounding box center [515, 265] width 28 height 20
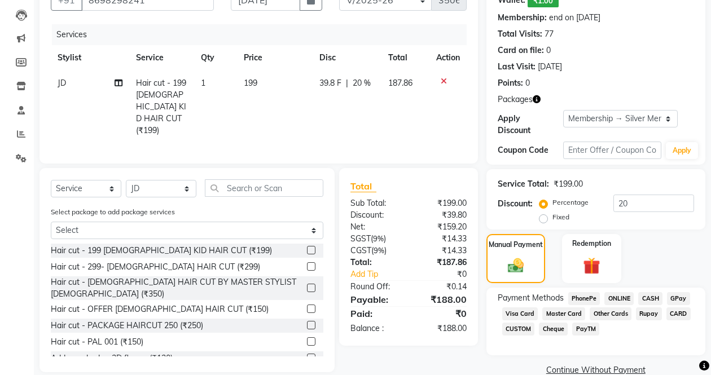
click at [399, 81] on span "187.86" at bounding box center [400, 83] width 24 height 10
select select "88398"
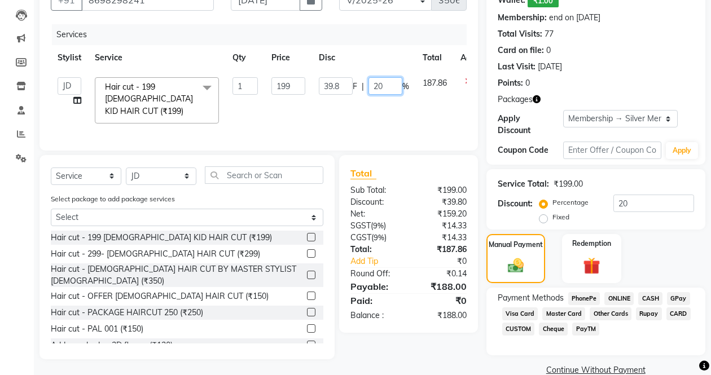
click at [375, 83] on input "20" at bounding box center [385, 85] width 34 height 17
click at [379, 86] on input "20" at bounding box center [385, 85] width 34 height 17
type input "0"
click at [384, 108] on tr "[PERSON_NAME] Admin Aparna . [PERSON_NAME] JD Kaif Salmani MO [PERSON_NAME] No …" at bounding box center [271, 101] width 440 height 60
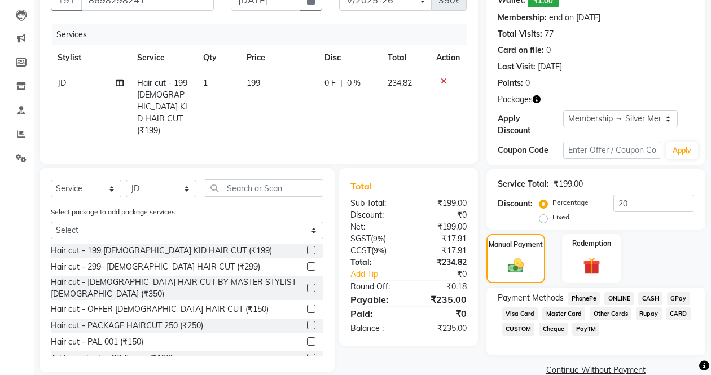
click at [579, 327] on span "PayTM" at bounding box center [585, 329] width 27 height 13
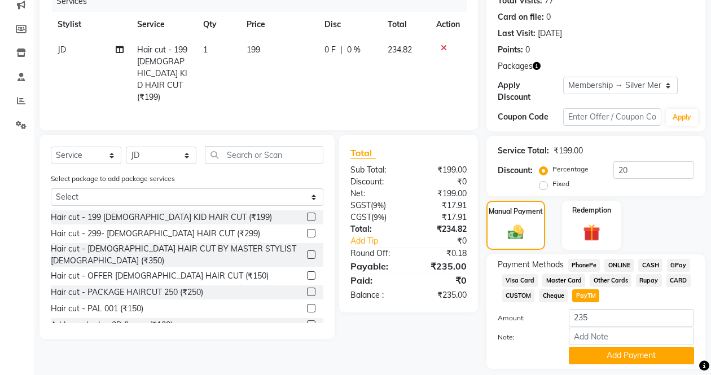
scroll to position [183, 0]
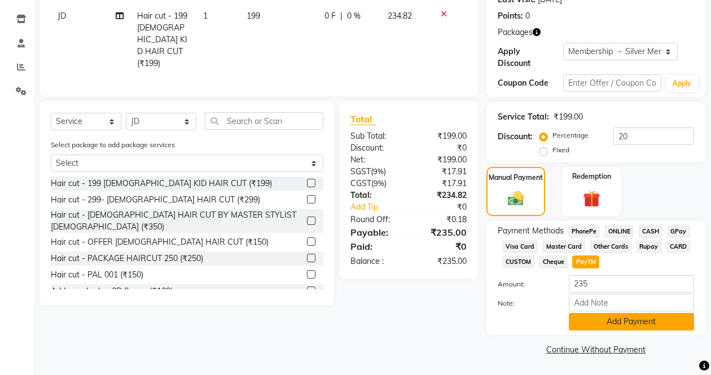
click at [580, 326] on button "Add Payment" at bounding box center [631, 321] width 125 height 17
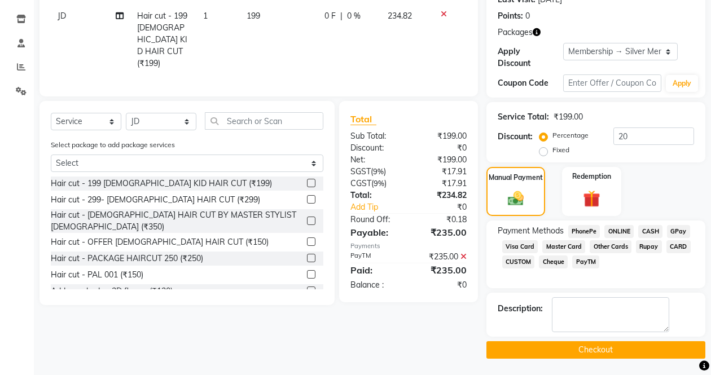
click at [572, 347] on button "Checkout" at bounding box center [595, 349] width 219 height 17
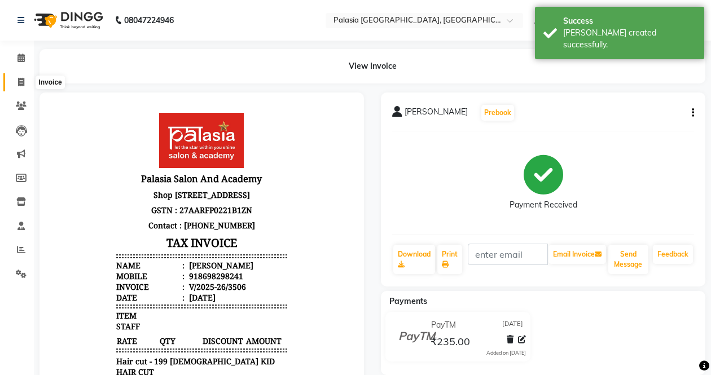
click at [23, 79] on icon at bounding box center [21, 82] width 6 height 8
select select "service"
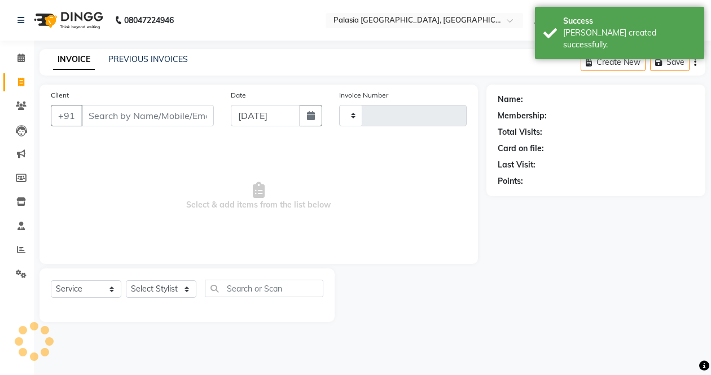
type input "3507"
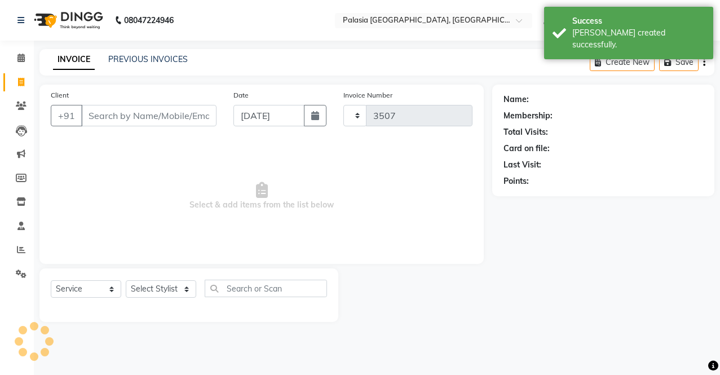
select select "6009"
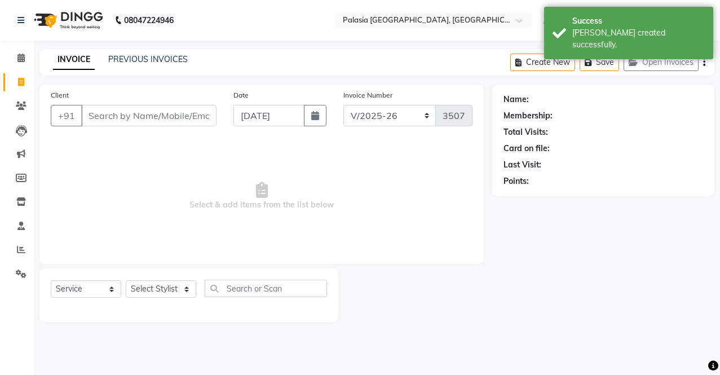
click at [124, 117] on input "Client" at bounding box center [148, 115] width 135 height 21
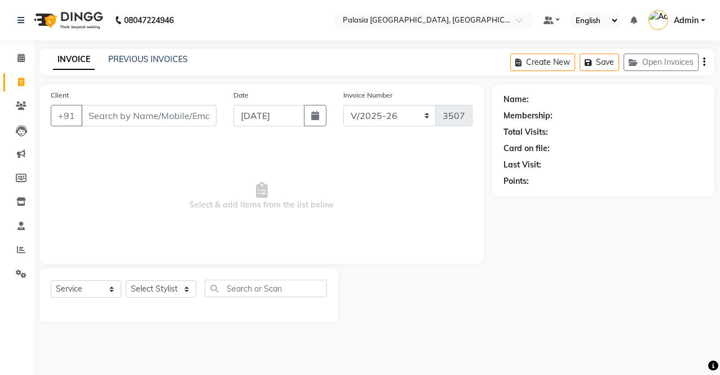
click at [176, 117] on input "Client" at bounding box center [148, 115] width 135 height 21
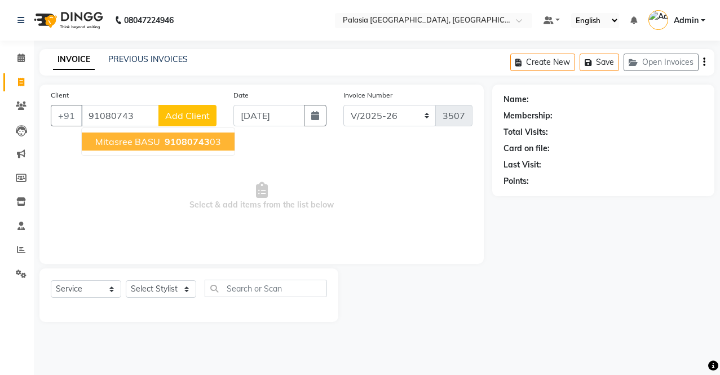
click at [176, 137] on span "91080743" at bounding box center [187, 141] width 45 height 11
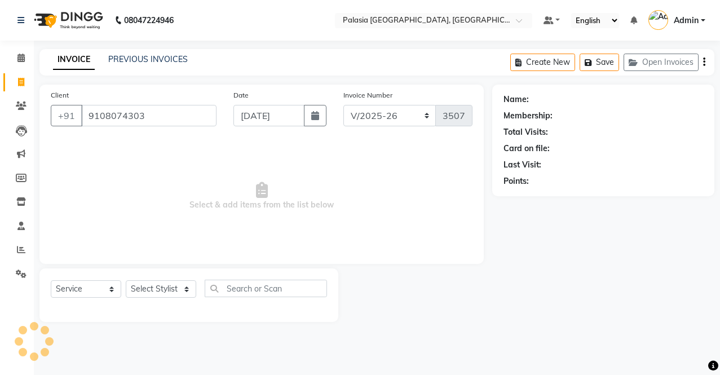
type input "9108074303"
select select "1: Object"
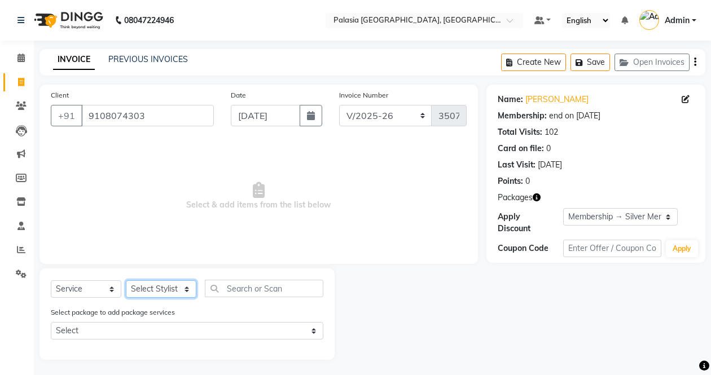
click at [160, 280] on select "Select Stylist [PERSON_NAME] Admin Aparna . [PERSON_NAME] [PERSON_NAME] Kaif [P…" at bounding box center [161, 288] width 71 height 17
select select "88398"
click at [126, 280] on select "Select Stylist [PERSON_NAME] Admin Aparna . [PERSON_NAME] [PERSON_NAME] Kaif [P…" at bounding box center [161, 288] width 71 height 17
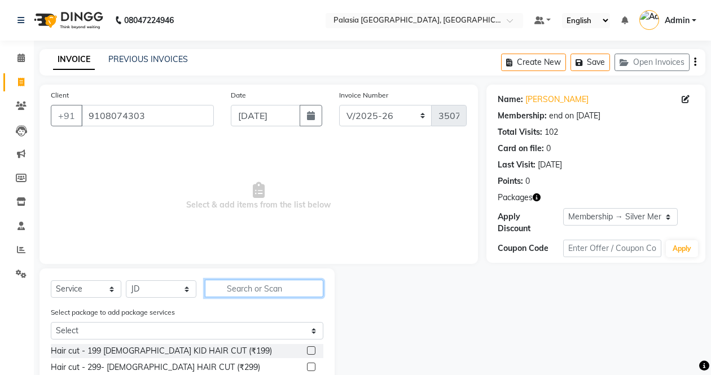
click at [232, 289] on input "text" at bounding box center [264, 288] width 118 height 17
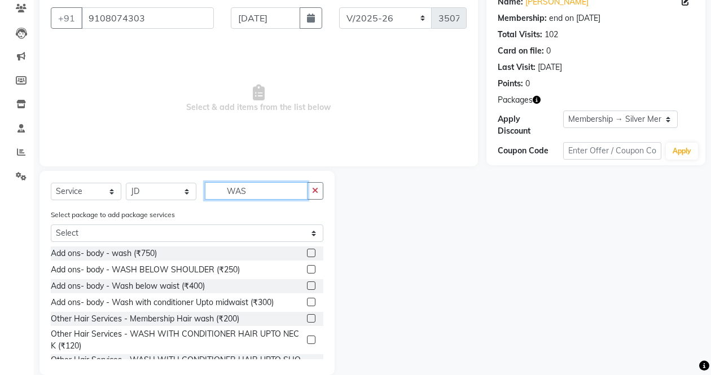
scroll to position [113, 0]
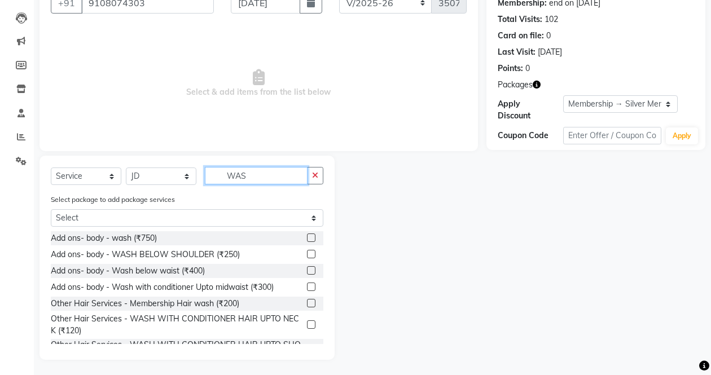
type input "WAS"
click at [307, 287] on label at bounding box center [311, 287] width 8 height 8
click at [307, 287] on input "checkbox" at bounding box center [310, 287] width 7 height 7
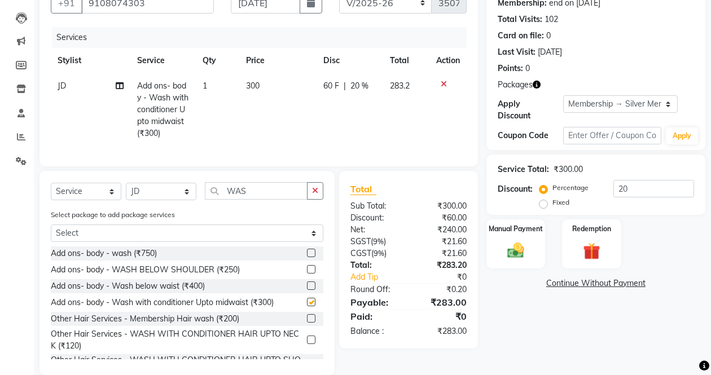
checkbox input "false"
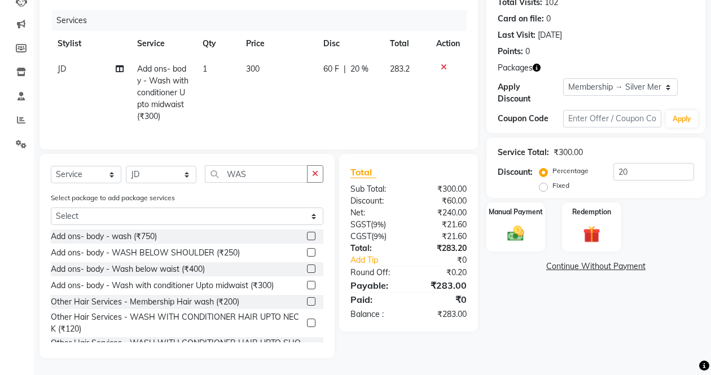
scroll to position [139, 0]
click at [523, 223] on img at bounding box center [515, 233] width 28 height 20
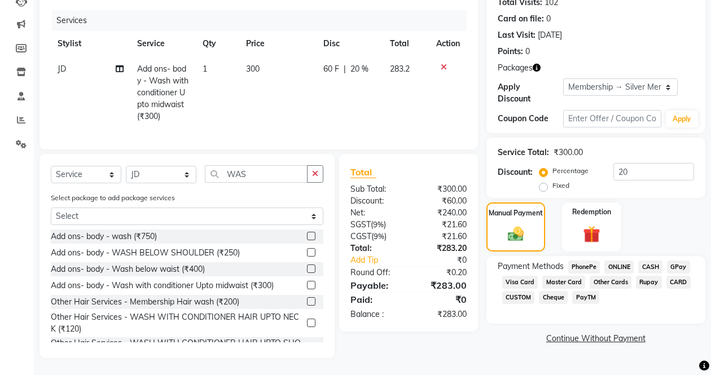
click at [646, 261] on span "CASH" at bounding box center [650, 267] width 24 height 13
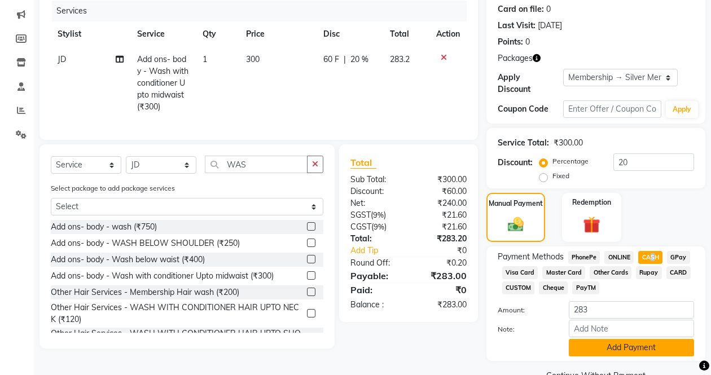
click at [590, 353] on button "Add Payment" at bounding box center [631, 347] width 125 height 17
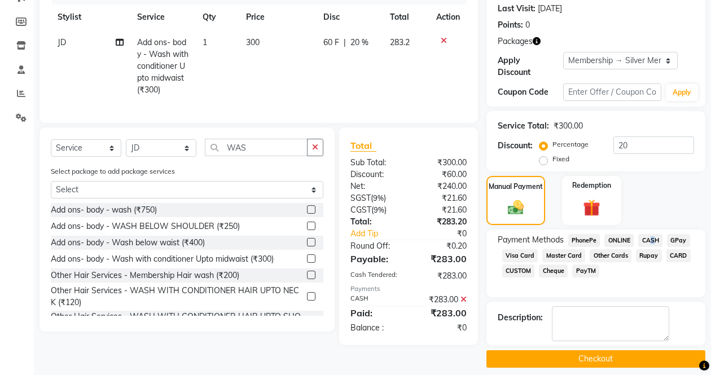
scroll to position [166, 0]
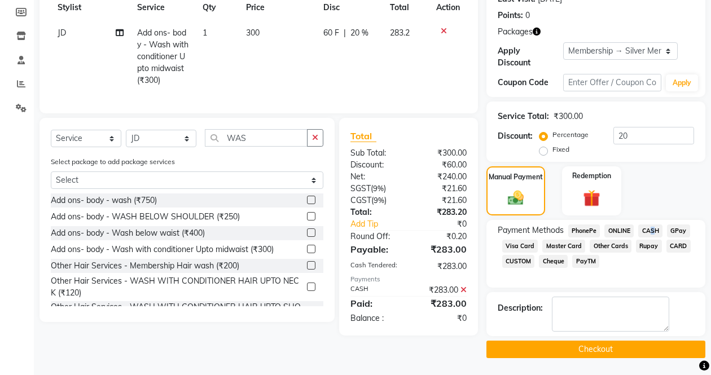
click at [553, 350] on button "Checkout" at bounding box center [595, 349] width 219 height 17
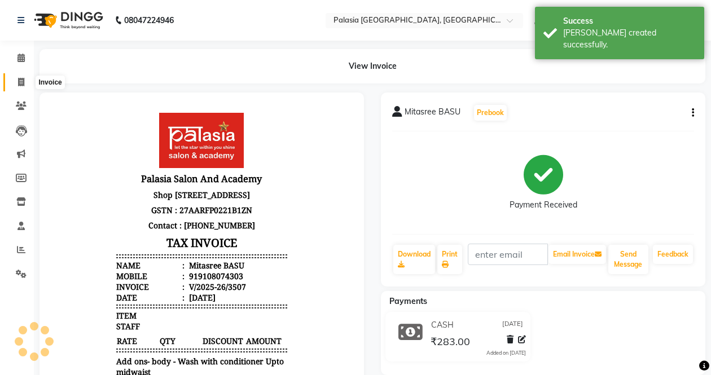
click at [19, 87] on span at bounding box center [21, 82] width 20 height 13
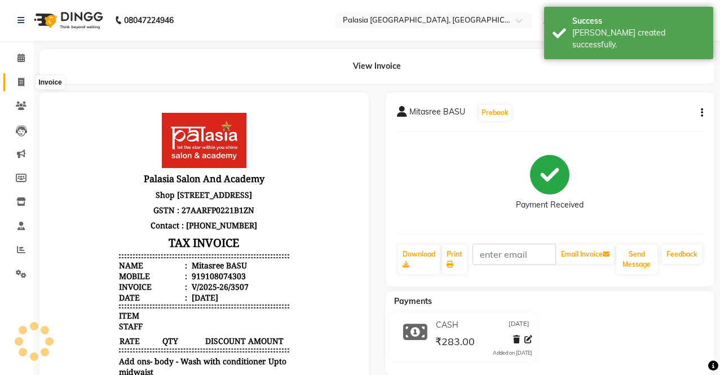
select select "service"
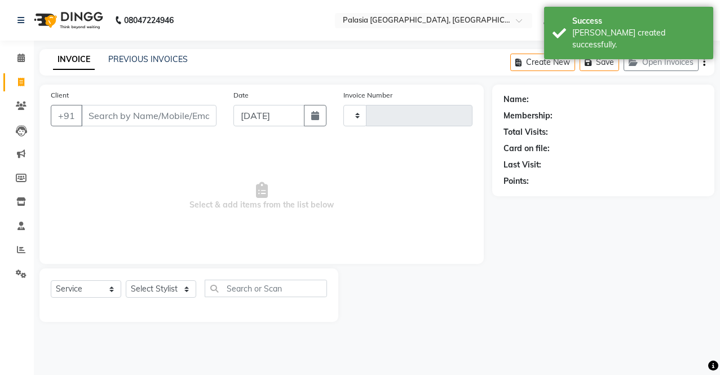
type input "3508"
select select "6009"
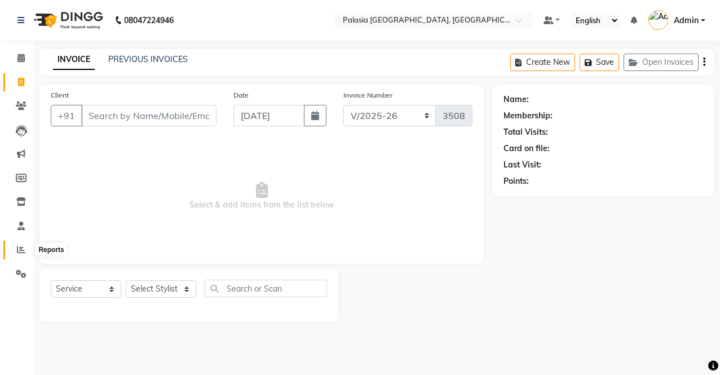
click at [21, 251] on icon at bounding box center [21, 249] width 8 height 8
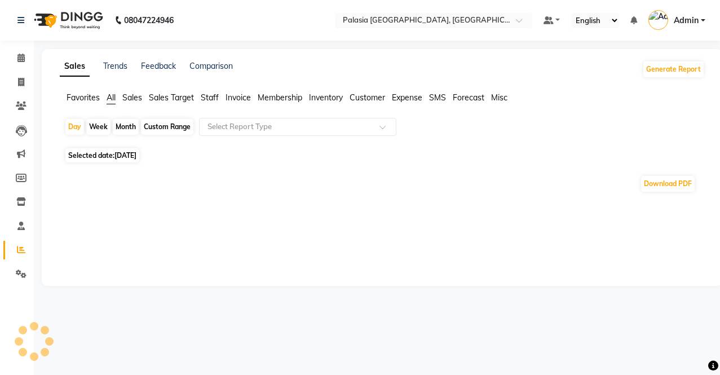
click at [101, 154] on span "Selected date: [DATE]" at bounding box center [102, 155] width 74 height 14
select select "9"
select select "2025"
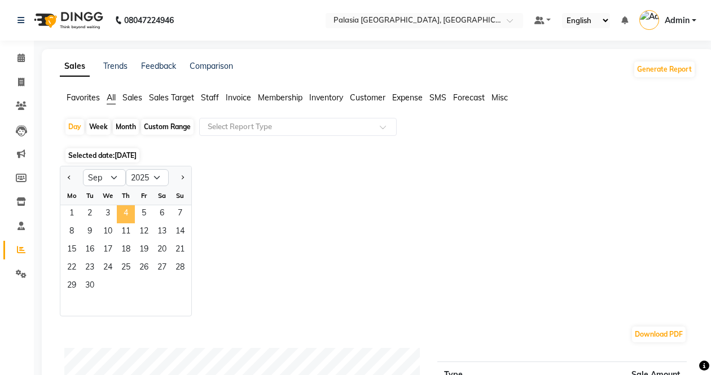
click at [120, 211] on span "4" at bounding box center [126, 214] width 18 height 18
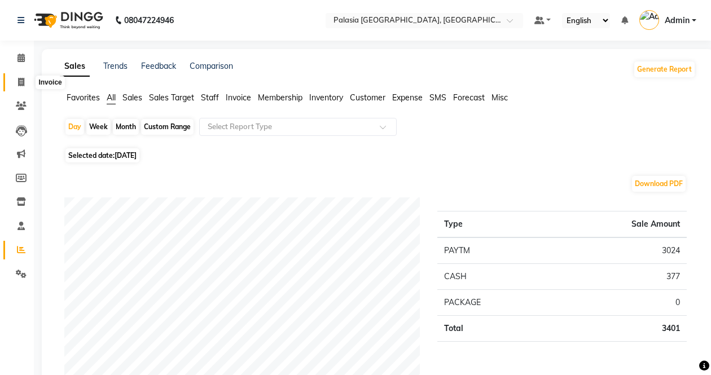
click at [20, 85] on icon at bounding box center [21, 82] width 6 height 8
select select "service"
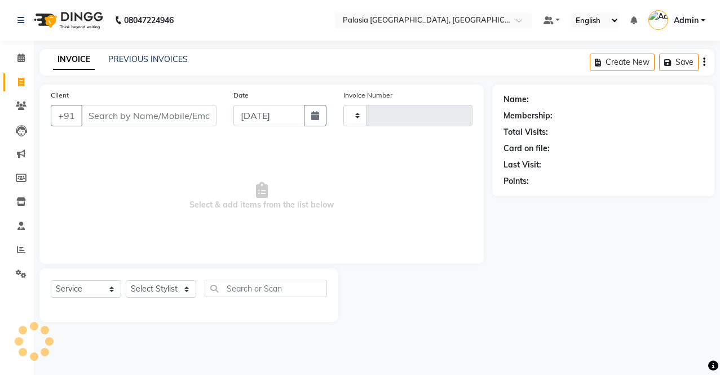
type input "3508"
select select "6009"
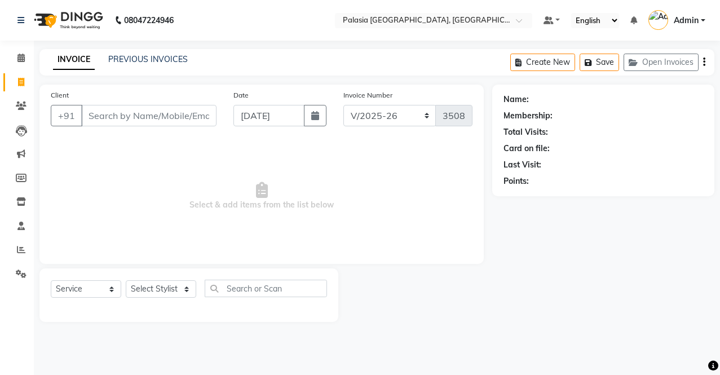
click at [127, 119] on input "Client" at bounding box center [148, 115] width 135 height 21
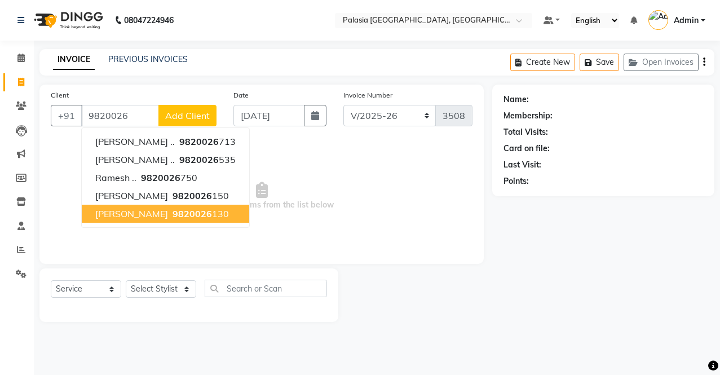
click at [173, 215] on span "9820026" at bounding box center [192, 213] width 39 height 11
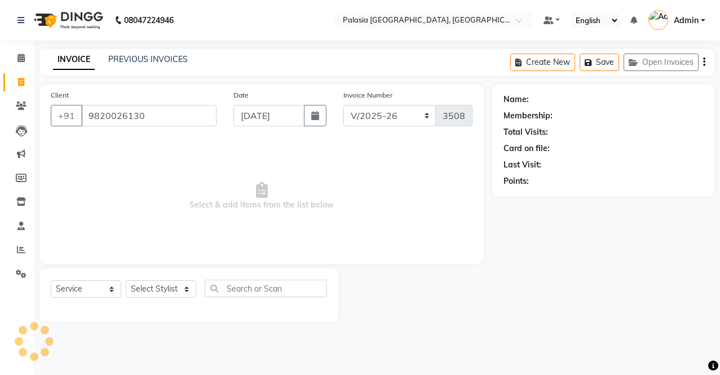
type input "9820026130"
select select "1: Object"
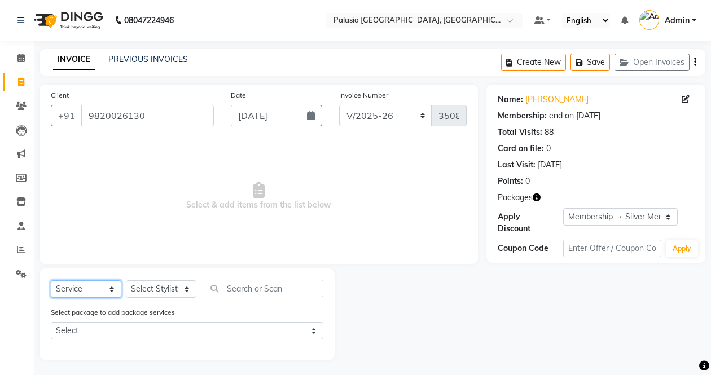
click at [65, 290] on select "Select Service Product Membership Package Voucher Prepaid Gift Card" at bounding box center [86, 288] width 71 height 17
select select "P"
click at [51, 280] on select "Select Service Product Membership Package Voucher Prepaid Gift Card" at bounding box center [86, 288] width 71 height 17
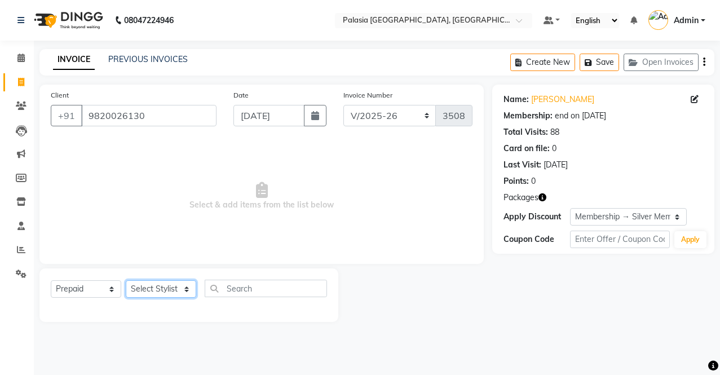
click at [150, 294] on select "Select Stylist [PERSON_NAME] Admin Aparna . [PERSON_NAME] [PERSON_NAME] Kaif [P…" at bounding box center [161, 288] width 71 height 17
click at [225, 294] on input "text" at bounding box center [266, 288] width 122 height 17
click at [686, 102] on div "Name: [PERSON_NAME] Edit" at bounding box center [604, 100] width 200 height 12
click at [692, 102] on icon at bounding box center [695, 99] width 8 height 8
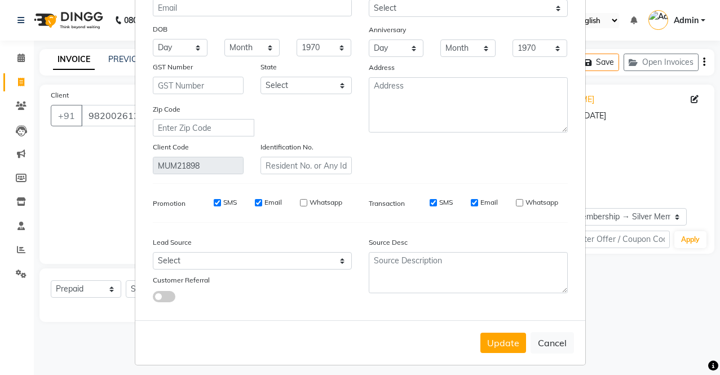
scroll to position [125, 0]
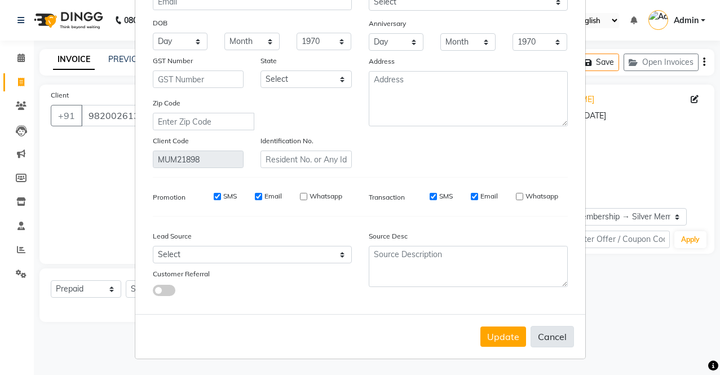
click at [544, 342] on button "Cancel" at bounding box center [552, 336] width 43 height 21
select select
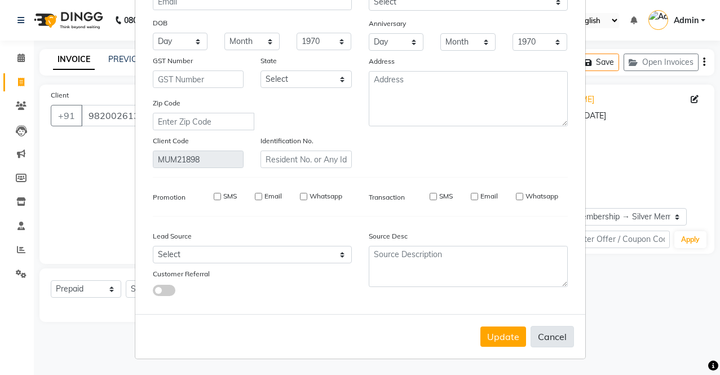
select select
checkbox input "false"
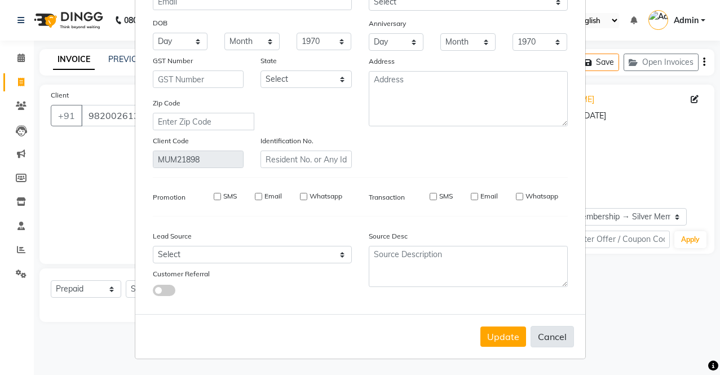
checkbox input "false"
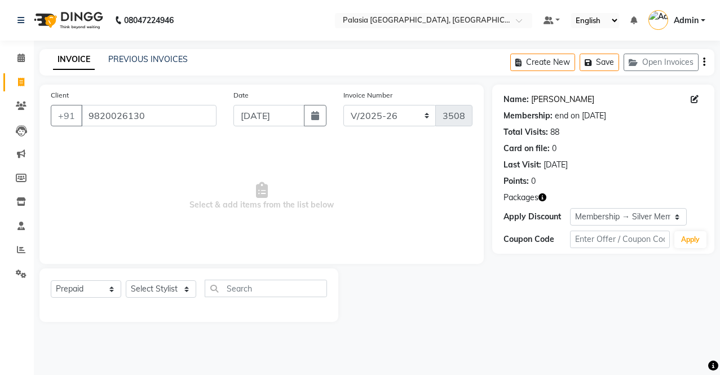
click at [540, 102] on link "[PERSON_NAME]" at bounding box center [562, 100] width 63 height 12
